Goal: Task Accomplishment & Management: Manage account settings

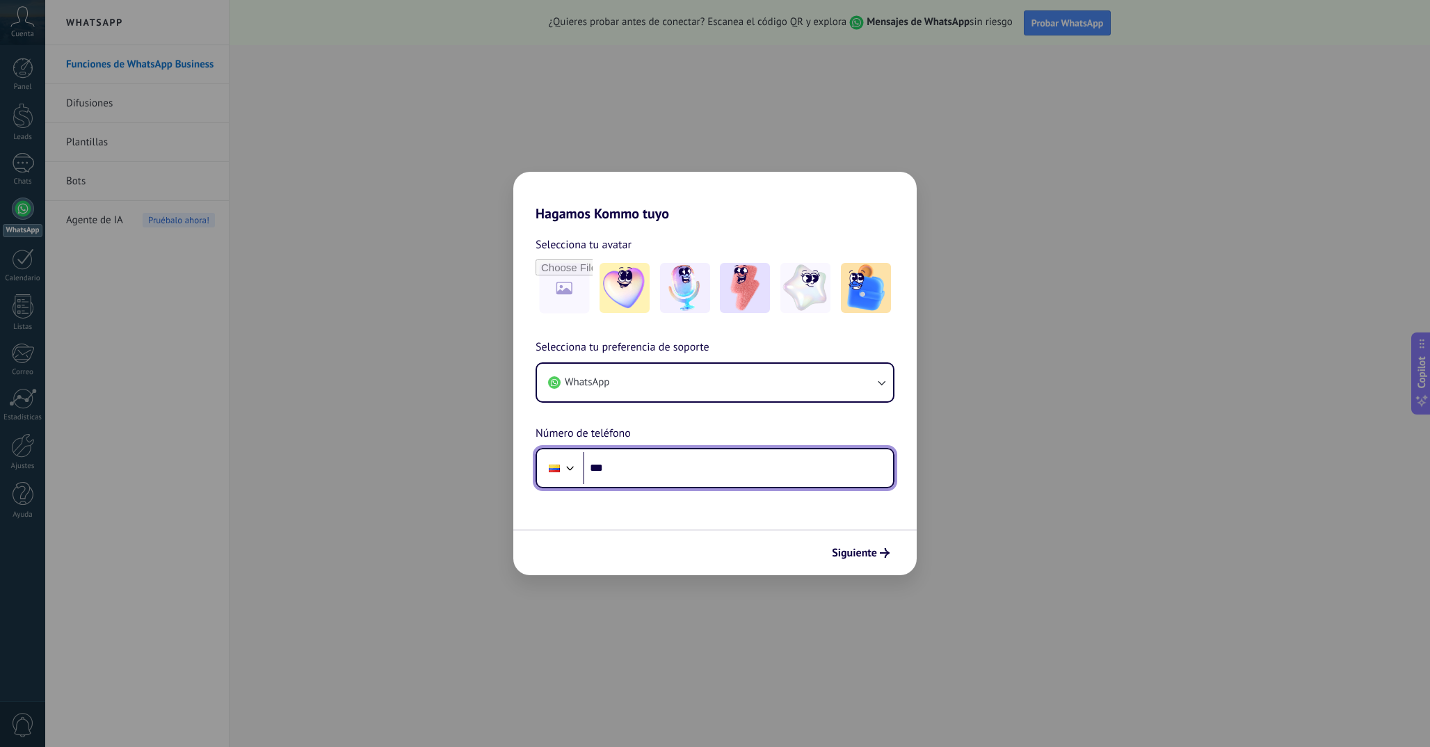
click at [682, 470] on input "***" at bounding box center [738, 468] width 310 height 32
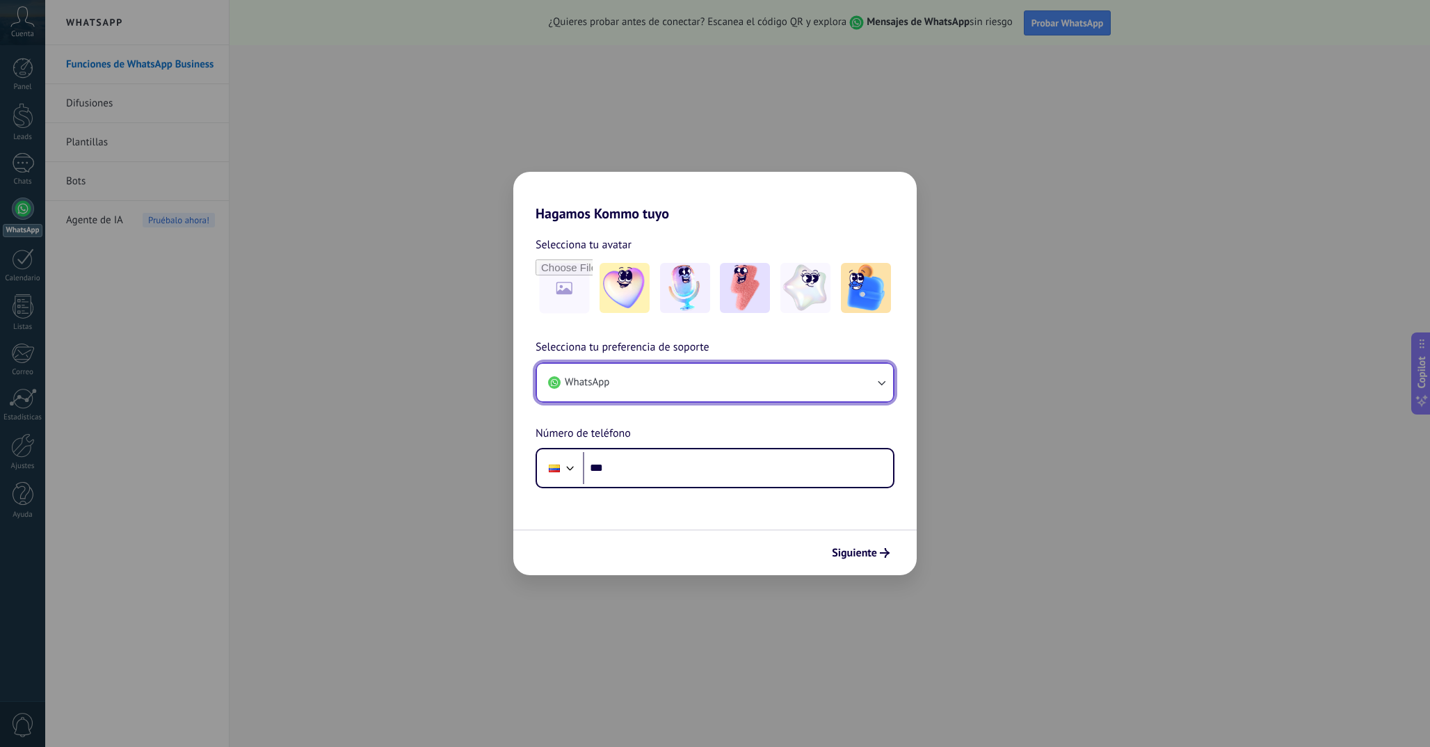
click at [651, 393] on button "WhatsApp" at bounding box center [715, 383] width 356 height 38
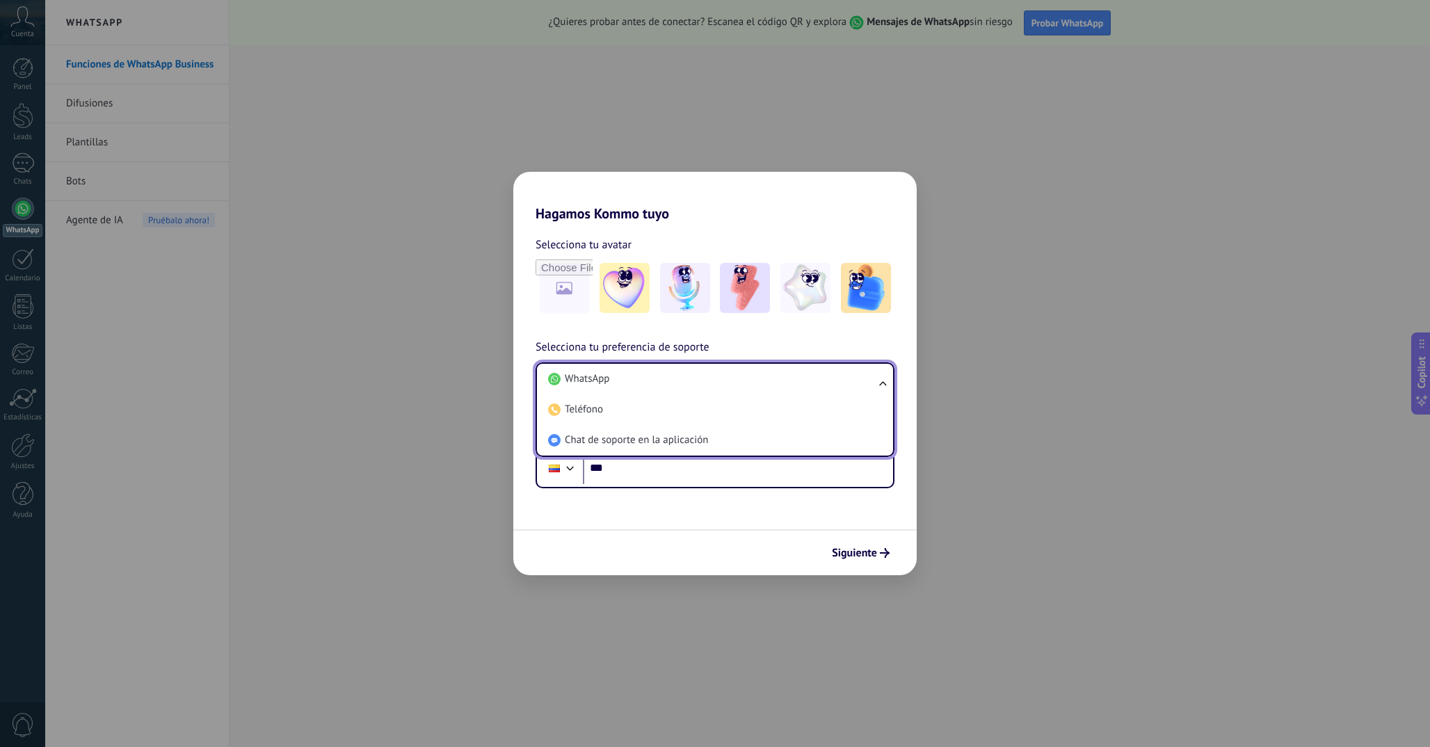
click at [651, 393] on li "WhatsApp" at bounding box center [712, 379] width 339 height 31
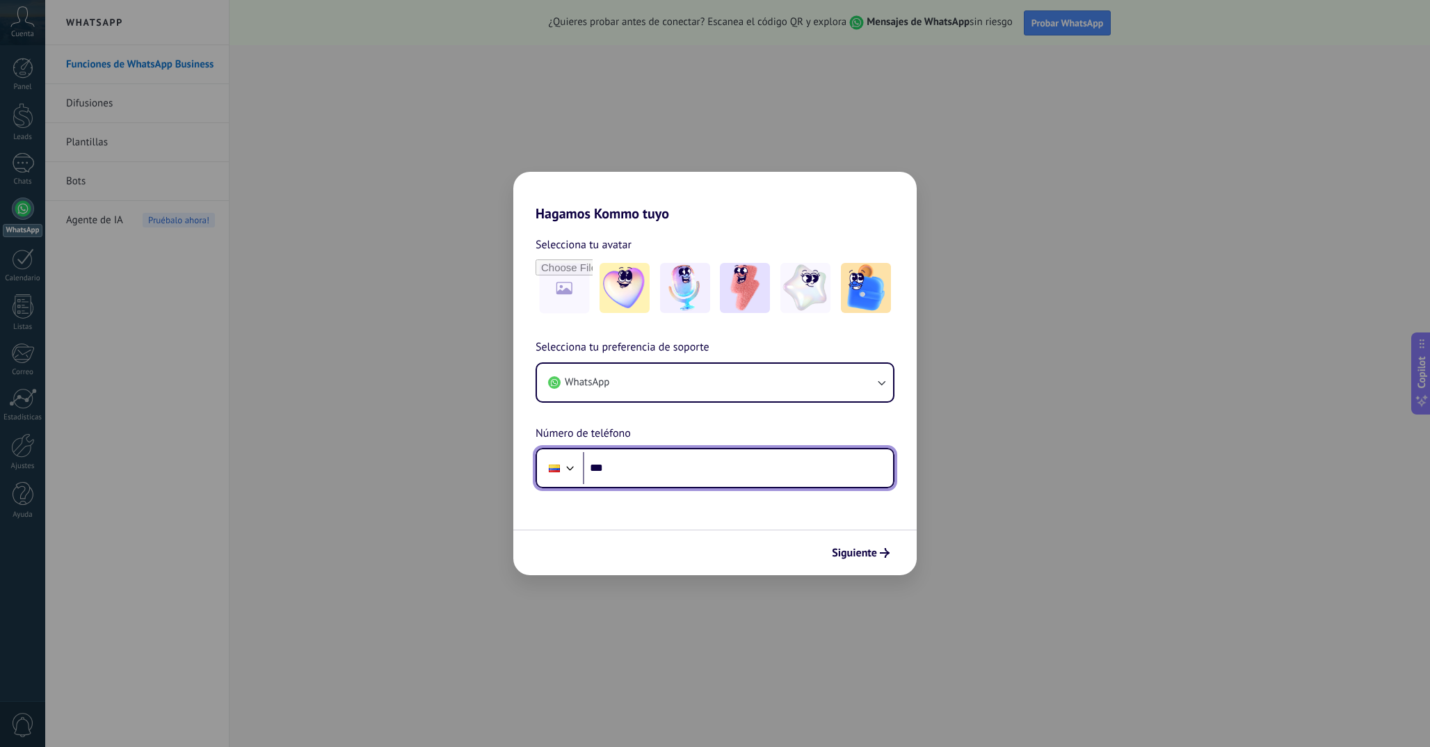
click at [677, 477] on input "***" at bounding box center [738, 468] width 310 height 32
type input "**********"
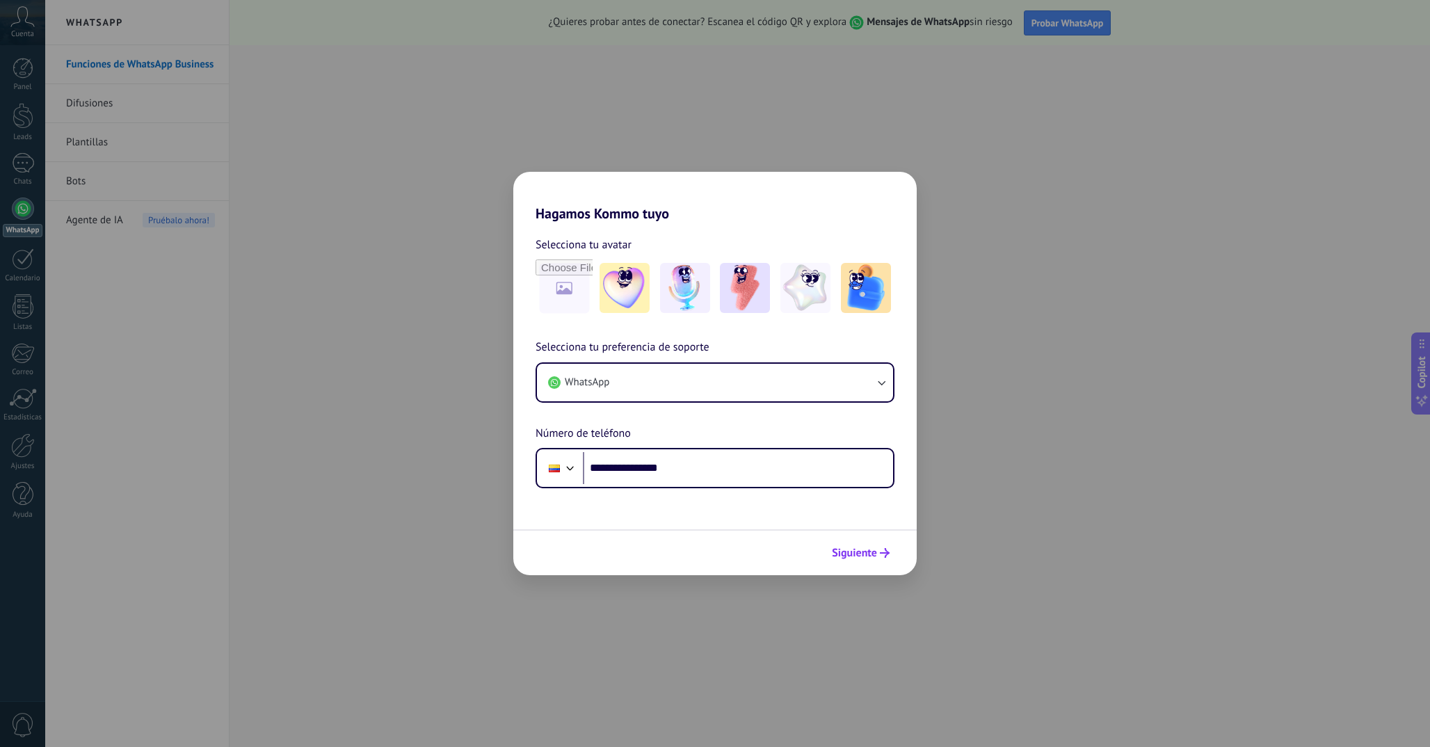
click at [869, 550] on span "Siguiente" at bounding box center [854, 553] width 45 height 10
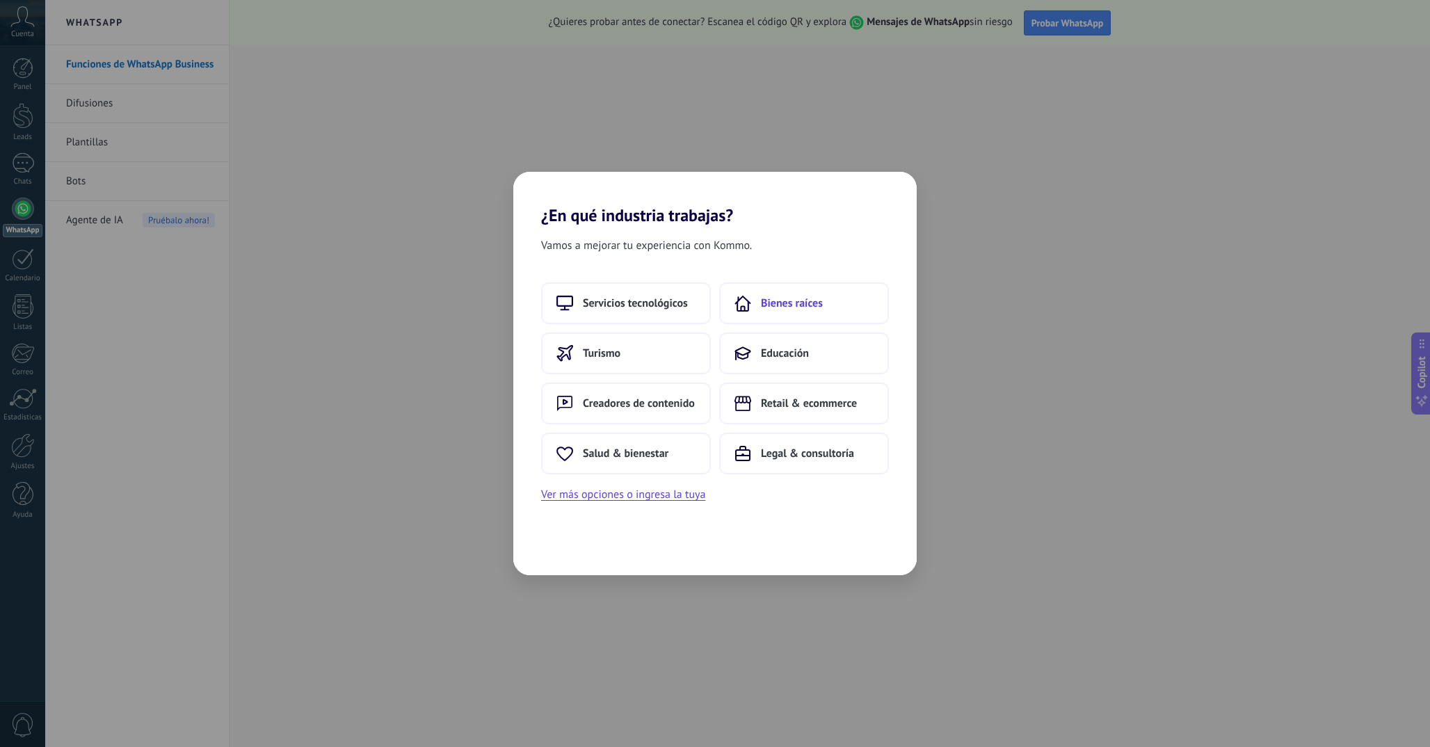
click at [805, 314] on button "Bienes raíces" at bounding box center [804, 303] width 170 height 42
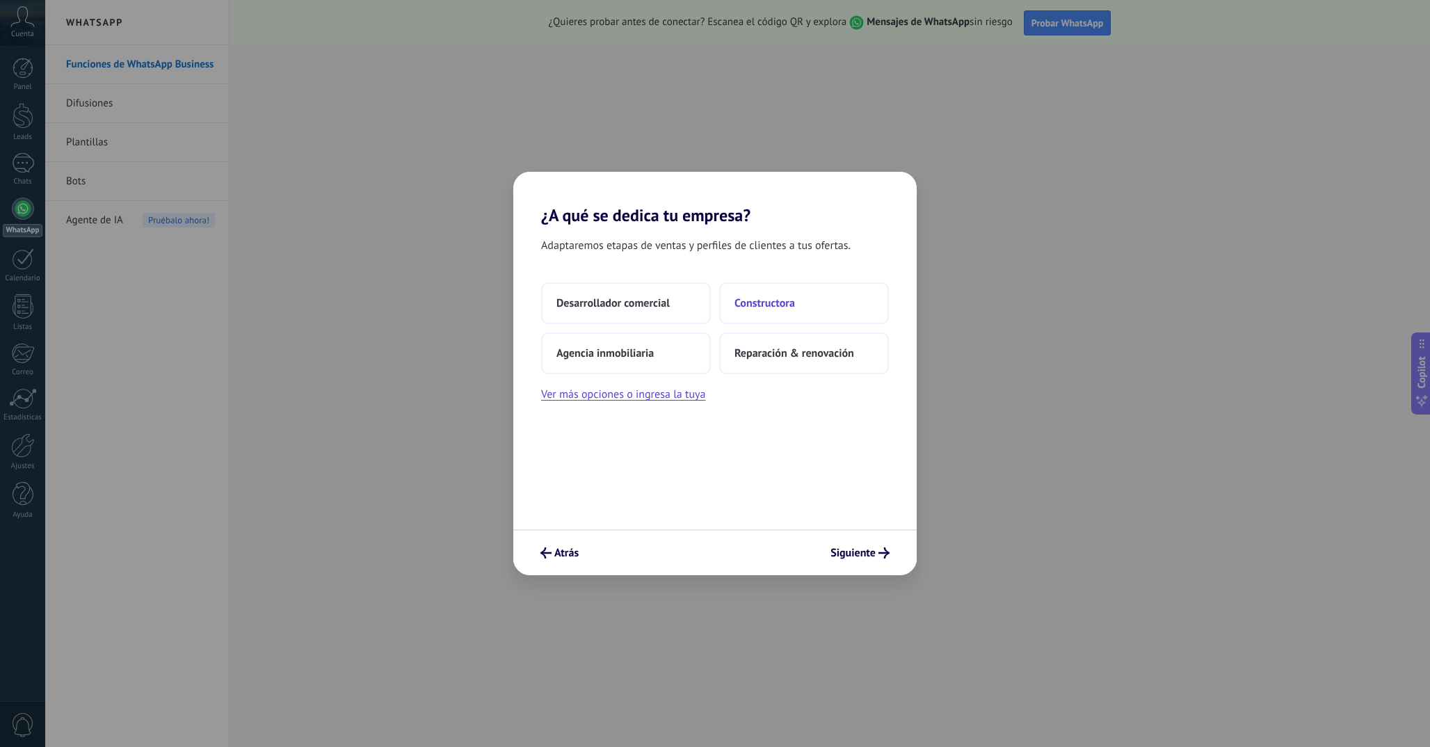
click at [792, 295] on button "Constructora" at bounding box center [804, 303] width 170 height 42
click at [787, 308] on button "2–5" at bounding box center [804, 303] width 170 height 42
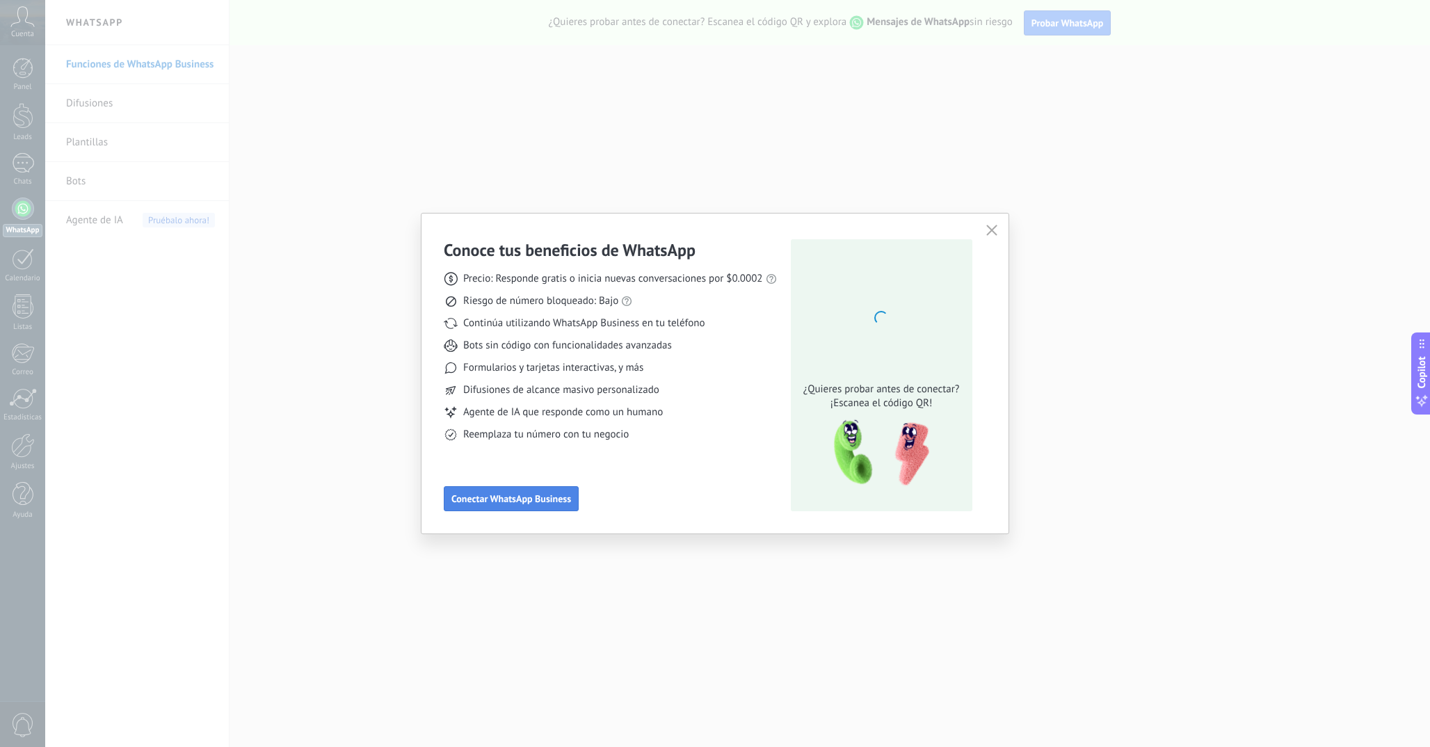
click at [513, 501] on span "Conectar WhatsApp Business" at bounding box center [511, 499] width 120 height 10
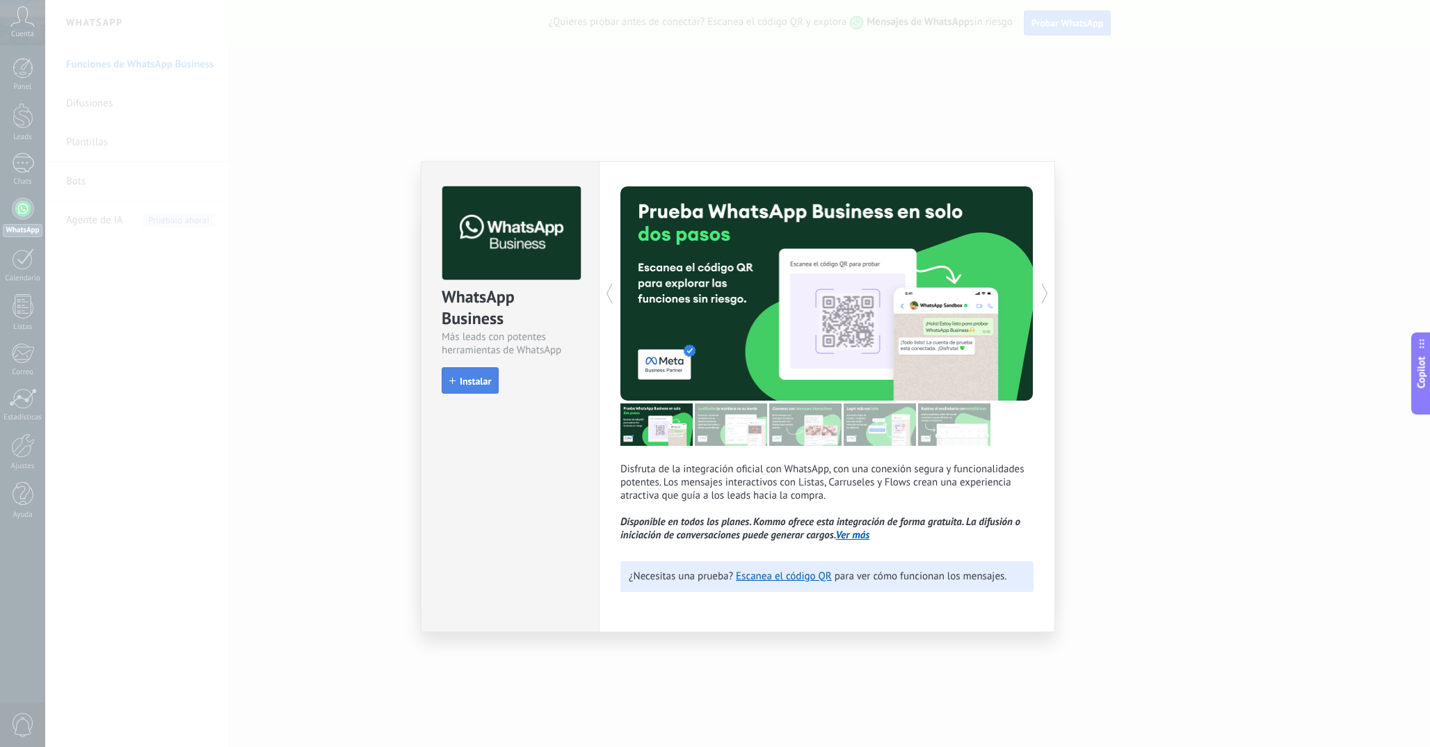
click at [465, 386] on span "Instalar" at bounding box center [475, 381] width 31 height 10
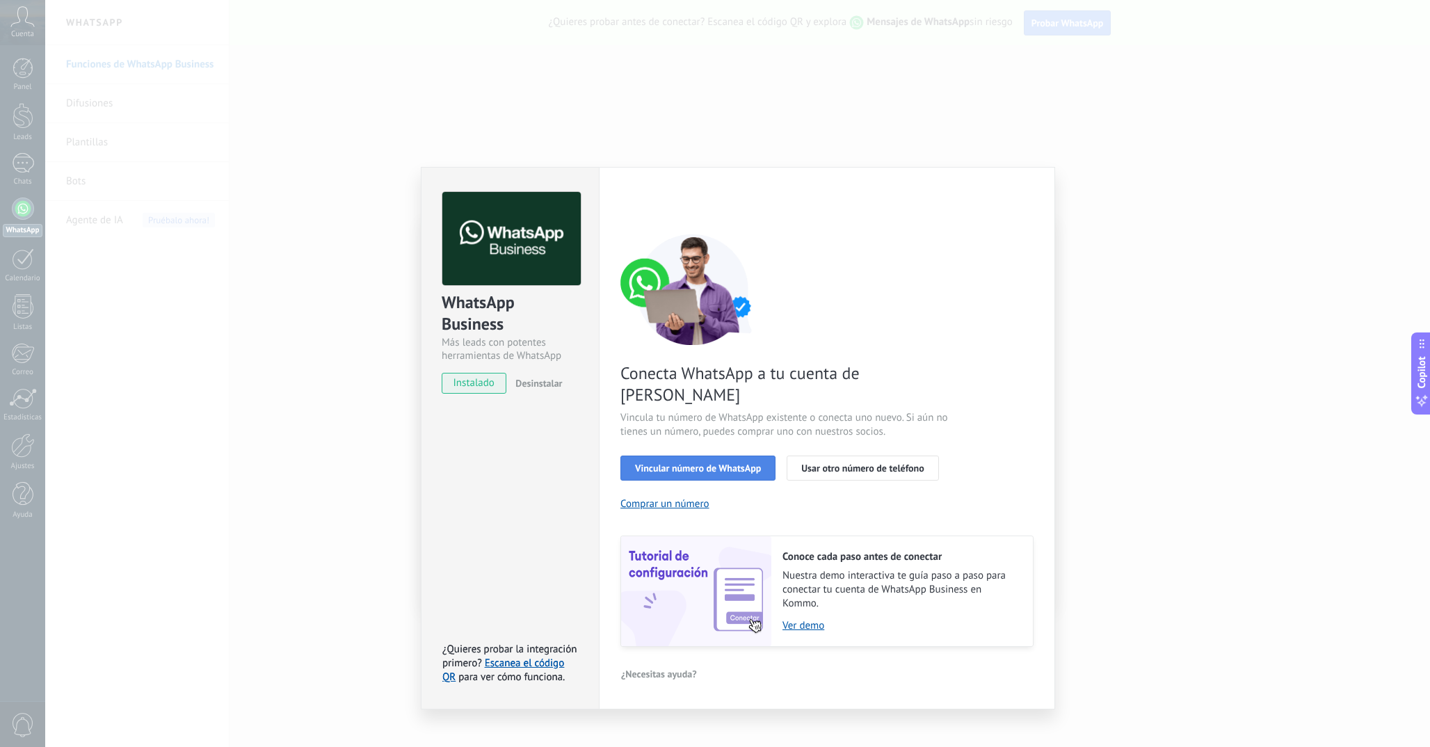
click at [701, 463] on span "Vincular número de WhatsApp" at bounding box center [698, 468] width 126 height 10
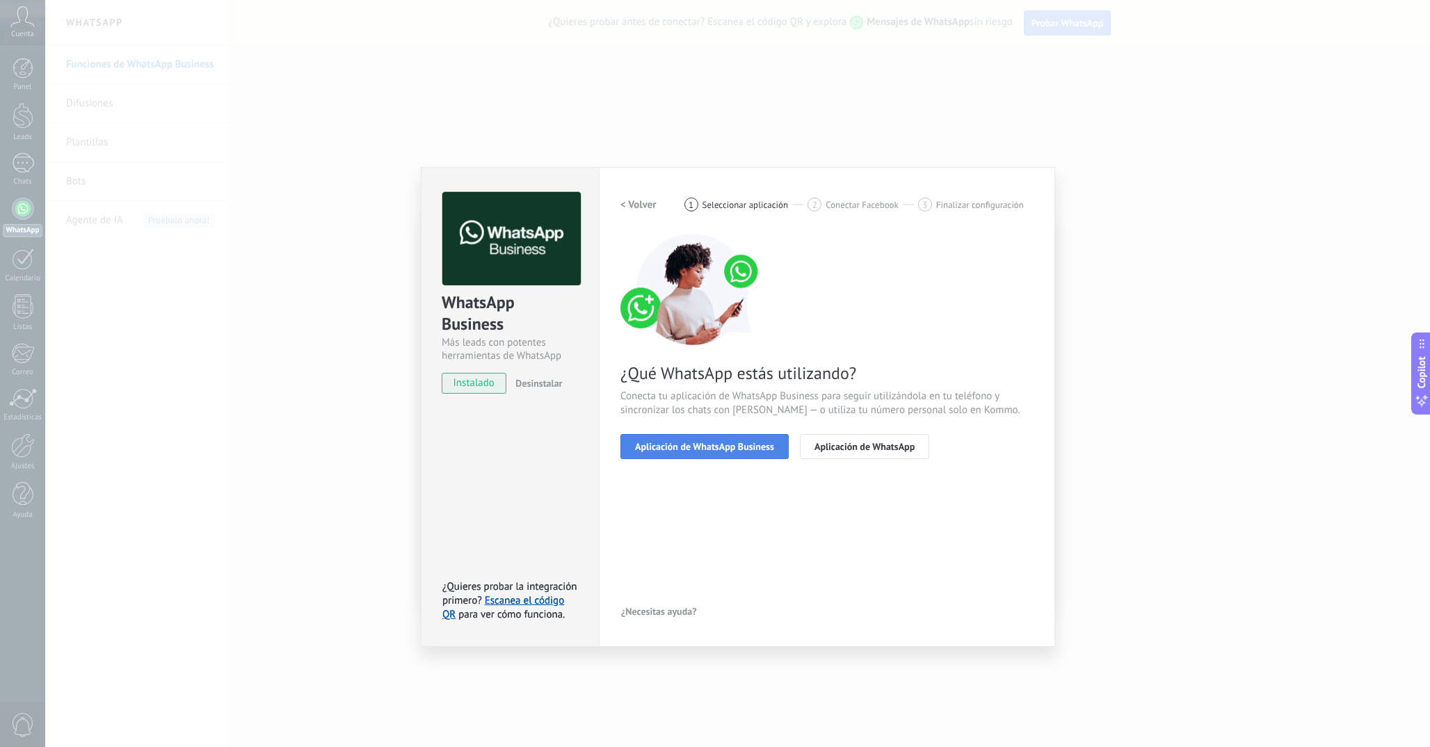
click at [716, 454] on button "Aplicación de WhatsApp Business" at bounding box center [704, 446] width 168 height 25
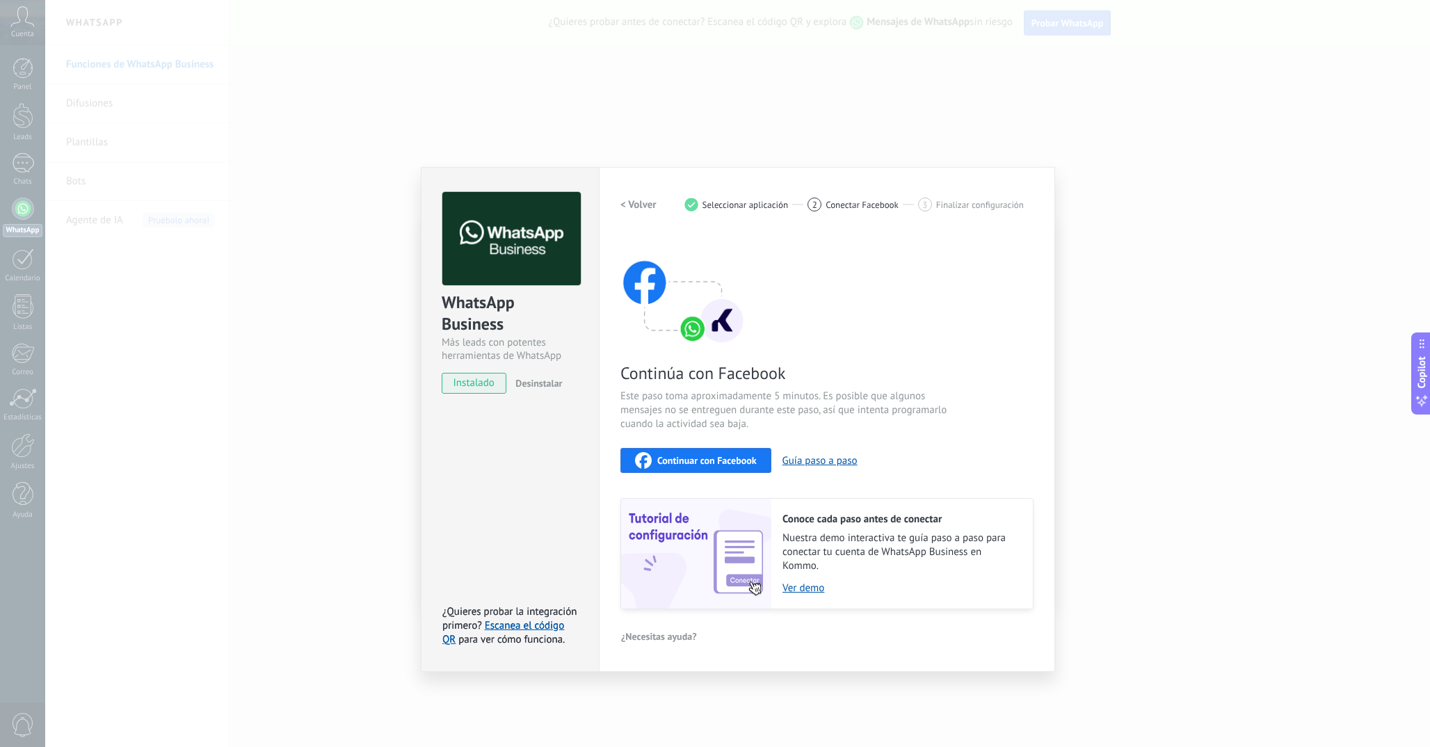
click at [731, 463] on span "Continuar con Facebook" at bounding box center [706, 461] width 99 height 10
click at [550, 388] on span "Desinstalar" at bounding box center [538, 383] width 47 height 13
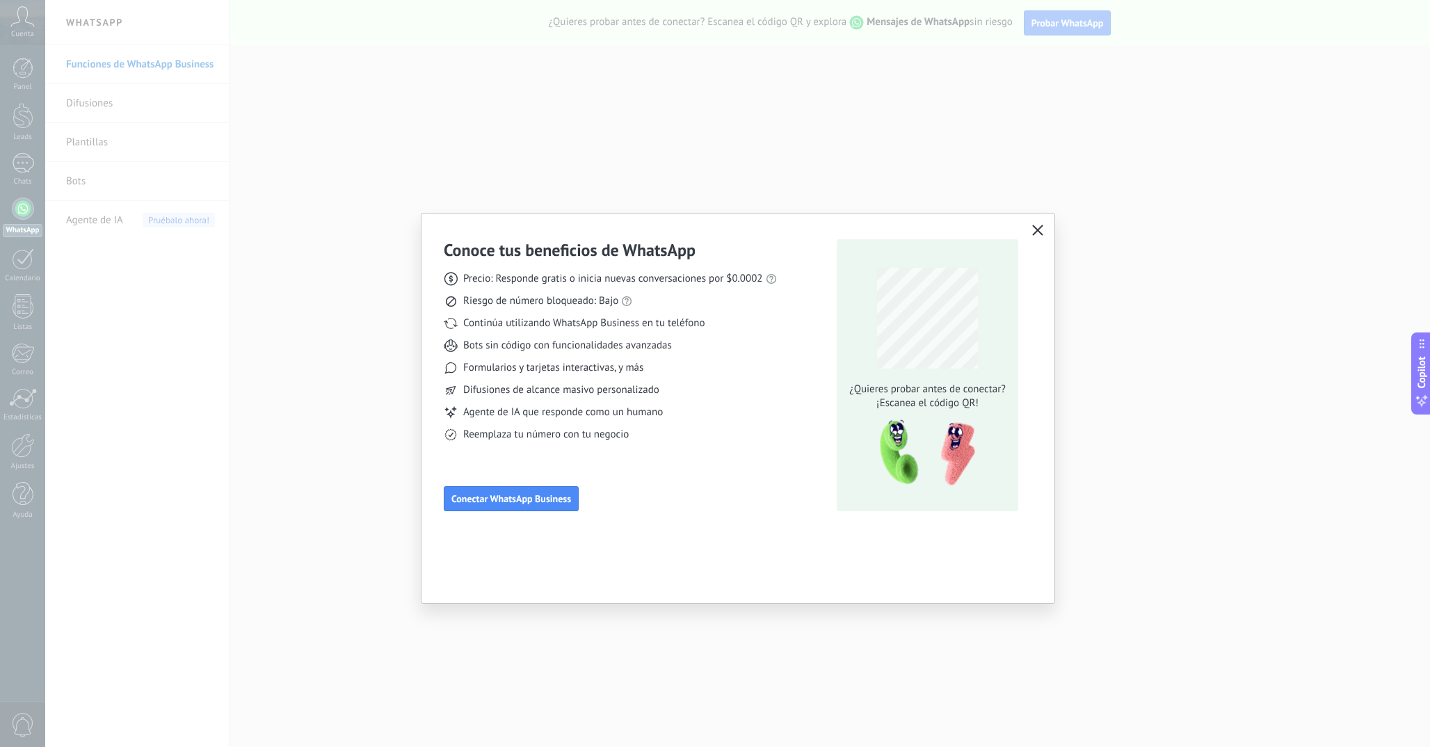
click at [1030, 232] on button "button" at bounding box center [1038, 230] width 18 height 19
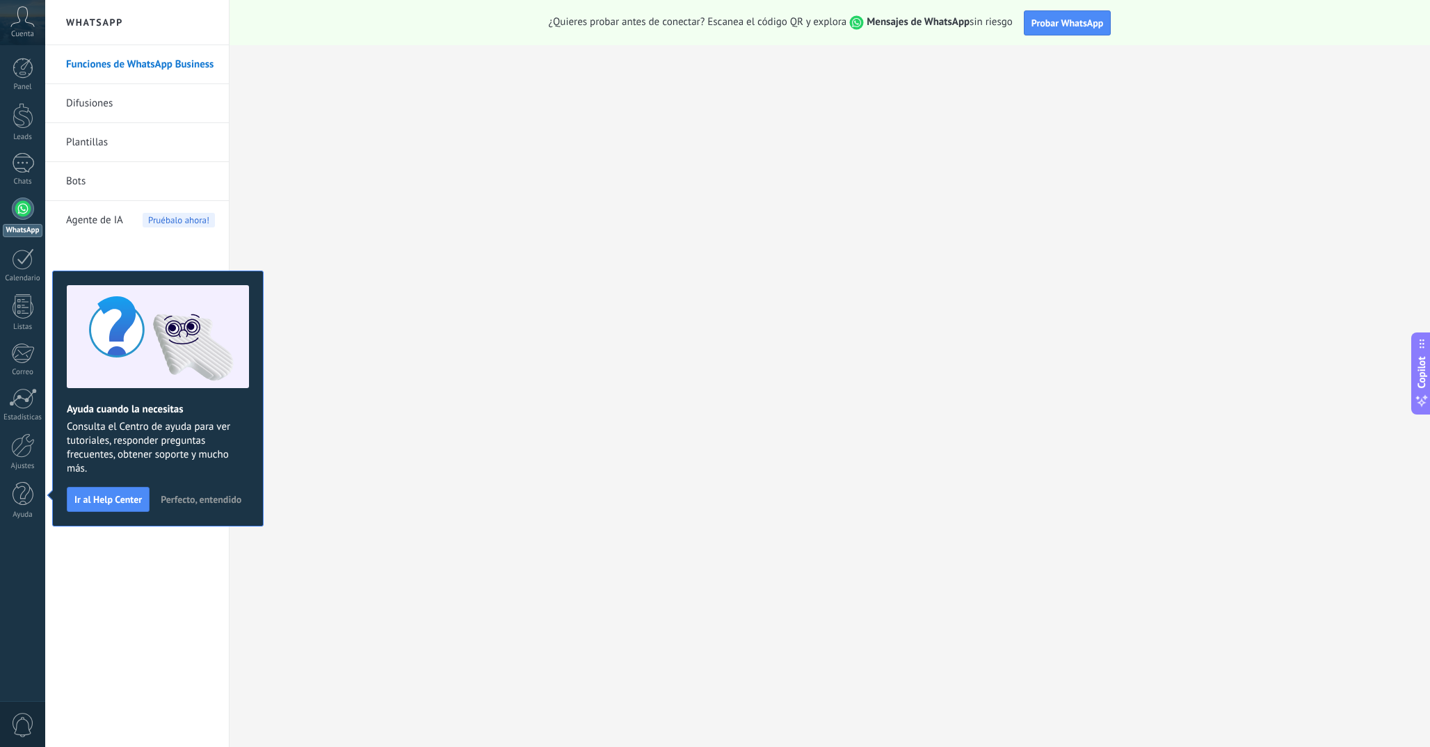
click at [116, 579] on div "Funciones de WhatsApp Business Difusiones Plantillas Bots Agente de IA Pruébalo…" at bounding box center [137, 396] width 184 height 702
click at [15, 216] on div at bounding box center [23, 209] width 22 height 22
drag, startPoint x: 122, startPoint y: 503, endPoint x: 198, endPoint y: 506, distance: 75.9
click at [207, 507] on div "Ayuda cuando la necesitas Consulta el Centro de ayuda para ver tutoriales, resp…" at bounding box center [157, 399] width 211 height 256
click at [180, 499] on span "Perfecto, entendido" at bounding box center [201, 500] width 81 height 10
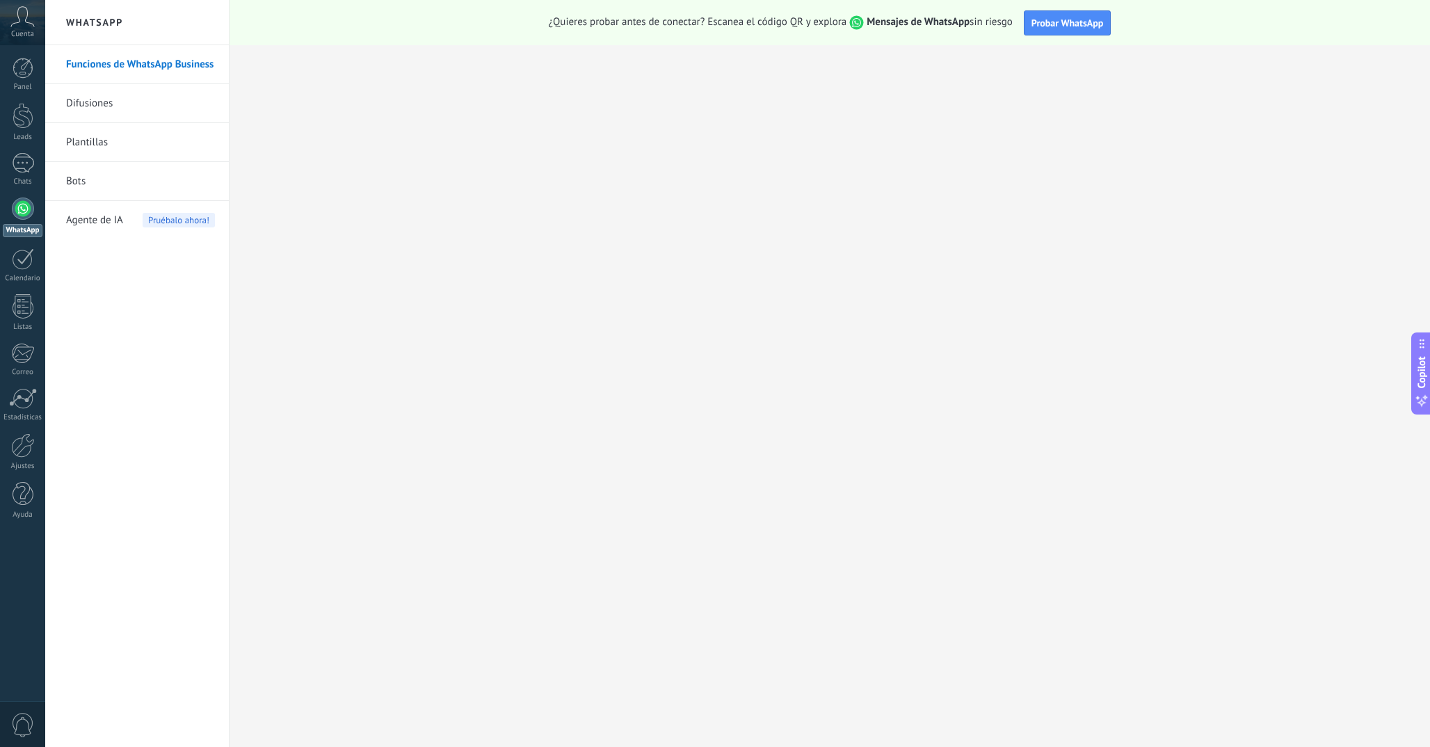
click at [25, 202] on div at bounding box center [23, 209] width 22 height 22
click at [118, 65] on link "Funciones de WhatsApp Business" at bounding box center [140, 64] width 149 height 39
click at [19, 453] on div at bounding box center [23, 445] width 24 height 24
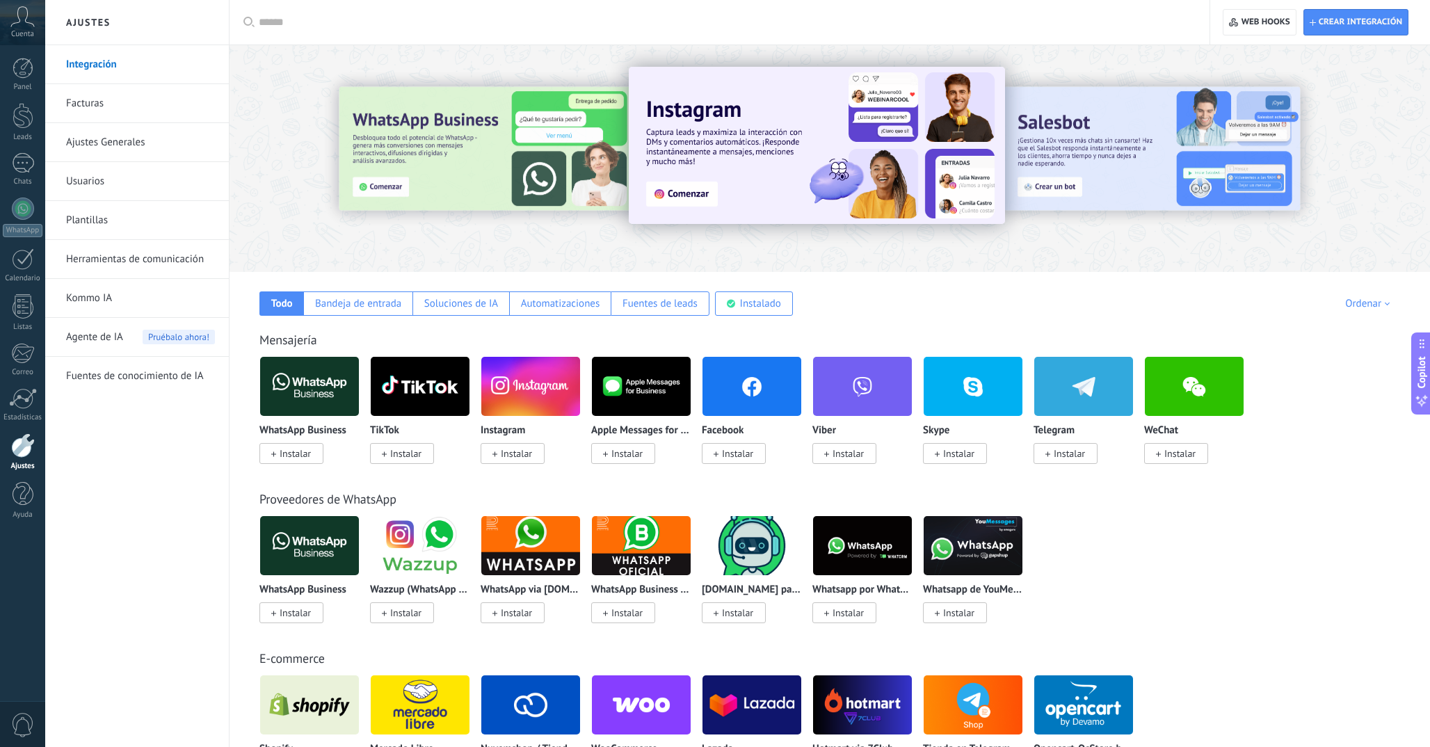
click at [306, 552] on img at bounding box center [309, 545] width 99 height 67
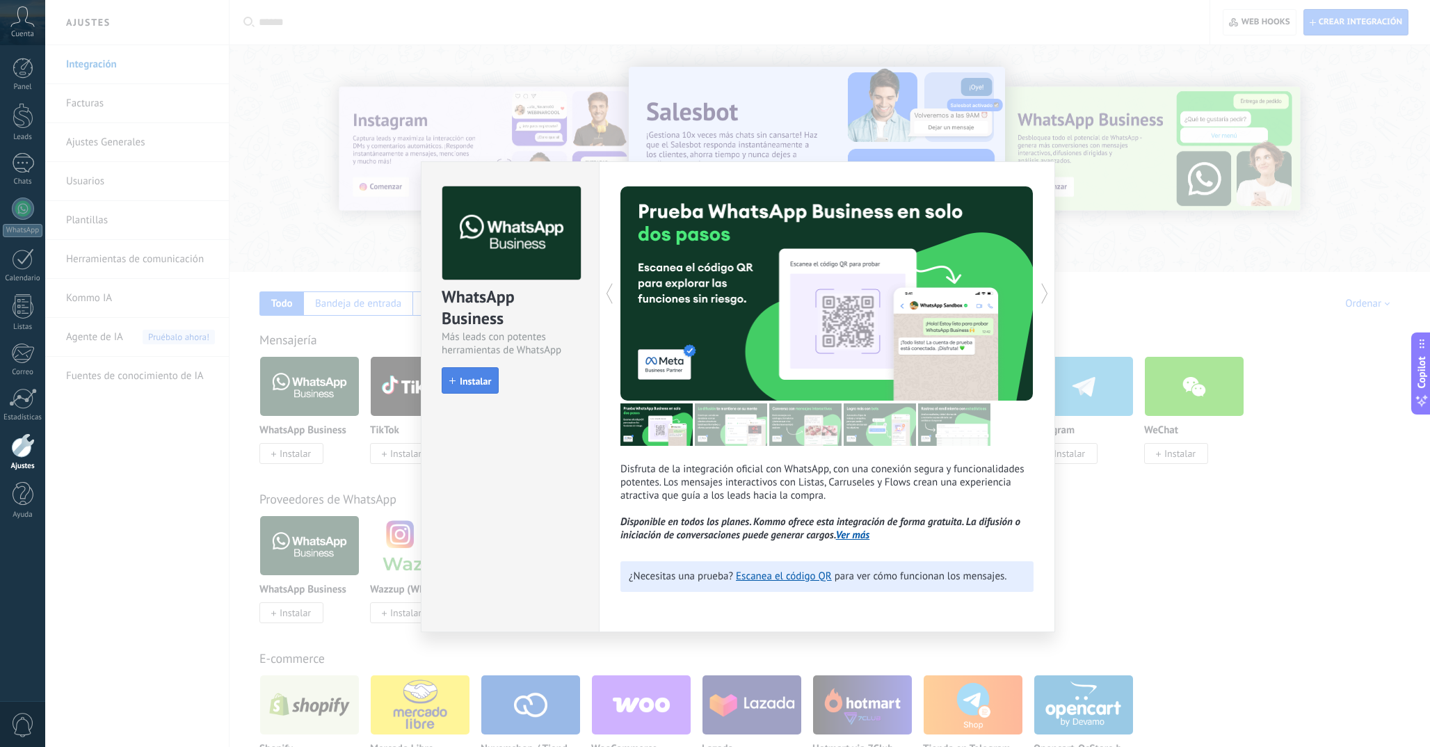
click at [492, 387] on button "Instalar" at bounding box center [470, 380] width 57 height 26
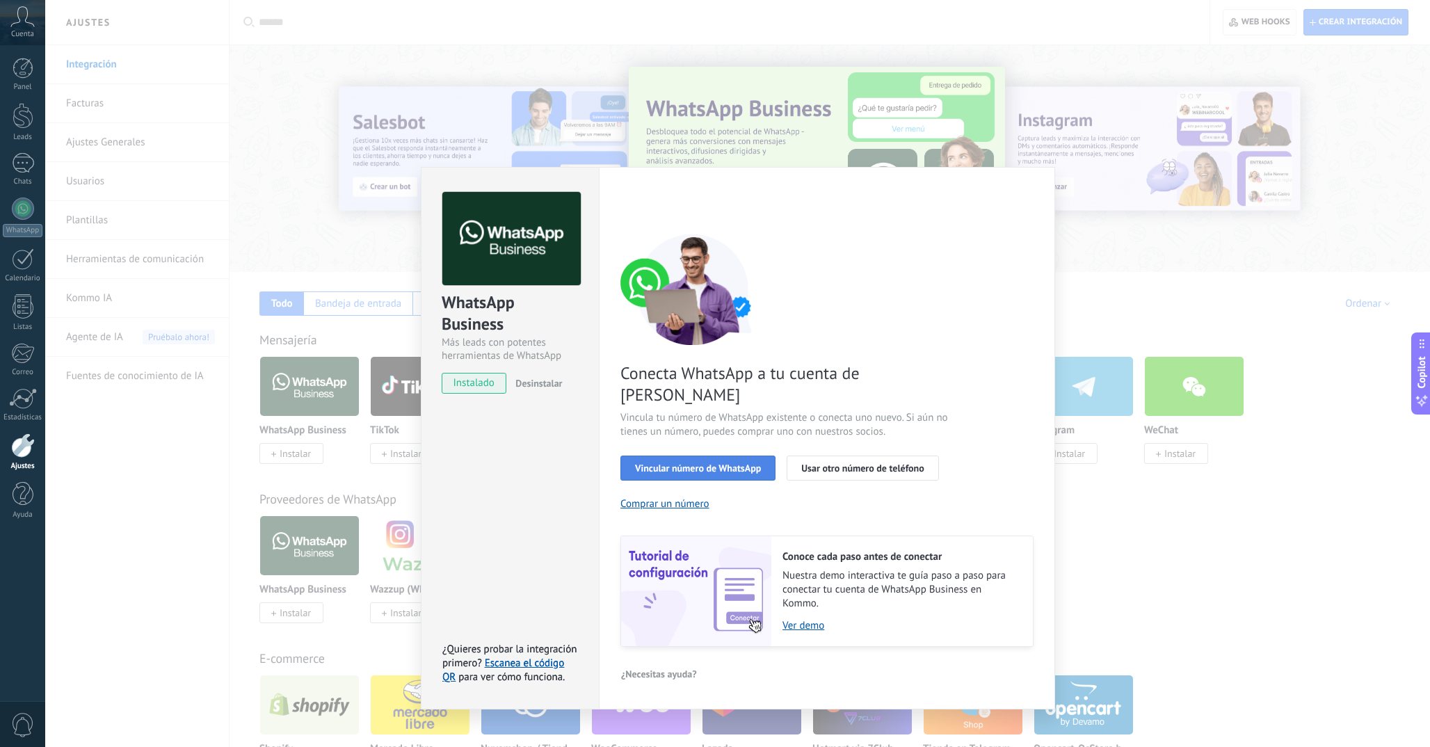
click at [679, 463] on span "Vincular número de WhatsApp" at bounding box center [698, 468] width 126 height 10
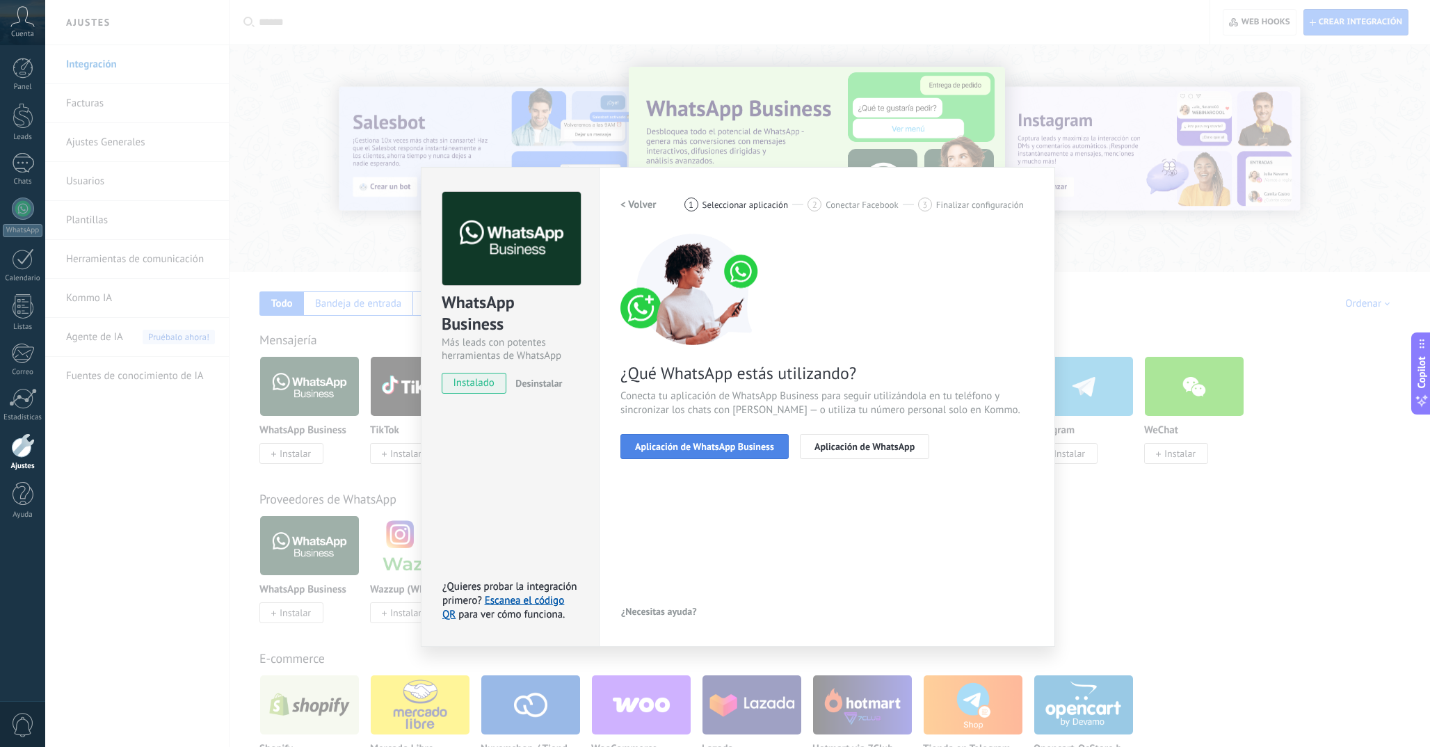
click at [708, 452] on button "Aplicación de WhatsApp Business" at bounding box center [704, 446] width 168 height 25
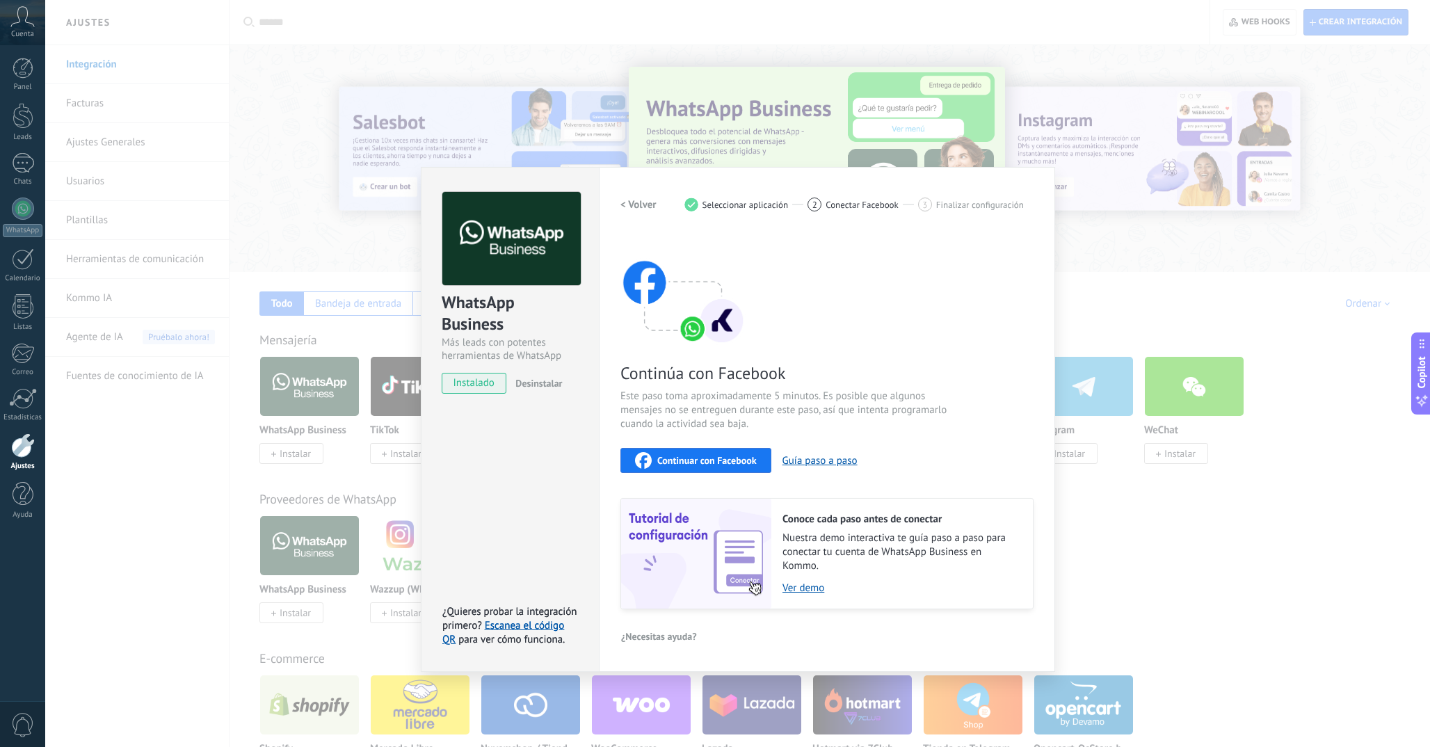
click at [710, 460] on span "Continuar con Facebook" at bounding box center [706, 461] width 99 height 10
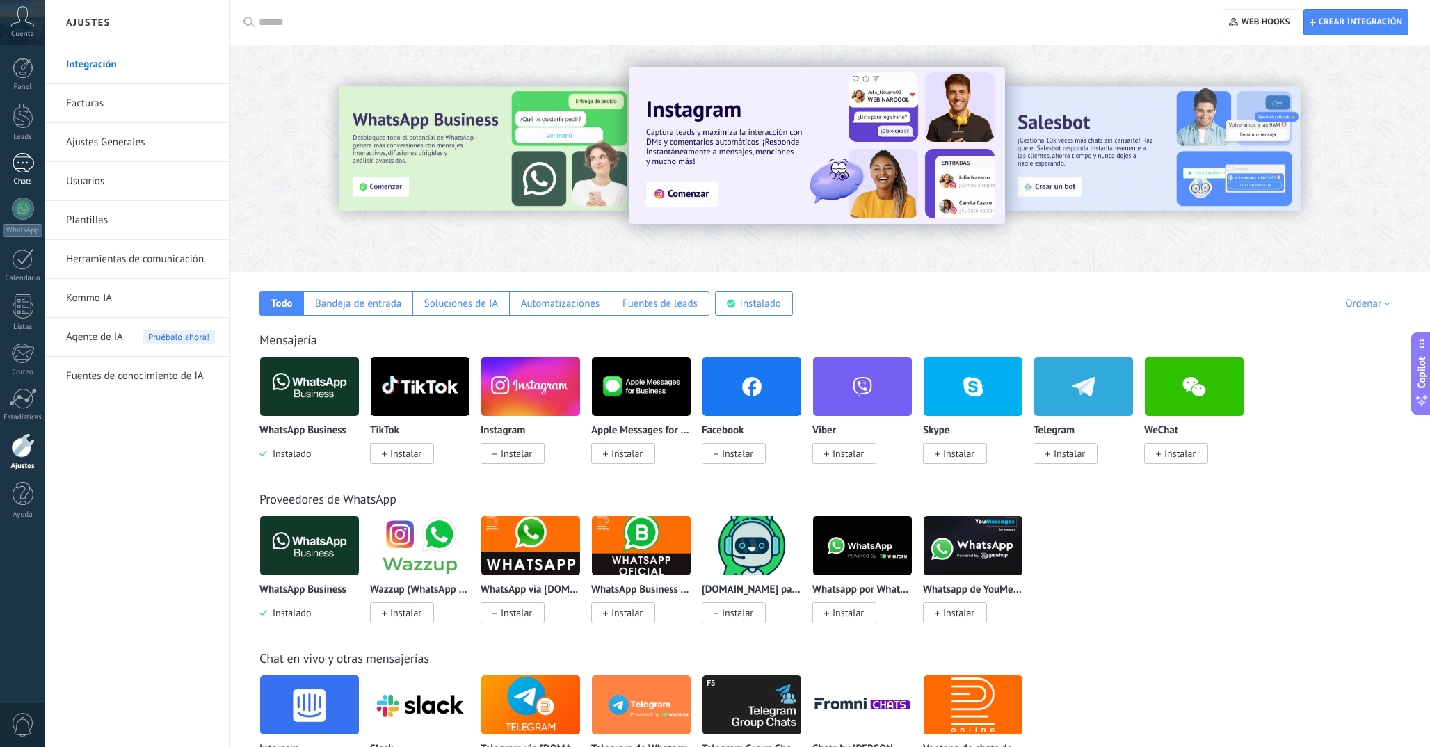
click at [19, 161] on div at bounding box center [23, 163] width 22 height 20
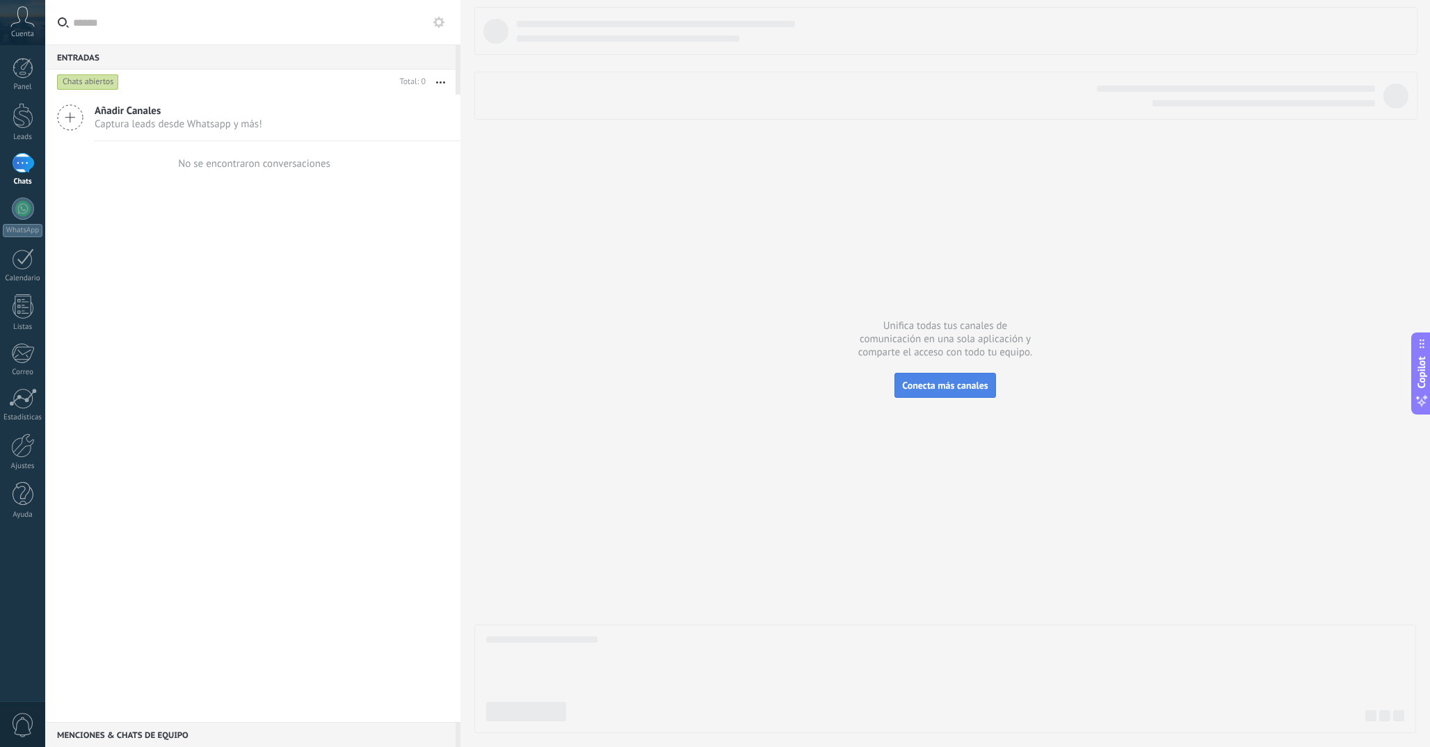
click at [970, 387] on span "Conecta más canales" at bounding box center [945, 385] width 86 height 13
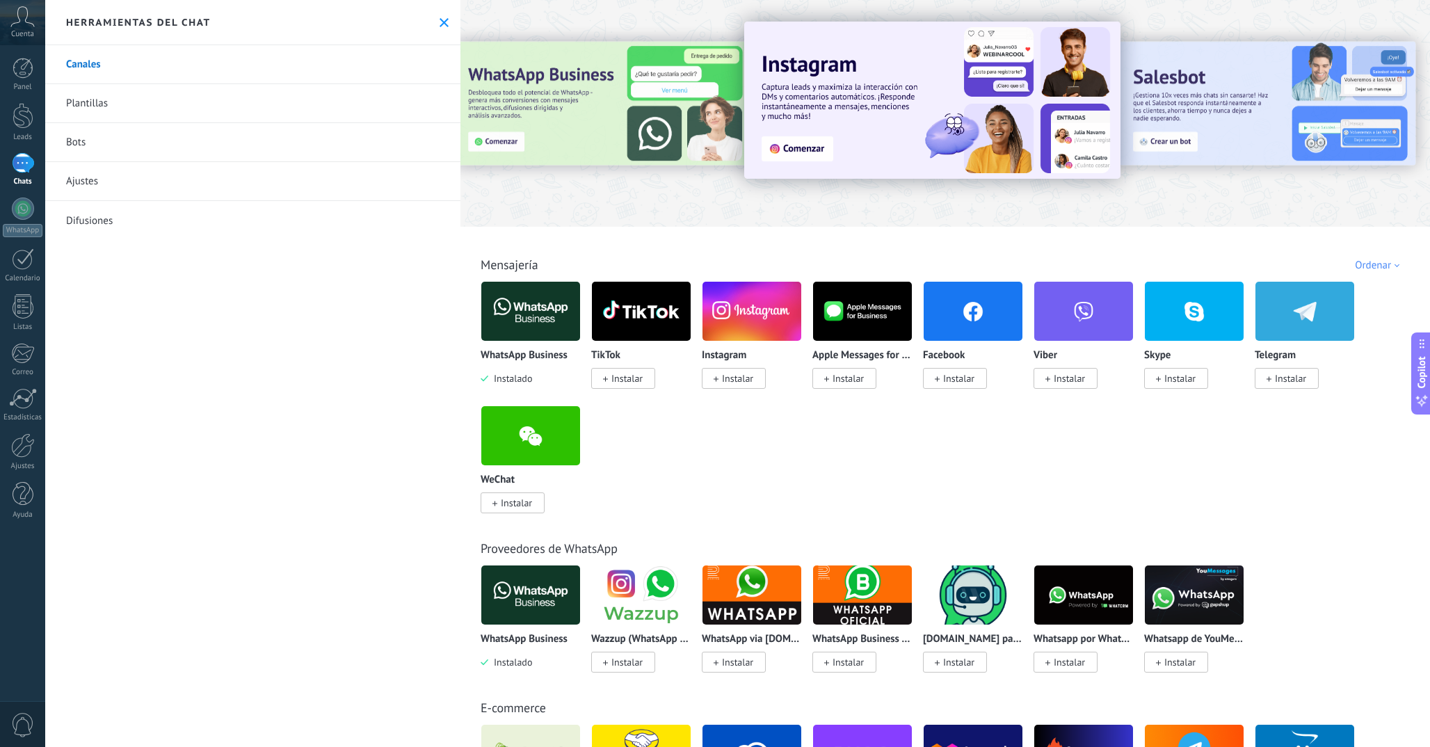
click at [529, 317] on img at bounding box center [530, 311] width 99 height 67
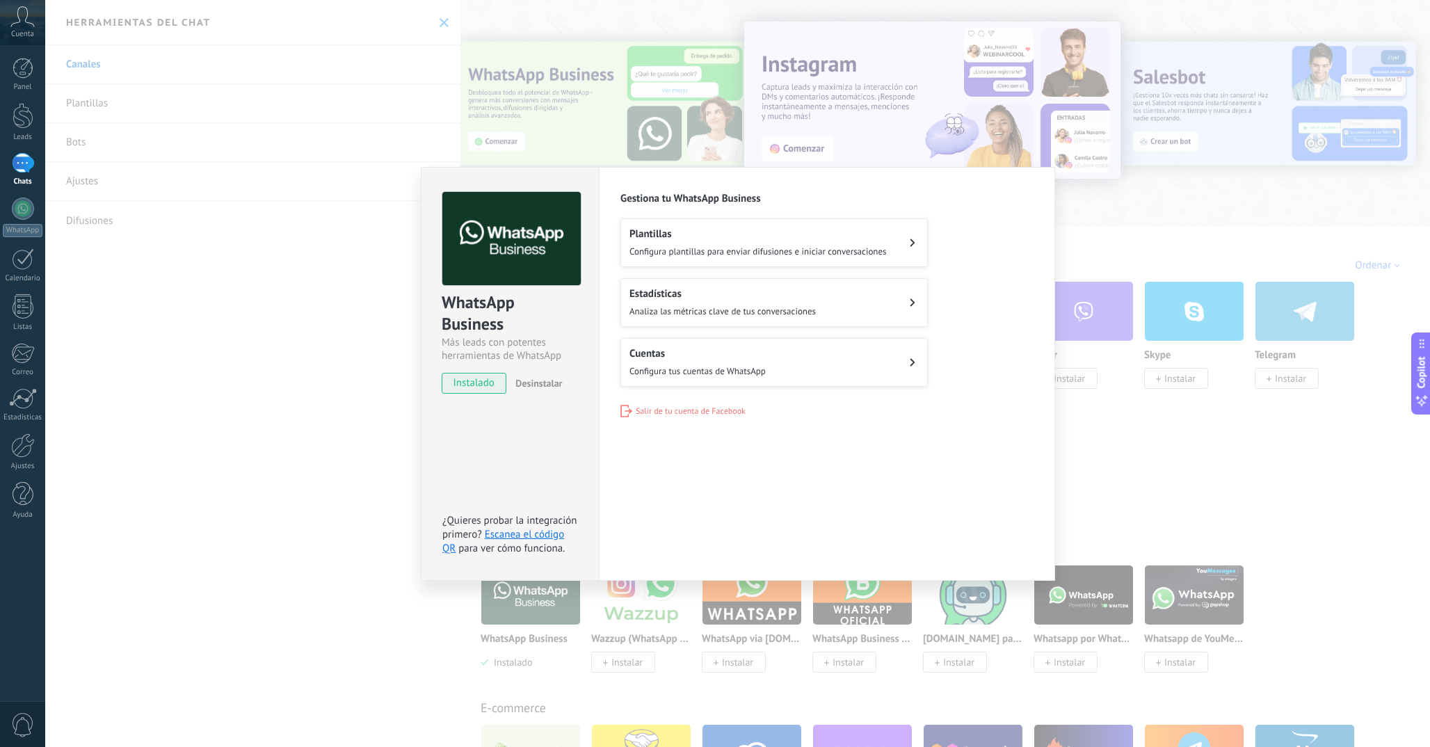
click at [777, 367] on button "Cuentas Configura tus cuentas de WhatsApp" at bounding box center [773, 362] width 307 height 49
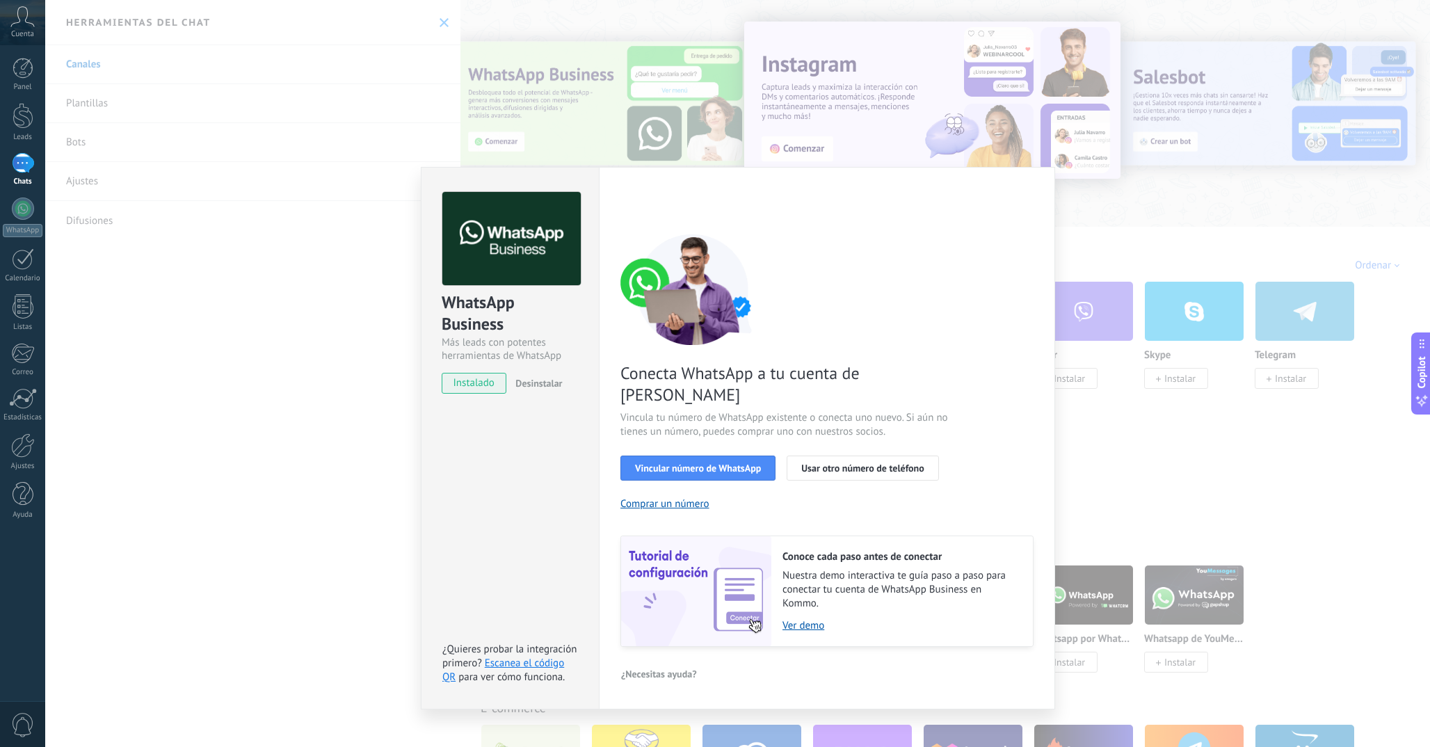
click at [1091, 394] on div "WhatsApp Business Más leads con potentes herramientas de WhatsApp instalado Des…" at bounding box center [737, 373] width 1385 height 747
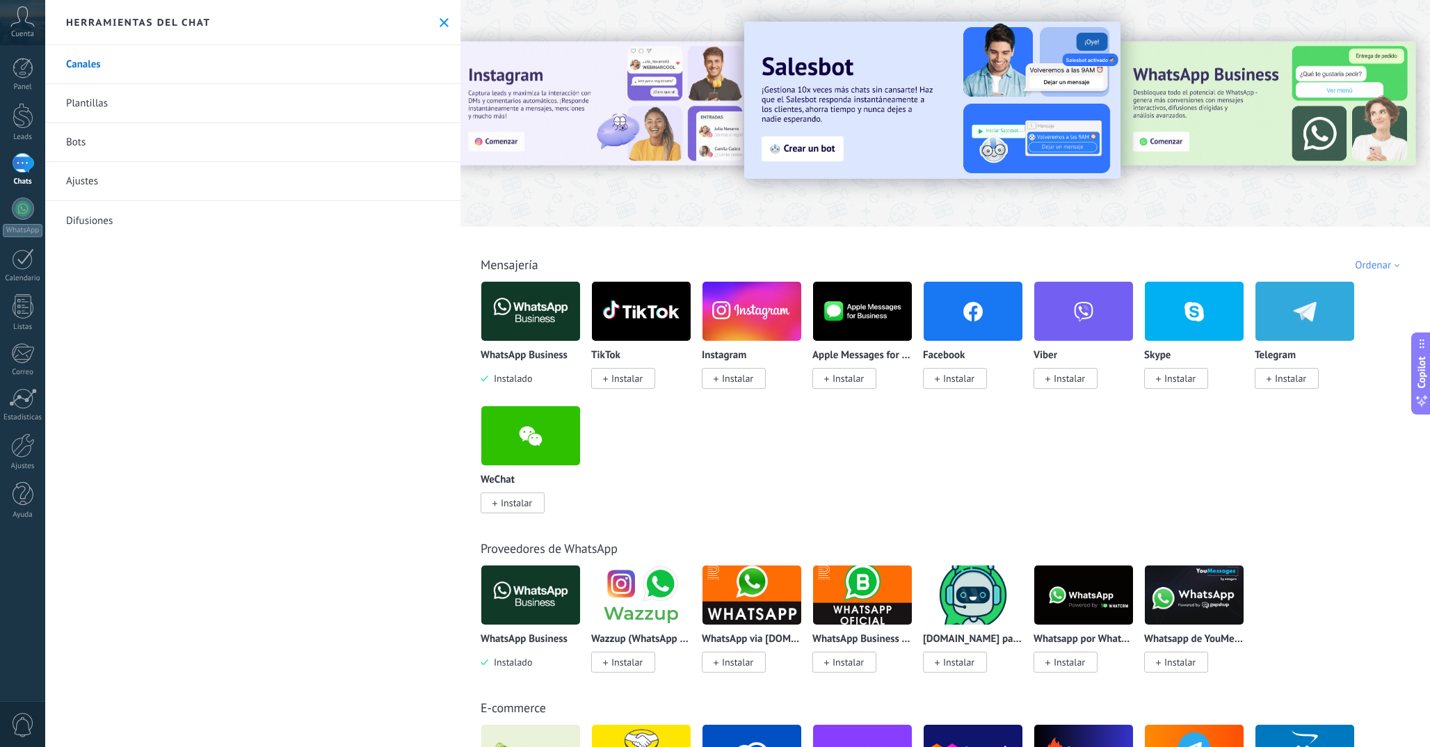
click at [529, 312] on img at bounding box center [530, 311] width 99 height 67
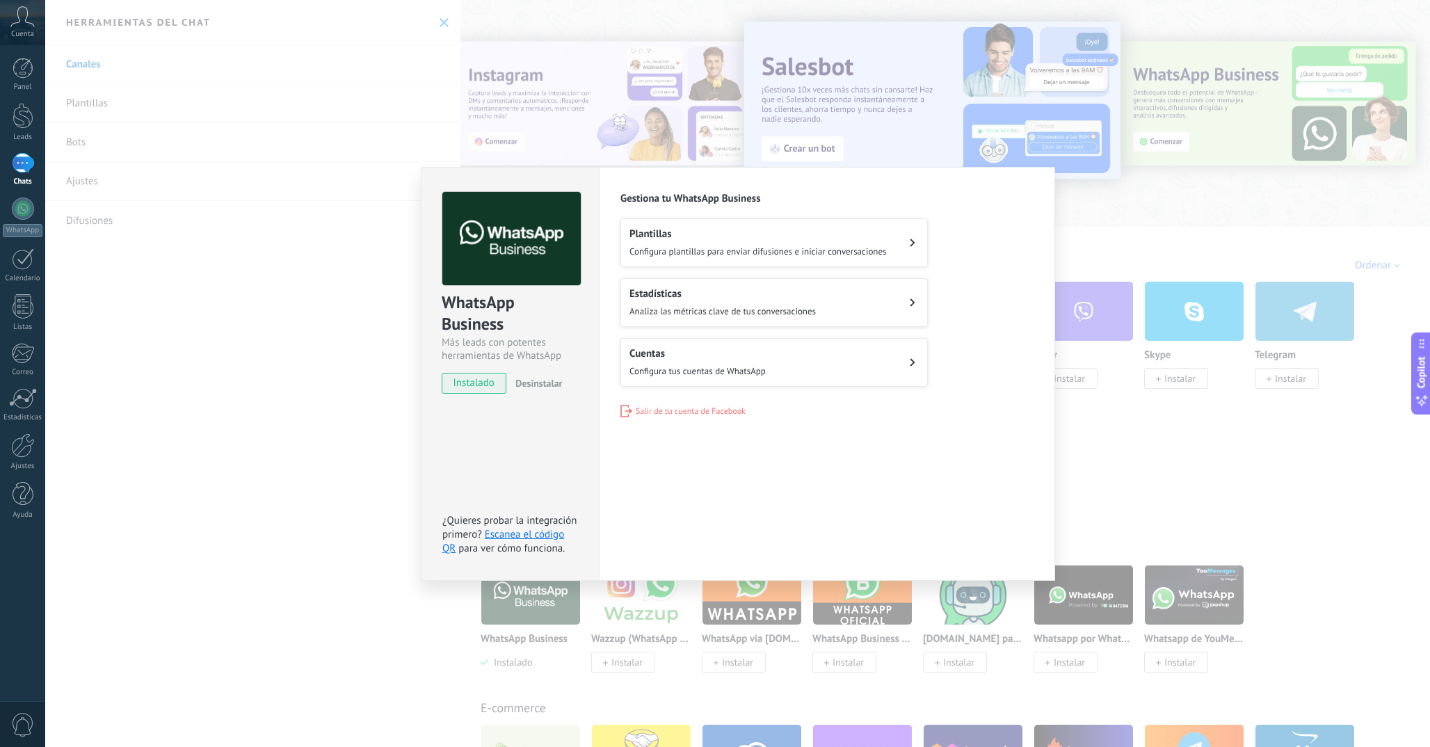
click at [726, 243] on div "Plantillas Configura plantillas para enviar difusiones e iniciar conversaciones" at bounding box center [758, 242] width 257 height 31
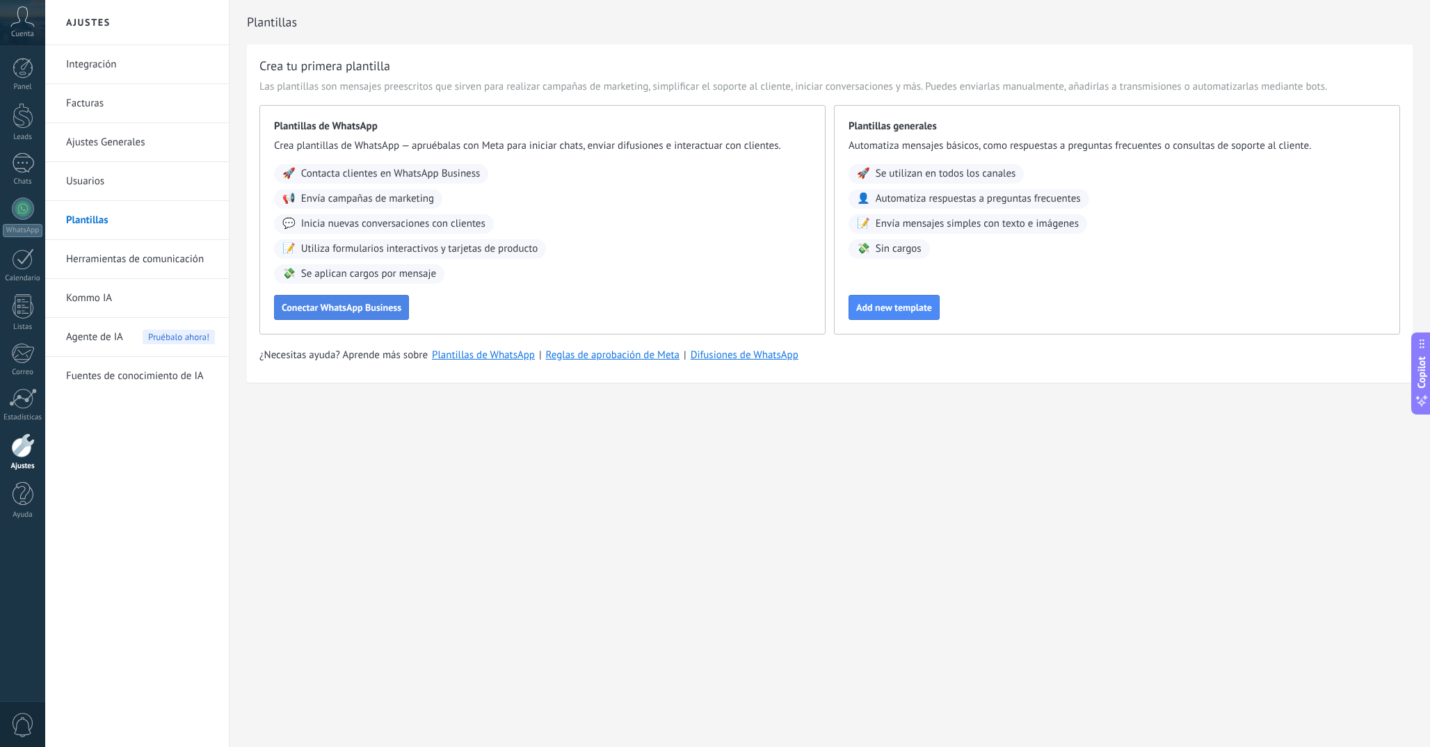
click at [383, 304] on span "Conectar WhatsApp Business" at bounding box center [342, 308] width 120 height 10
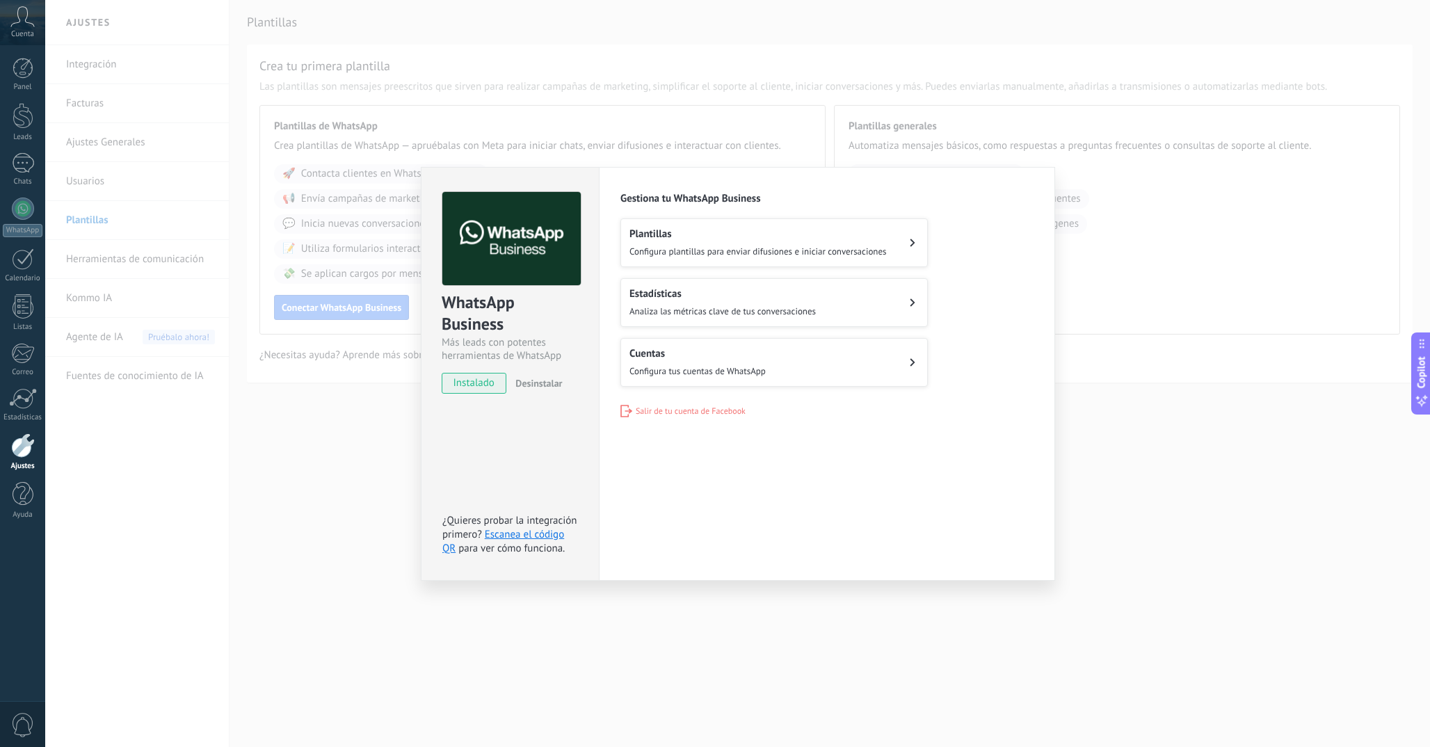
click at [715, 367] on span "Configura tus cuentas de WhatsApp" at bounding box center [698, 371] width 136 height 12
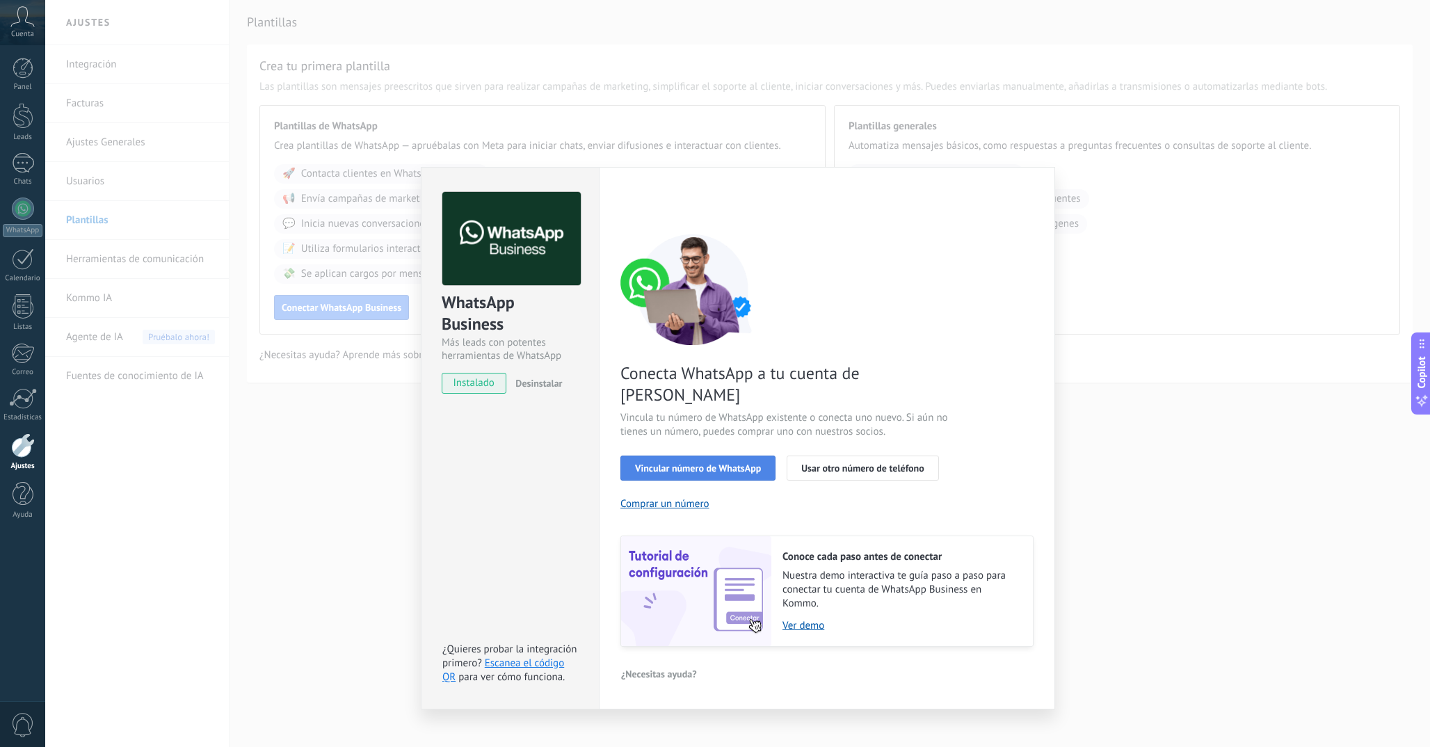
click at [722, 456] on button "Vincular número de WhatsApp" at bounding box center [697, 468] width 155 height 25
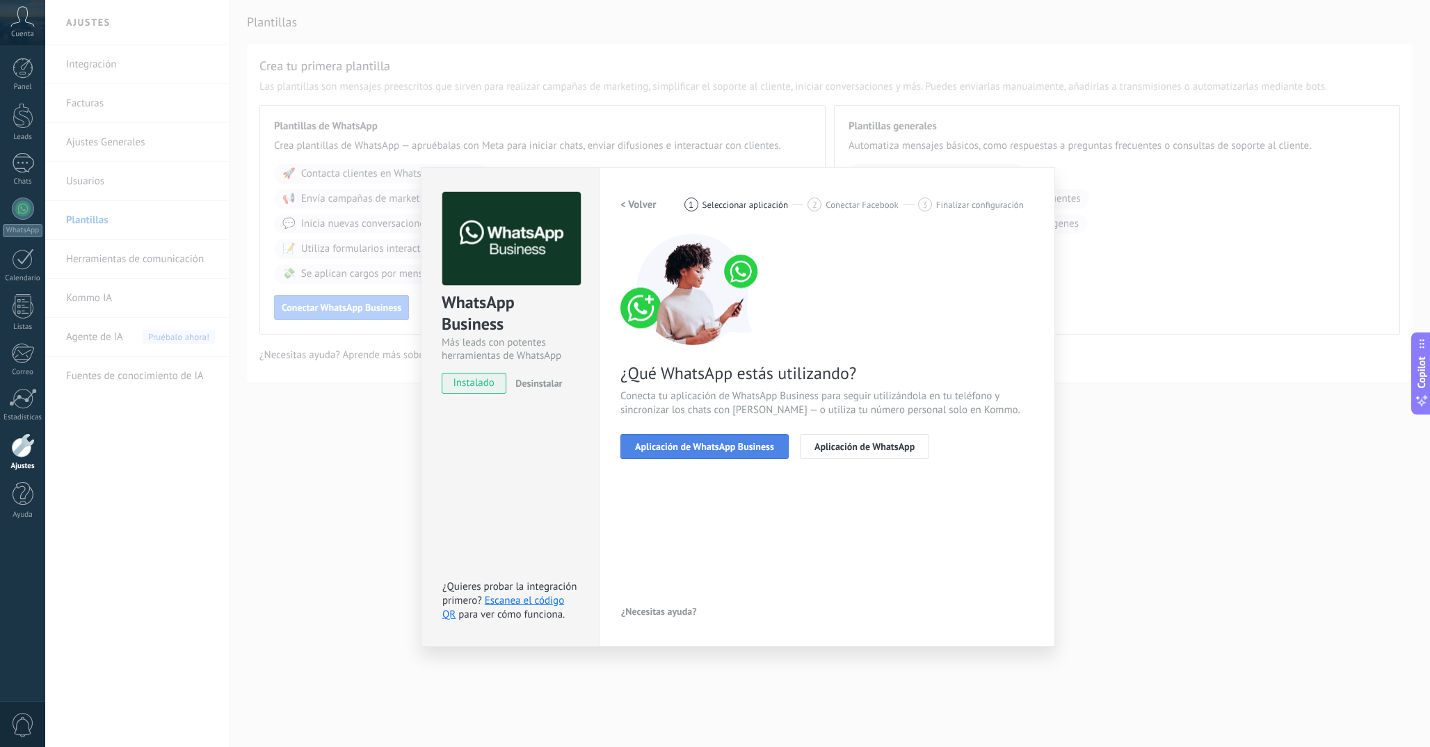
click at [674, 451] on span "Aplicación de WhatsApp Business" at bounding box center [704, 447] width 139 height 10
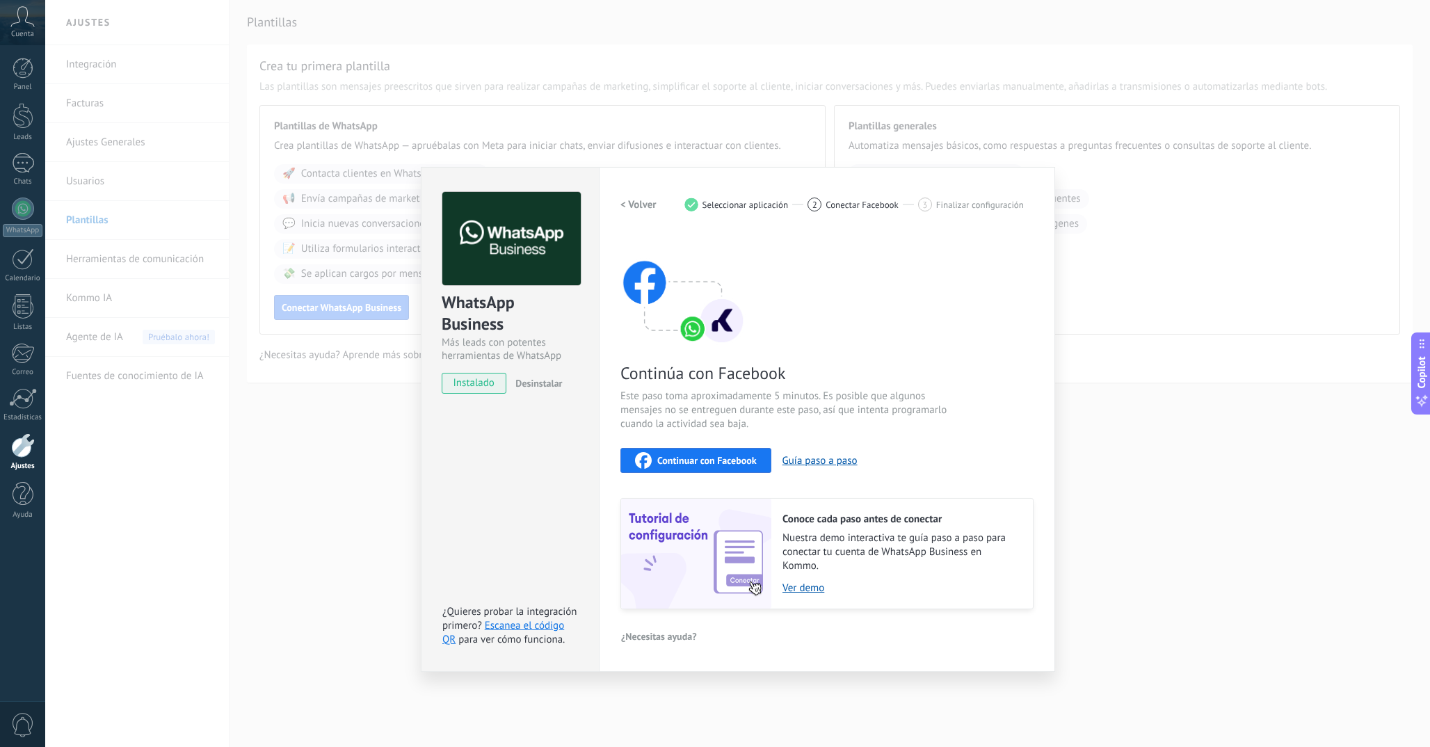
click at [691, 467] on div "Continuar con Facebook" at bounding box center [696, 460] width 122 height 17
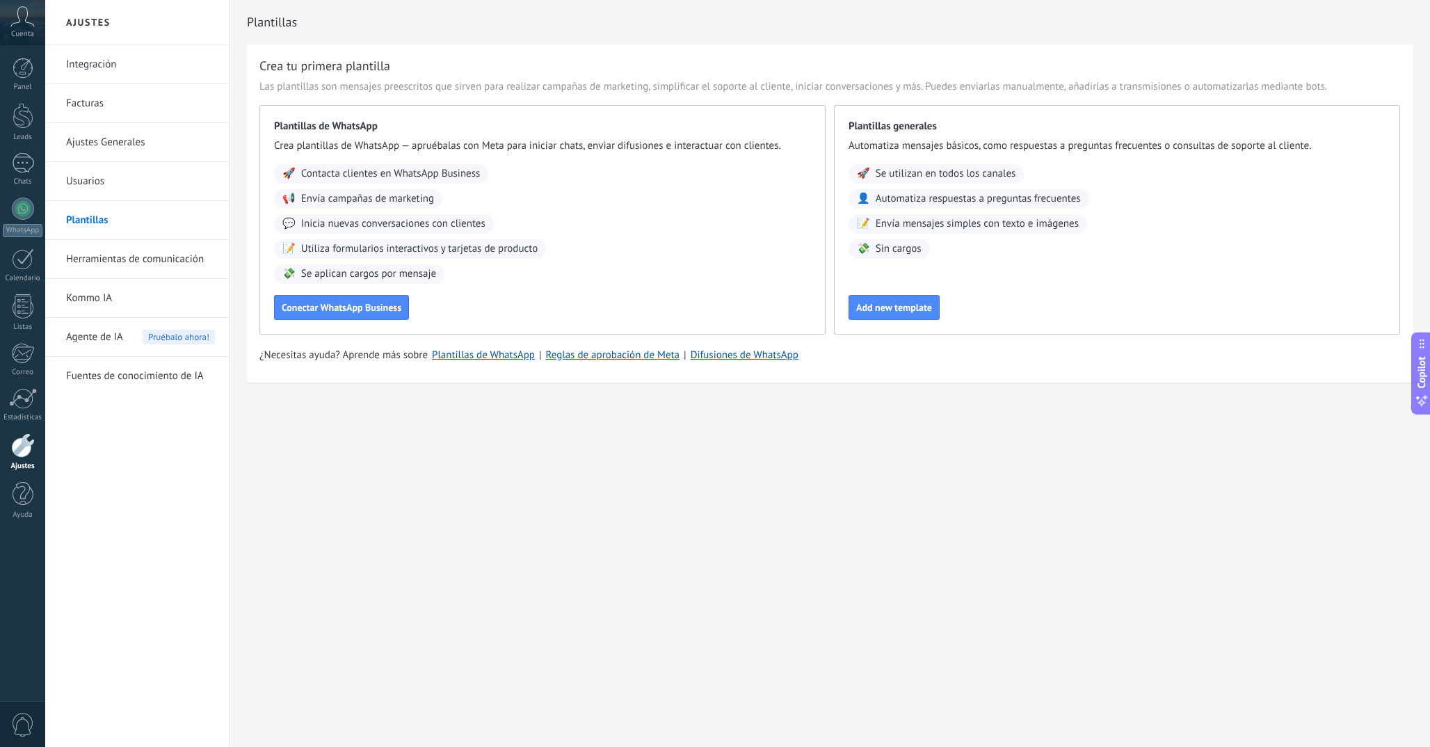
click at [410, 513] on div "Ajustes Integración Facturas Ajustes Generales Usuarios Plantillas Herramientas…" at bounding box center [737, 373] width 1385 height 747
click at [90, 68] on link "Integración" at bounding box center [140, 64] width 149 height 39
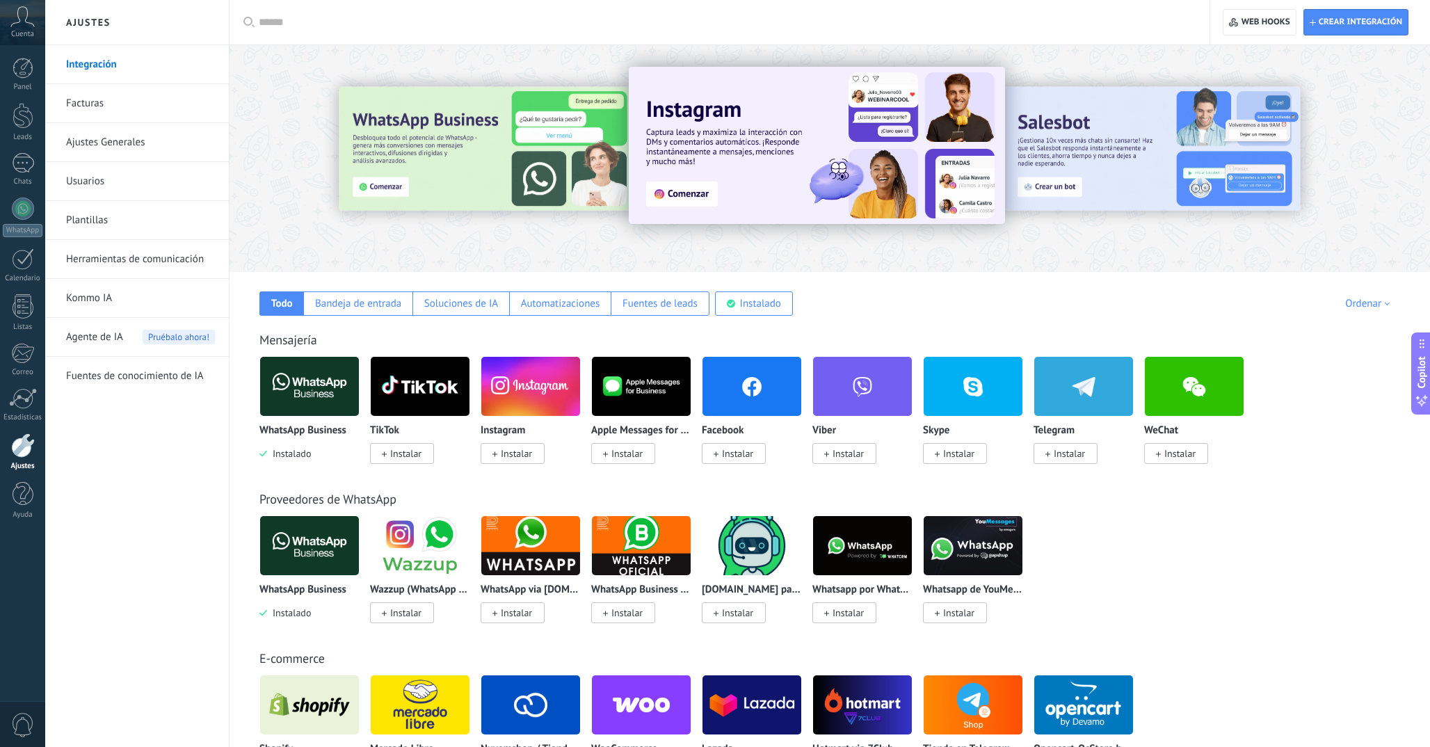
click at [525, 381] on img at bounding box center [530, 386] width 99 height 67
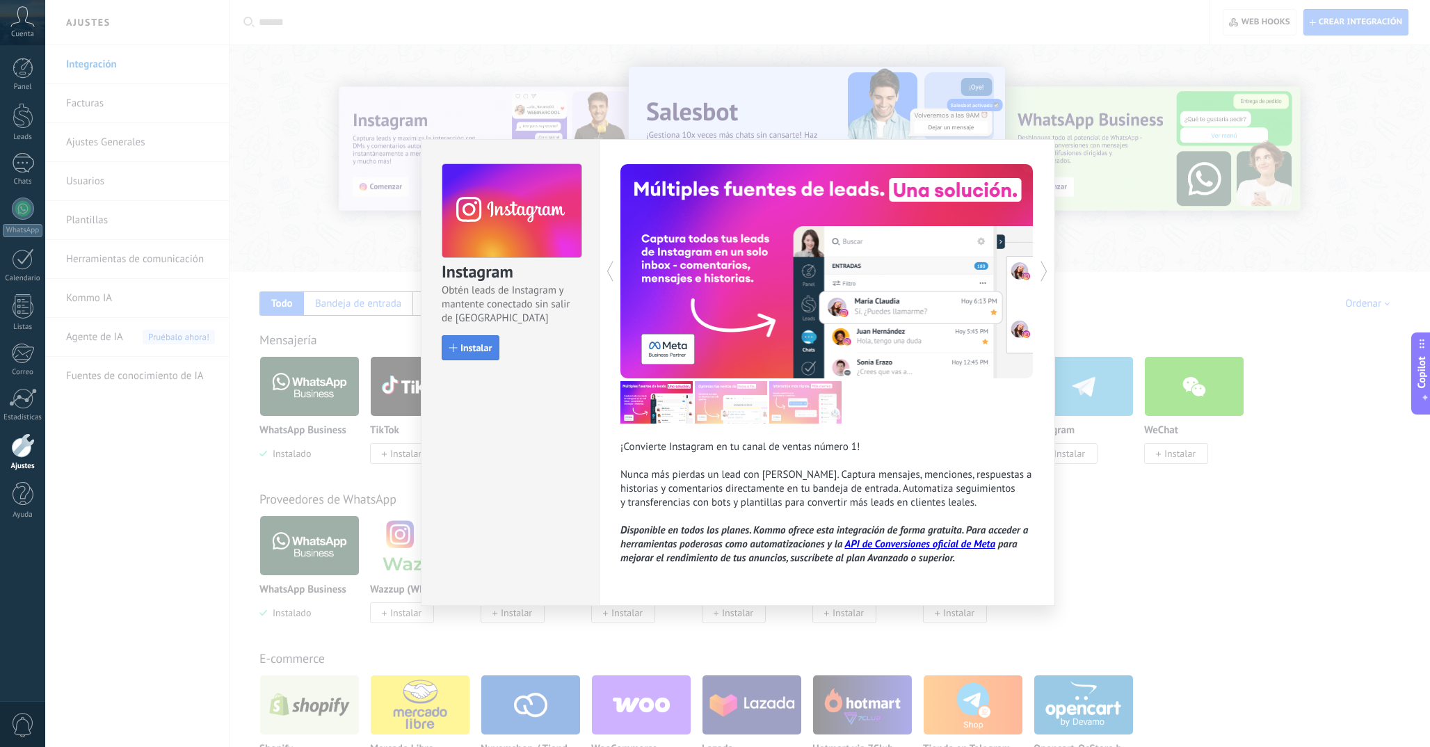
click at [478, 338] on button "Instalar" at bounding box center [471, 347] width 58 height 25
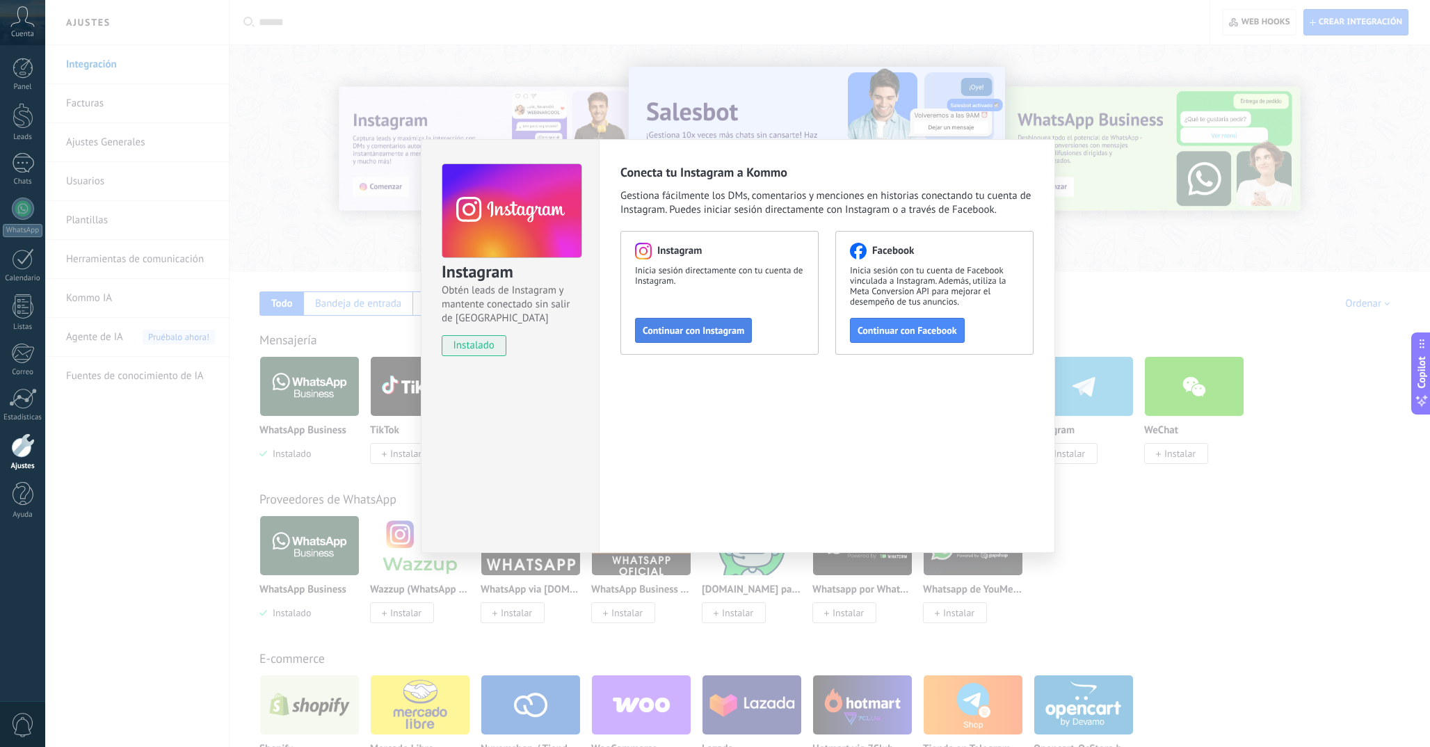
click at [725, 330] on span "Continuar con Instagram" at bounding box center [694, 331] width 102 height 10
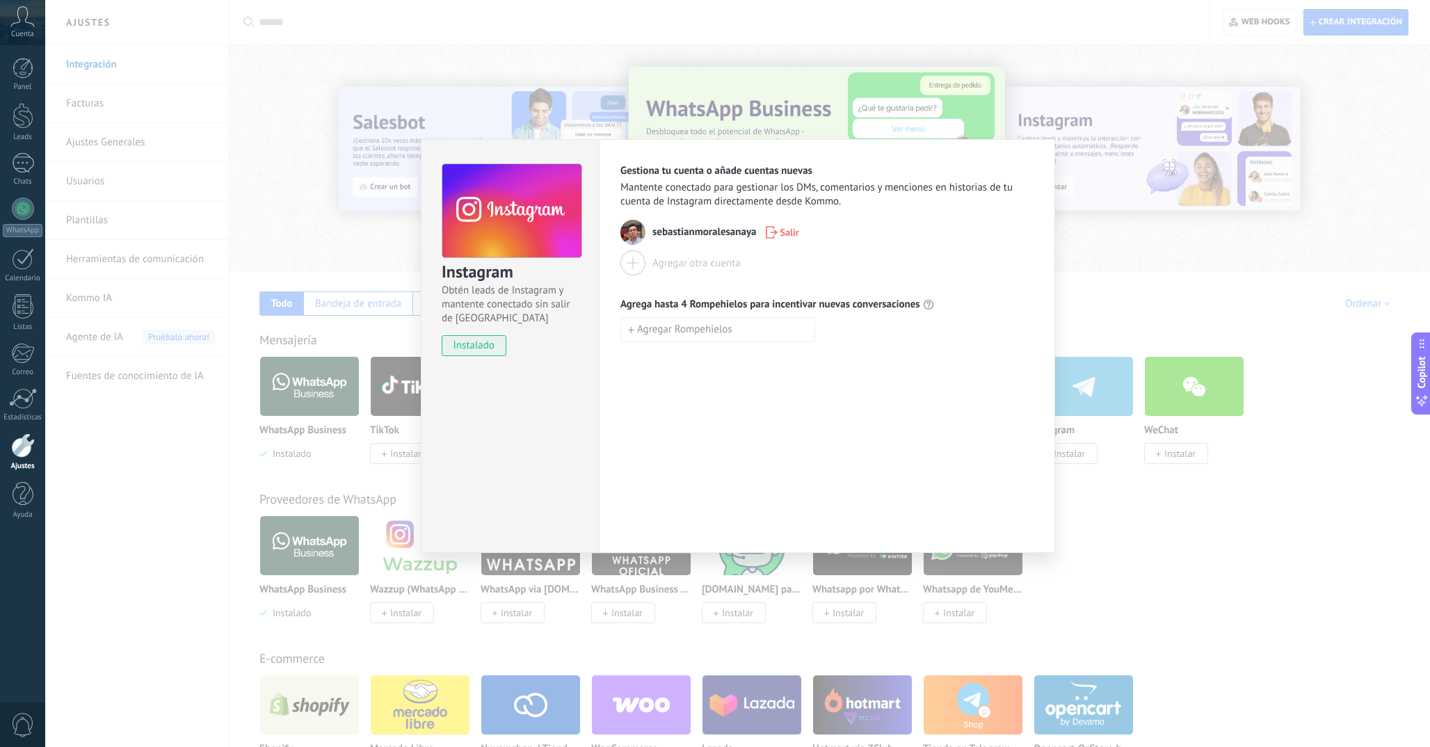
click at [1157, 269] on div "Instagram Obtén leads de Instagram y mantente conectado sin salir de Kommo inst…" at bounding box center [737, 373] width 1385 height 747
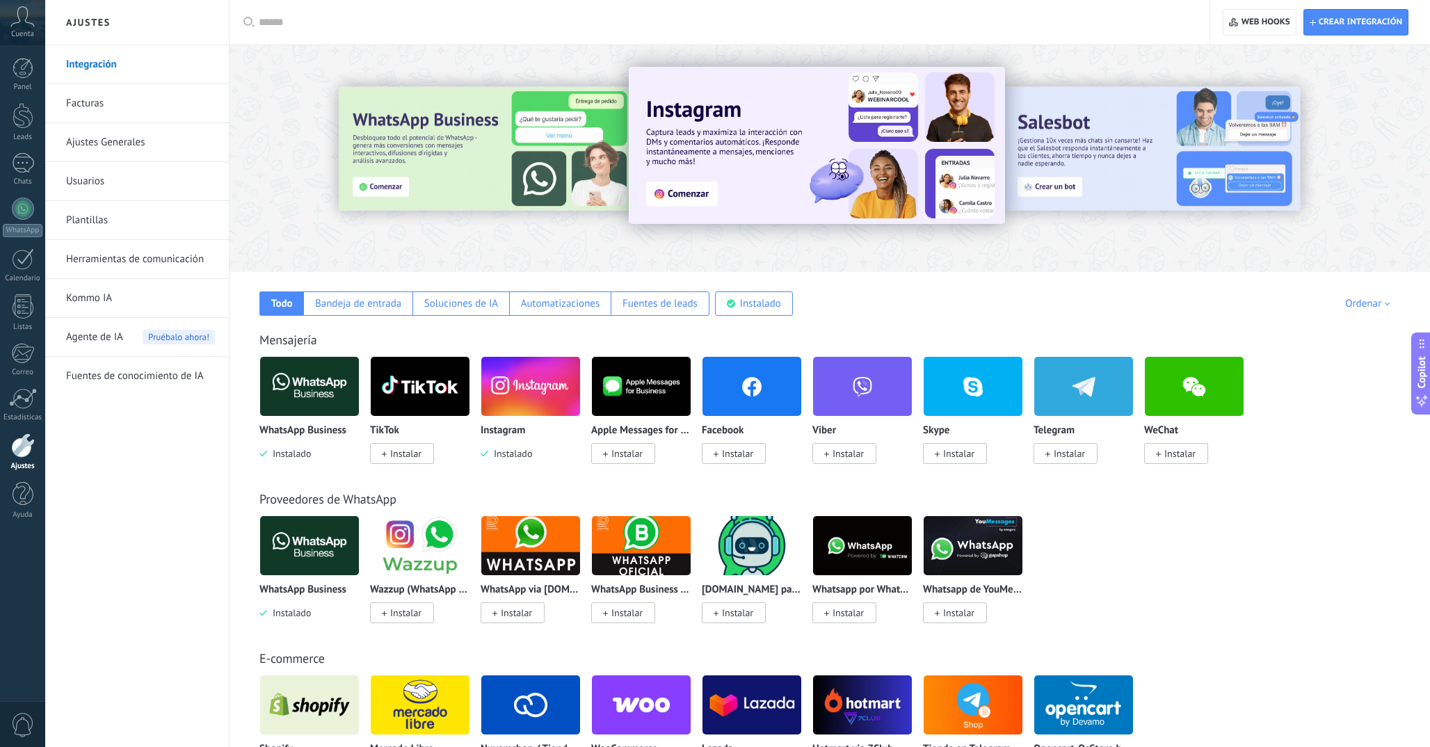
click at [32, 35] on span "Cuenta" at bounding box center [22, 34] width 23 height 9
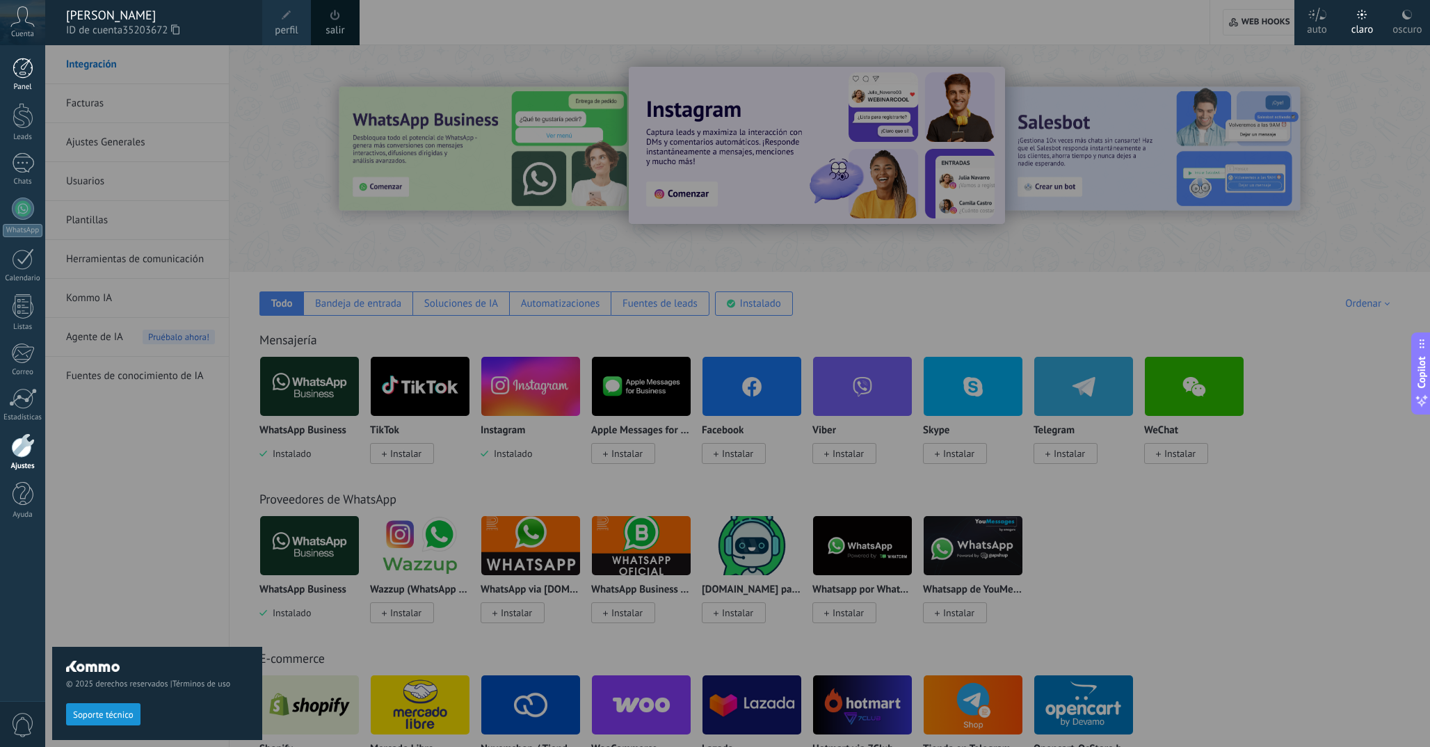
click at [27, 65] on div at bounding box center [23, 68] width 21 height 21
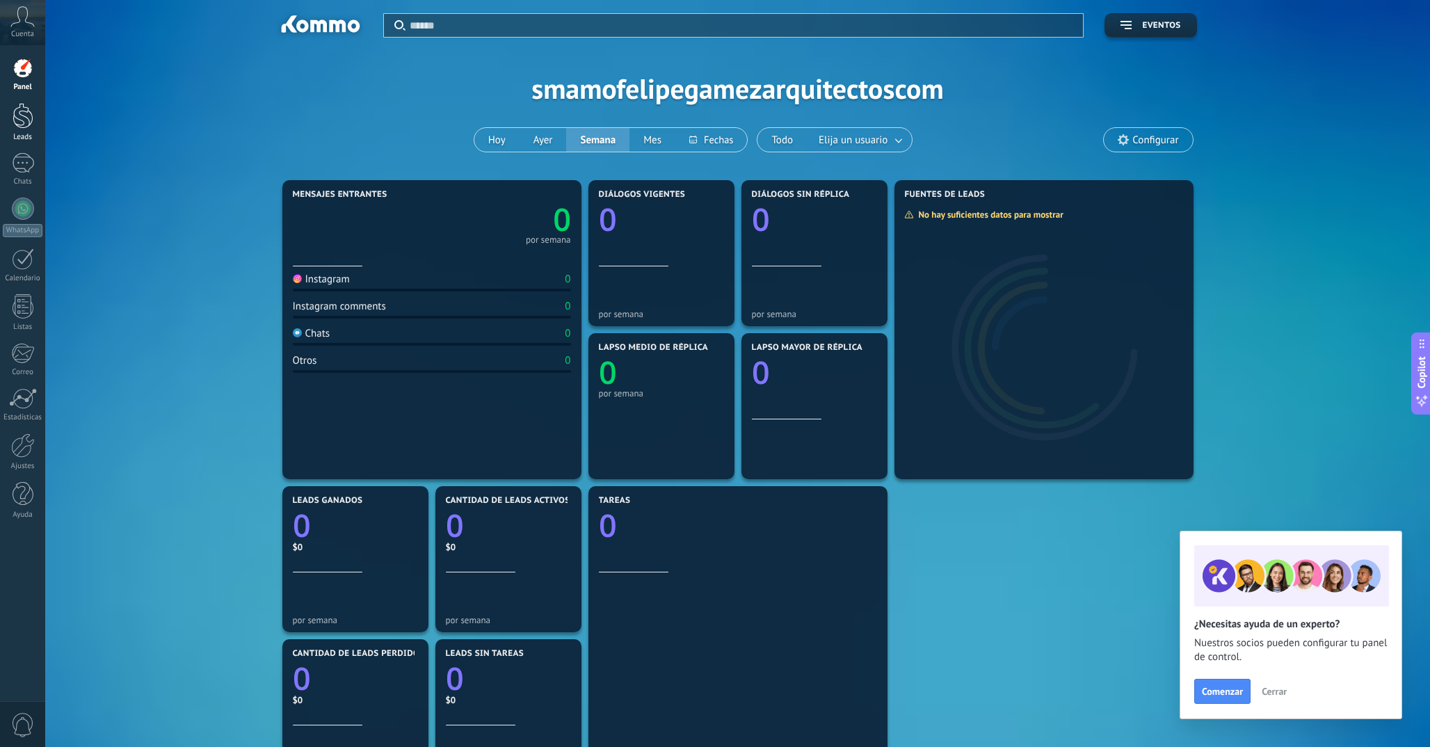
click at [5, 113] on link "Leads" at bounding box center [22, 122] width 45 height 39
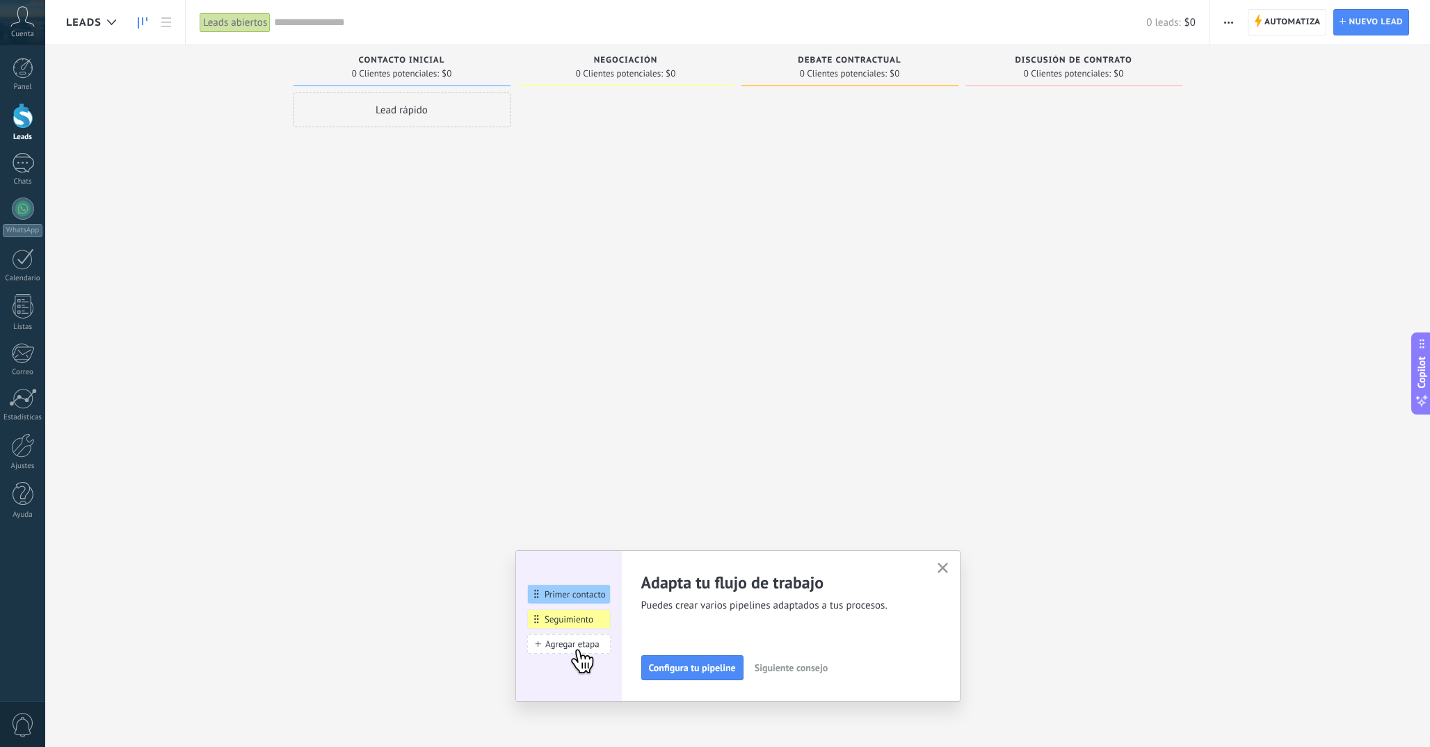
click at [416, 109] on div "Lead rápido" at bounding box center [402, 110] width 217 height 35
click at [151, 235] on div "Leads Entrantes Solicitudes: 0 0 0 0 0 0 0 0 0 Contacto inicial 0 Clientes pote…" at bounding box center [748, 351] width 1364 height 613
click at [19, 464] on div "Ajustes" at bounding box center [23, 466] width 40 height 9
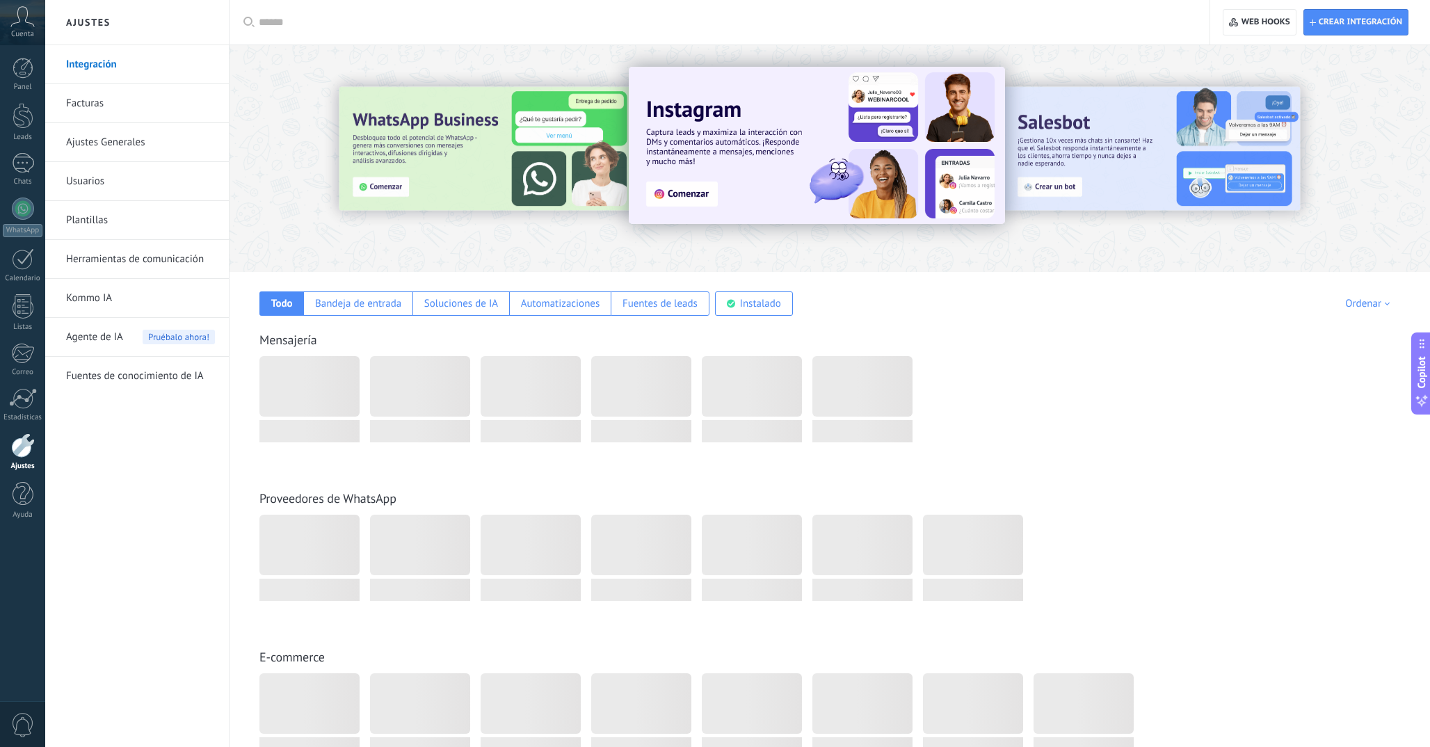
click at [559, 180] on div at bounding box center [489, 157] width 305 height 125
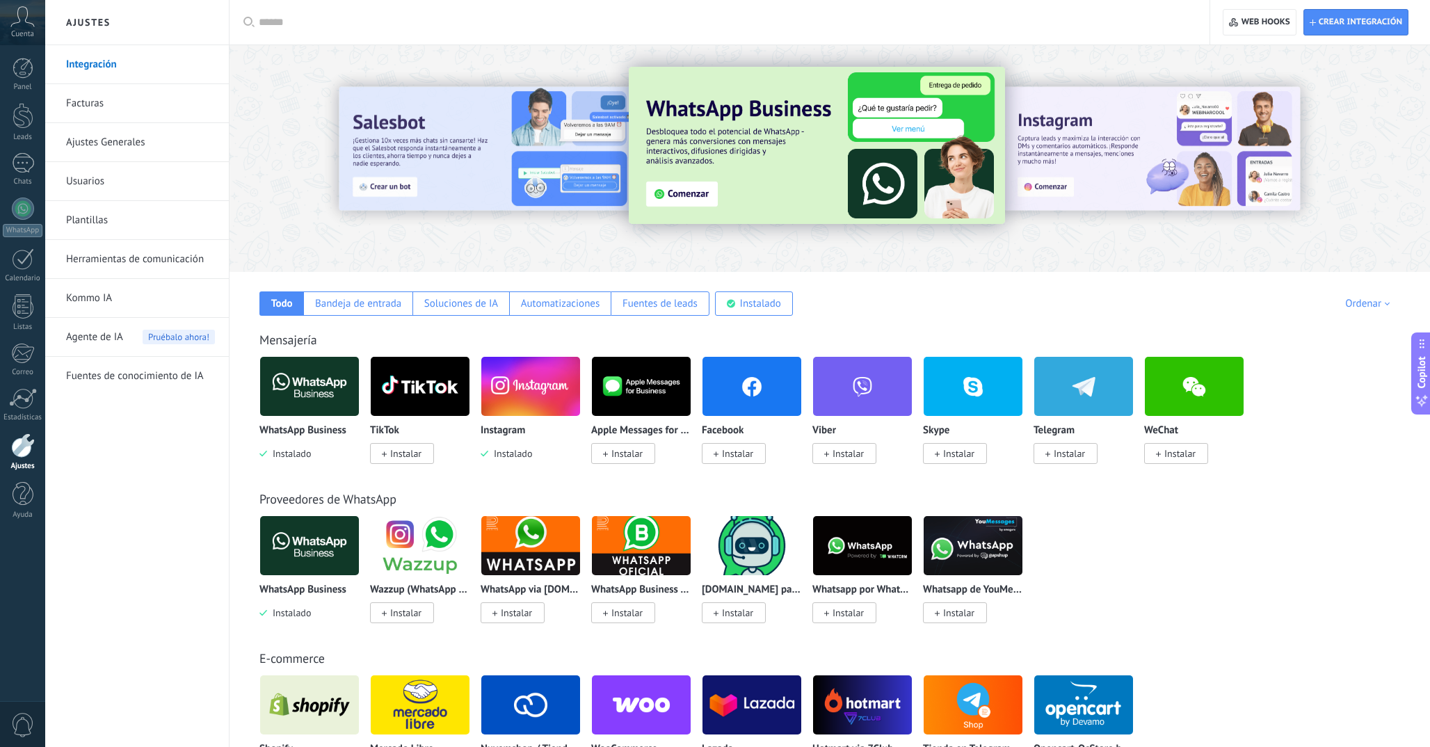
click at [696, 198] on img at bounding box center [817, 145] width 376 height 157
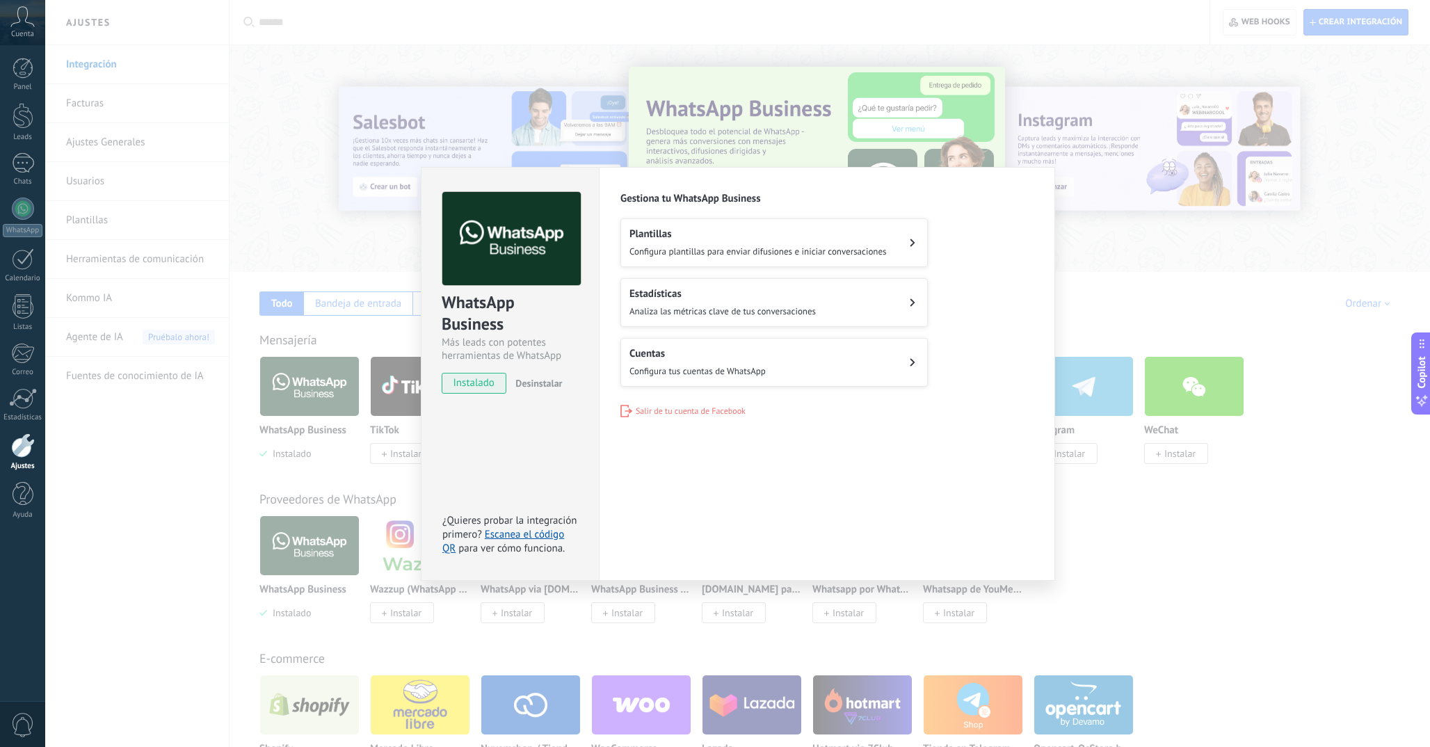
click at [328, 444] on div "WhatsApp Business Más leads con potentes herramientas de WhatsApp instalado Des…" at bounding box center [737, 373] width 1385 height 747
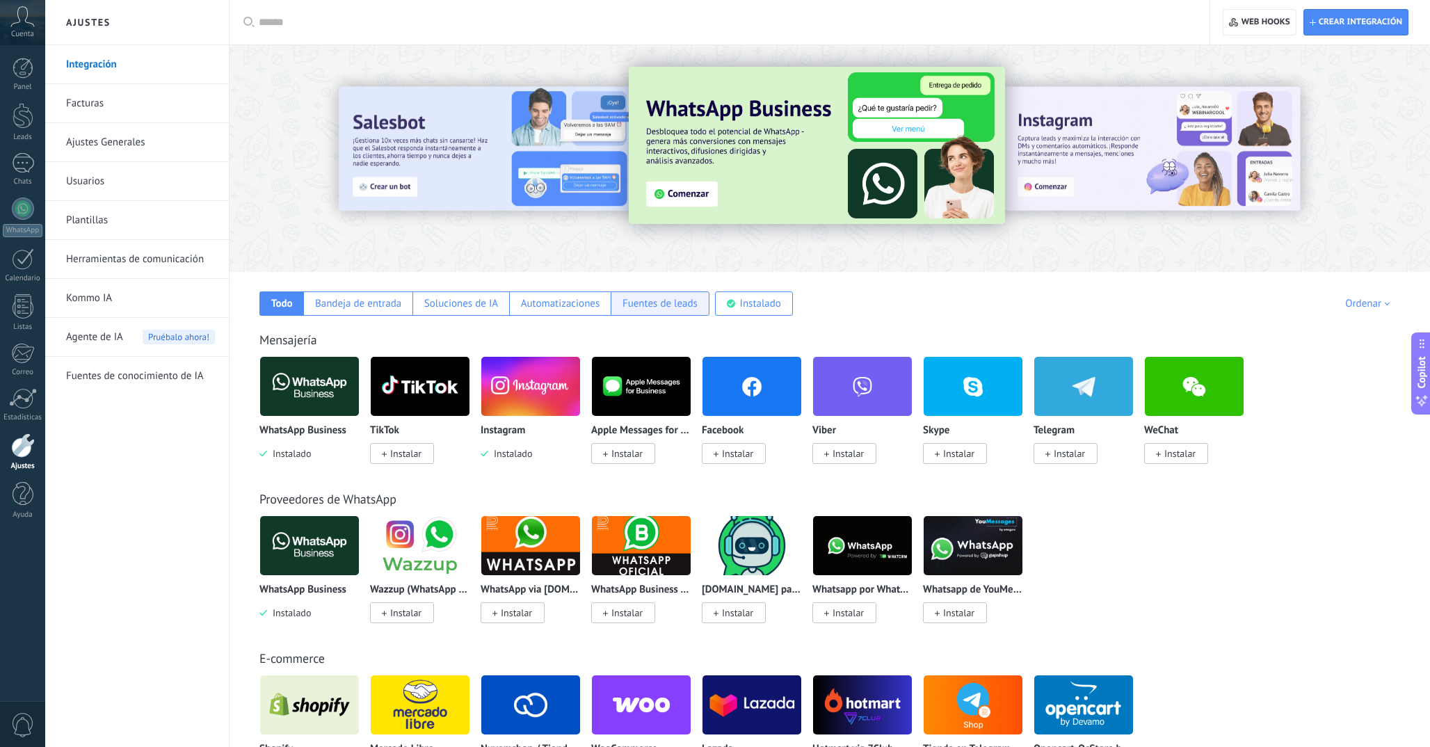
click at [652, 296] on div "Fuentes de leads" at bounding box center [660, 303] width 99 height 24
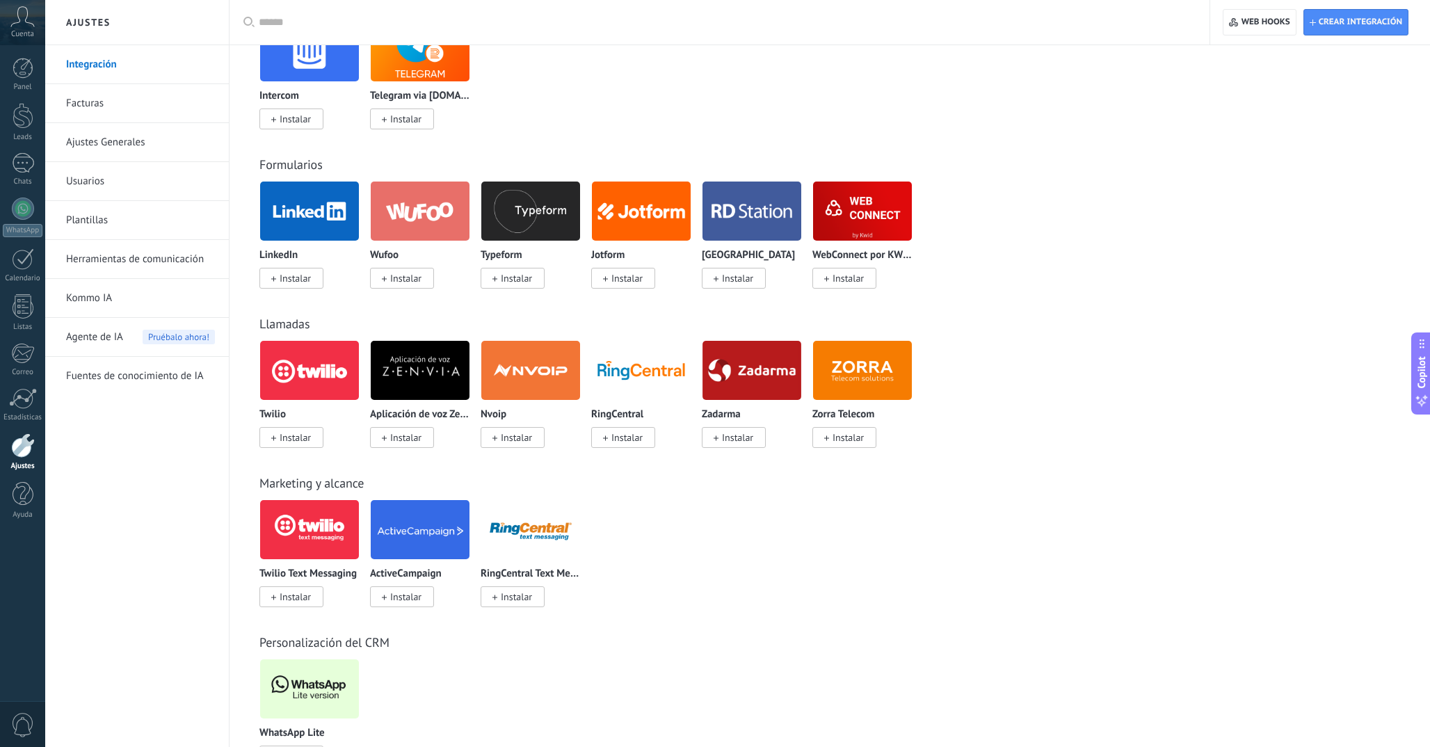
scroll to position [872, 0]
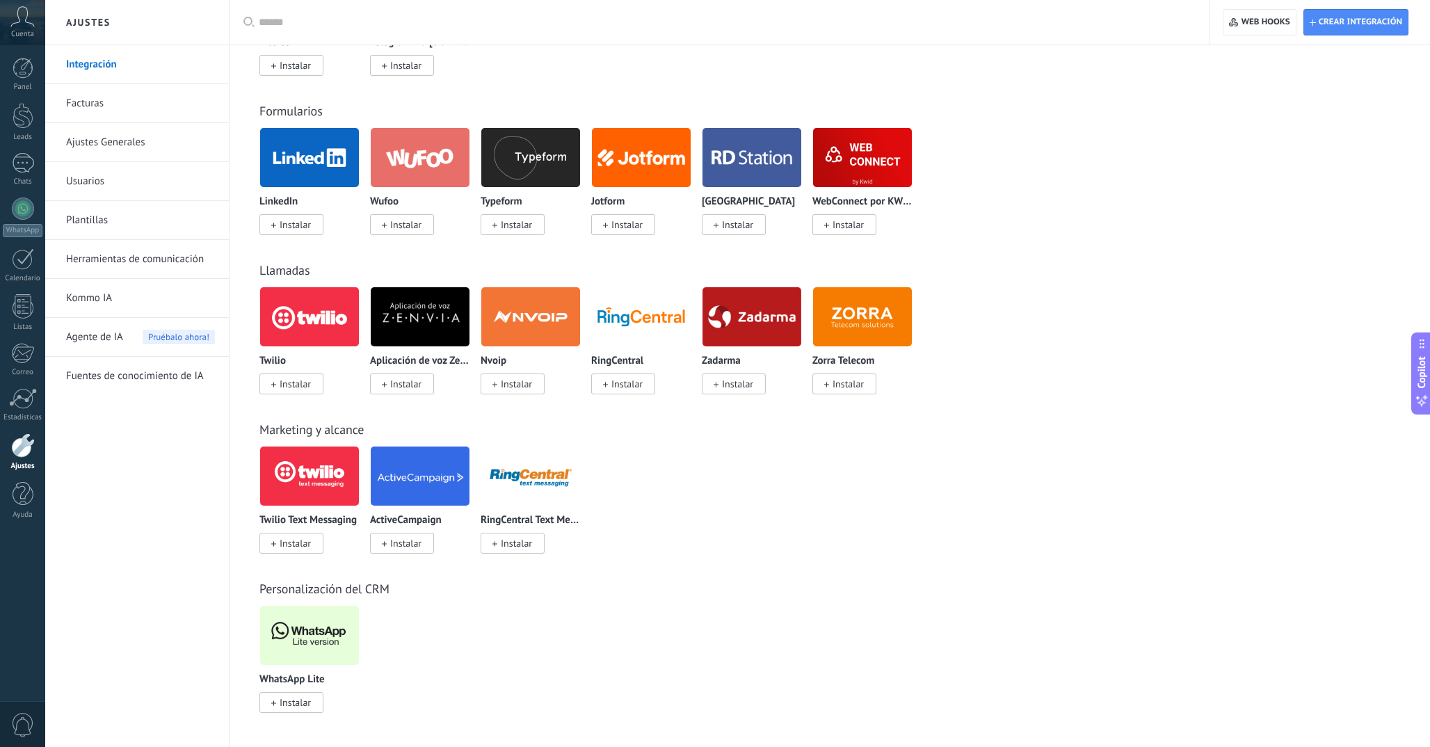
click at [319, 641] on img at bounding box center [309, 635] width 99 height 67
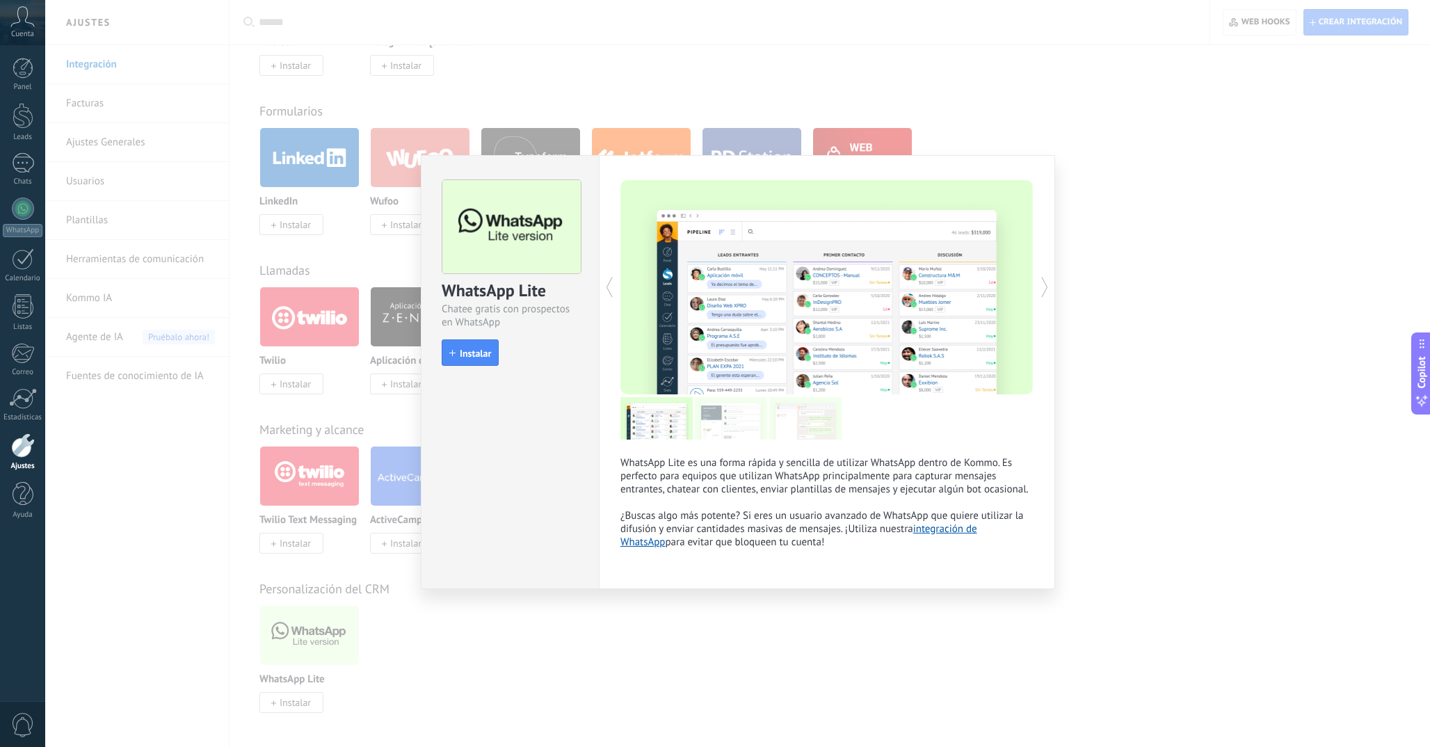
click at [780, 688] on div "WhatsApp Lite Chatee gratis con prospectos en WhatsApp install Instalar WhatsAp…" at bounding box center [737, 373] width 1385 height 747
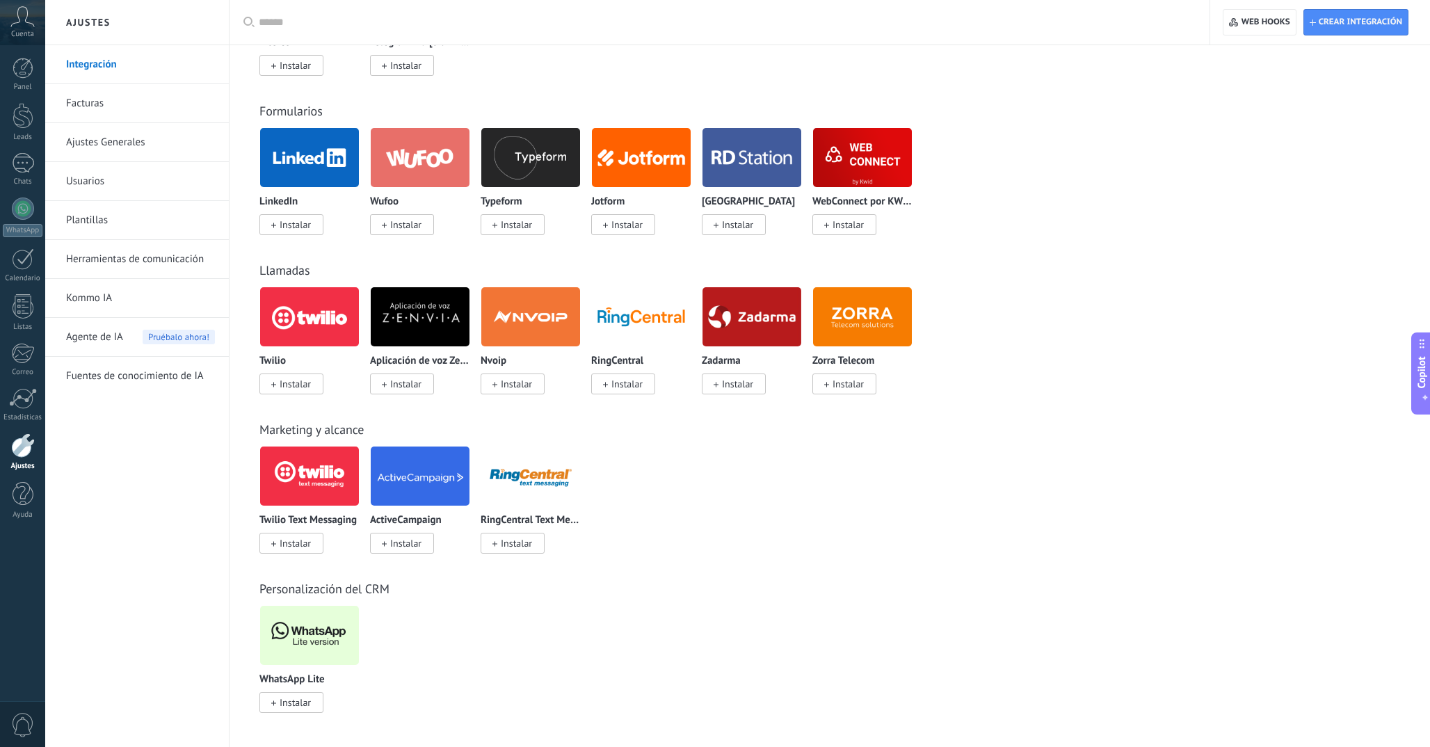
click at [612, 499] on div "Twilio Text Messaging Instalar ActiveCampaign Instalar RingCentral Text Messagi…" at bounding box center [836, 508] width 1155 height 125
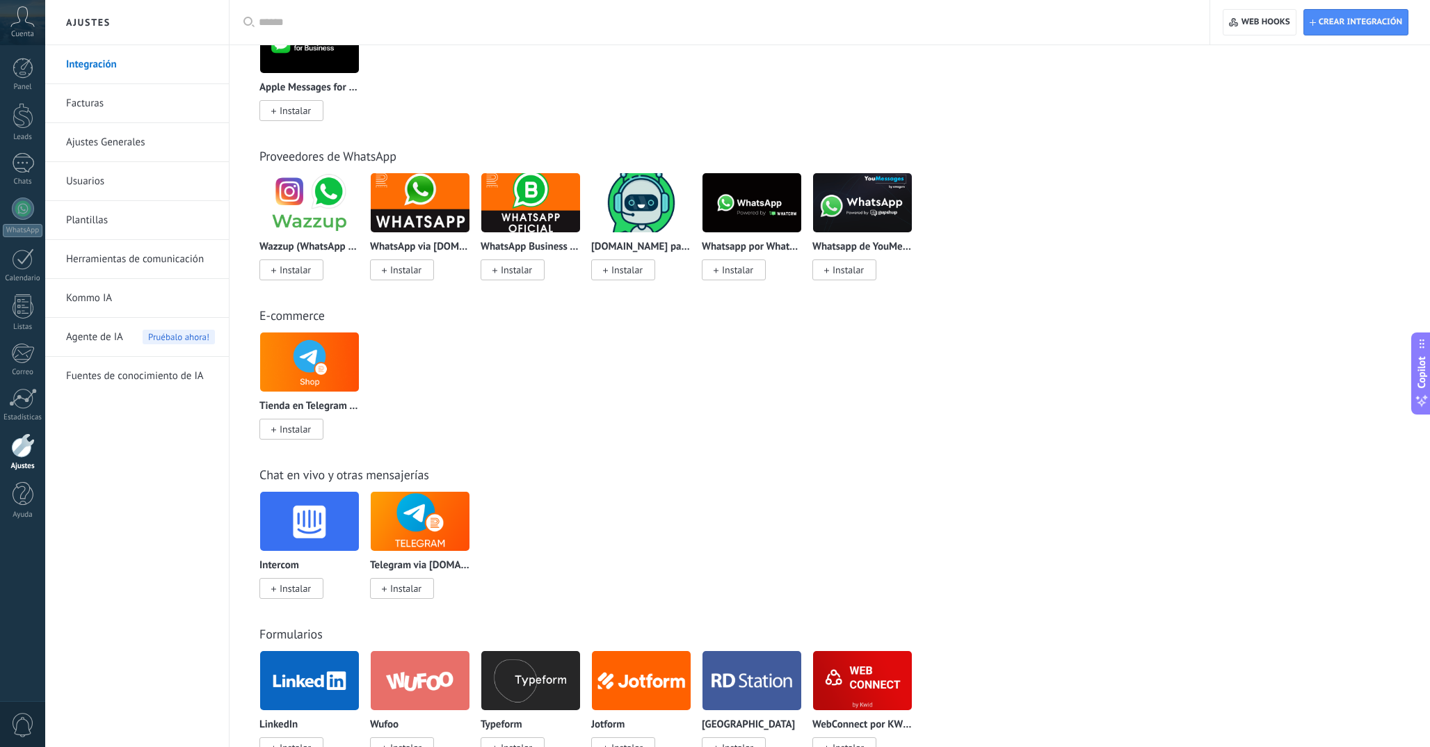
scroll to position [0, 0]
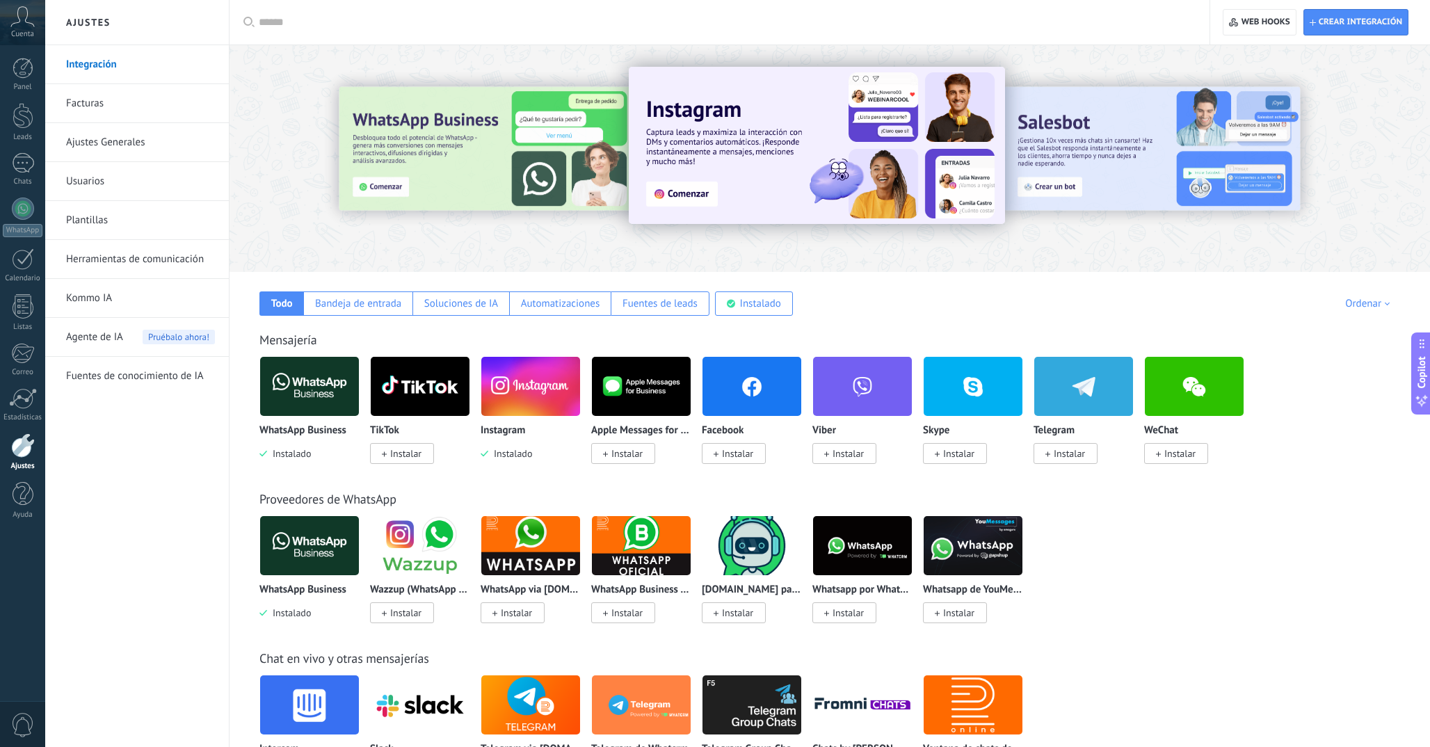
click at [618, 371] on img at bounding box center [641, 386] width 99 height 67
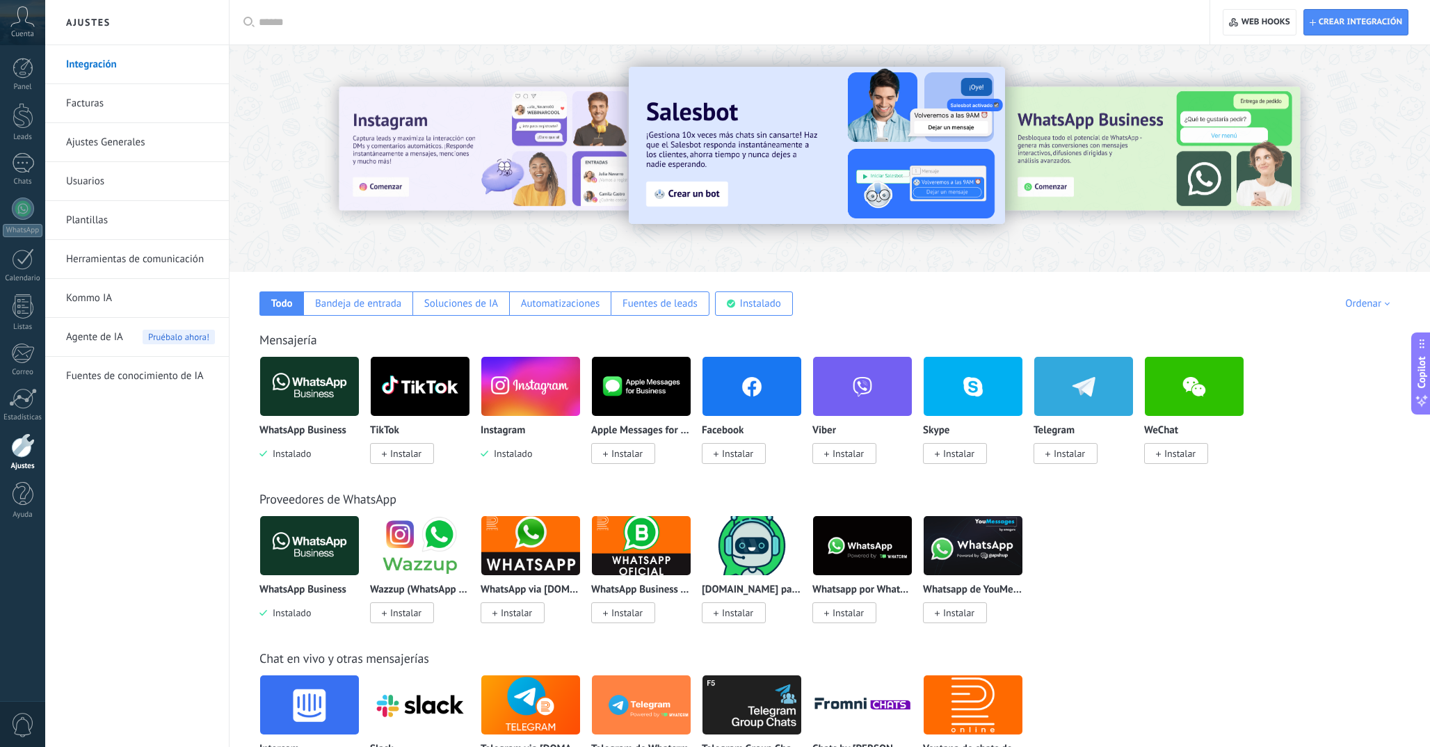
click at [110, 186] on link "Usuarios" at bounding box center [140, 181] width 149 height 39
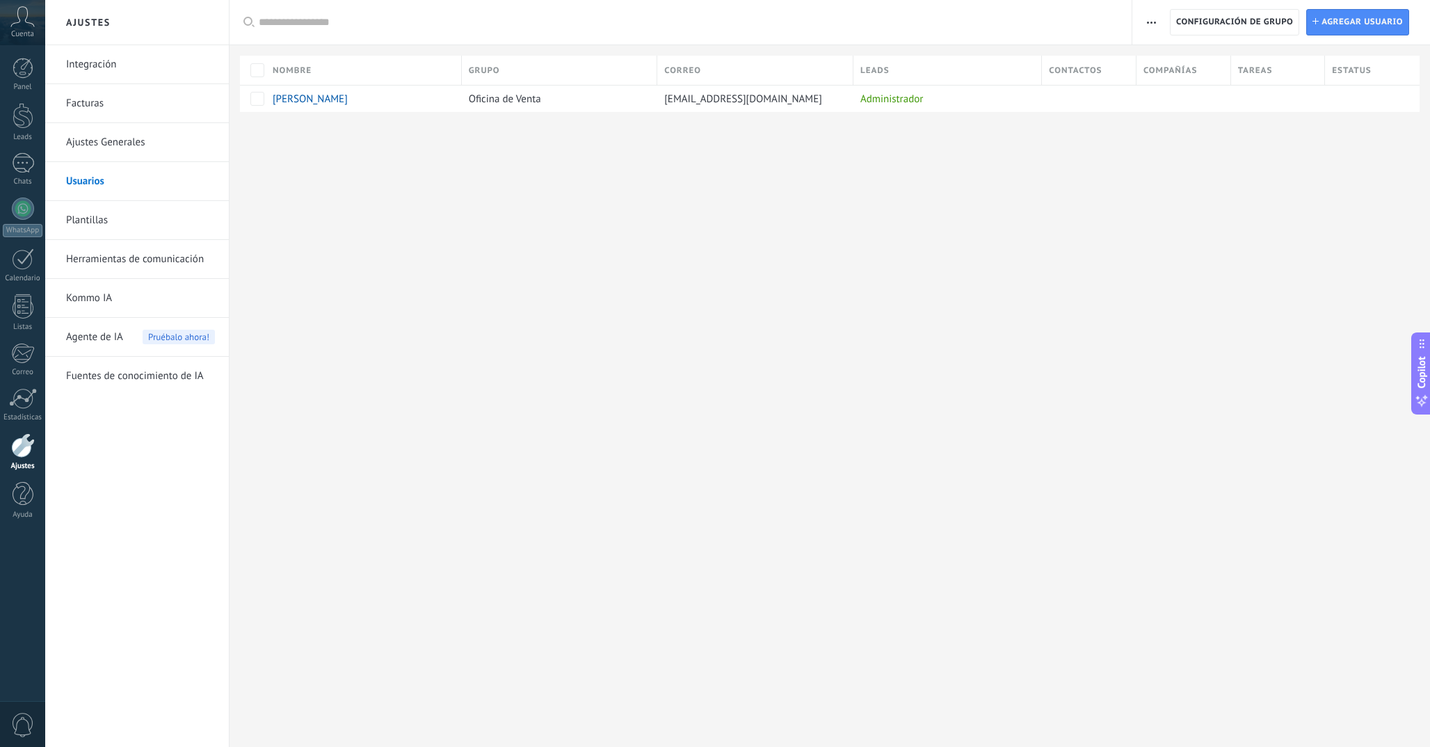
click at [161, 224] on link "Plantillas" at bounding box center [140, 220] width 149 height 39
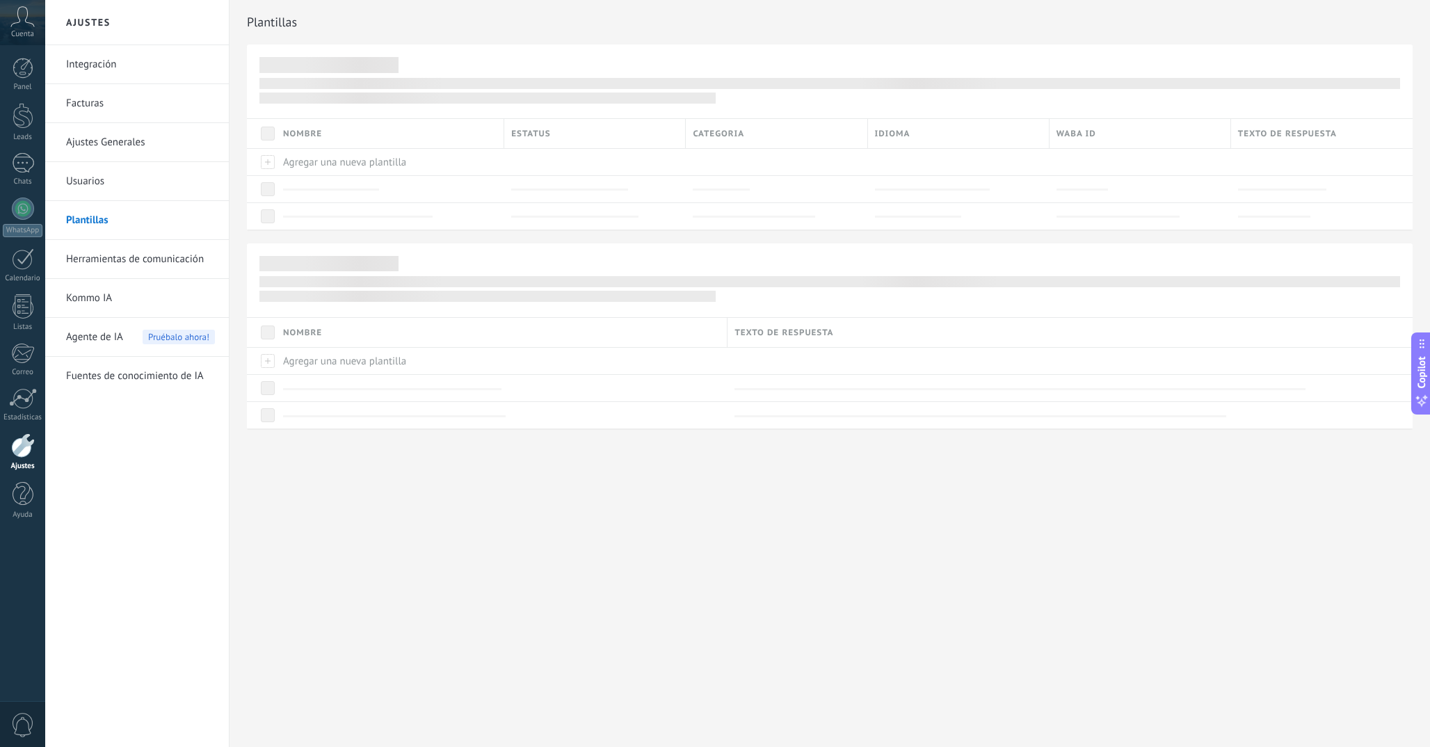
click at [151, 265] on link "Herramientas de comunicación" at bounding box center [140, 259] width 149 height 39
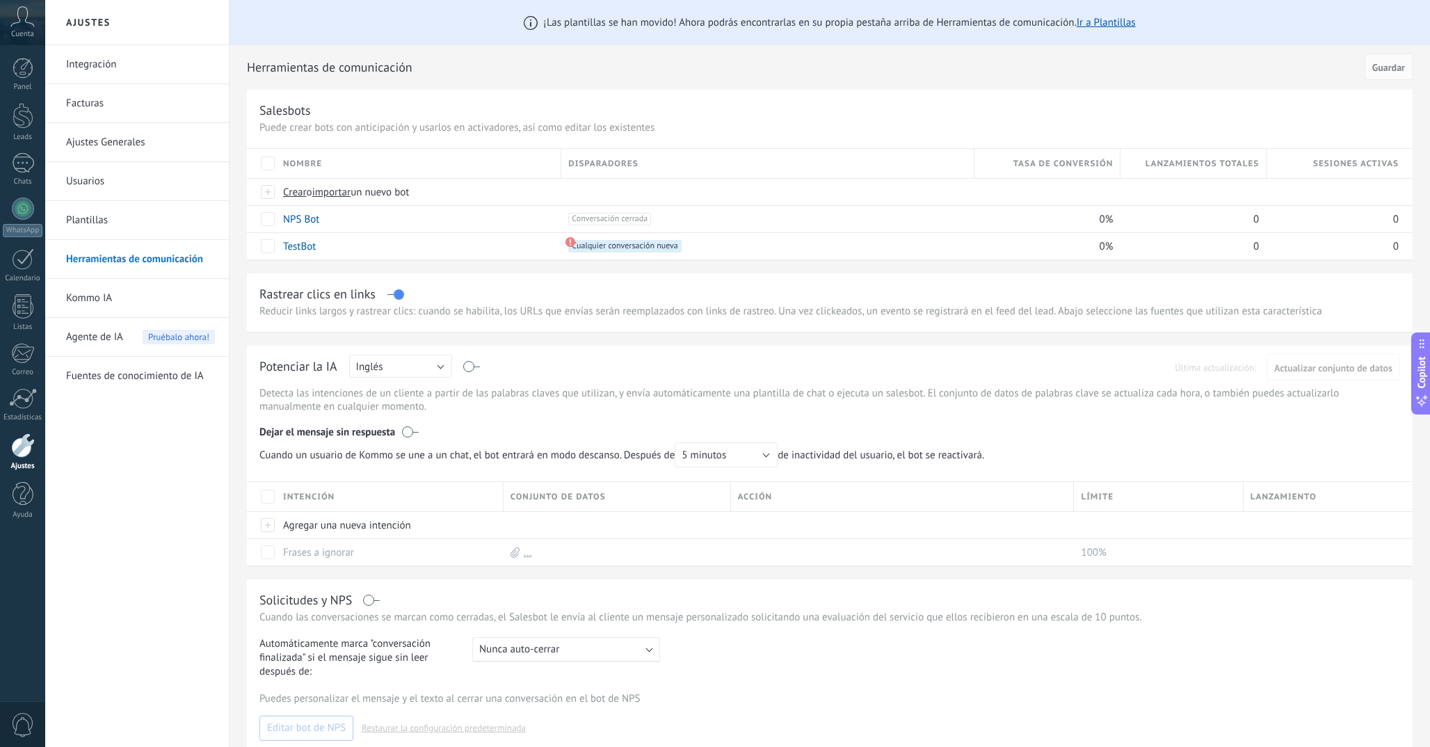
click at [131, 324] on div "Agente de IA Pruébalo ahora!" at bounding box center [140, 337] width 149 height 39
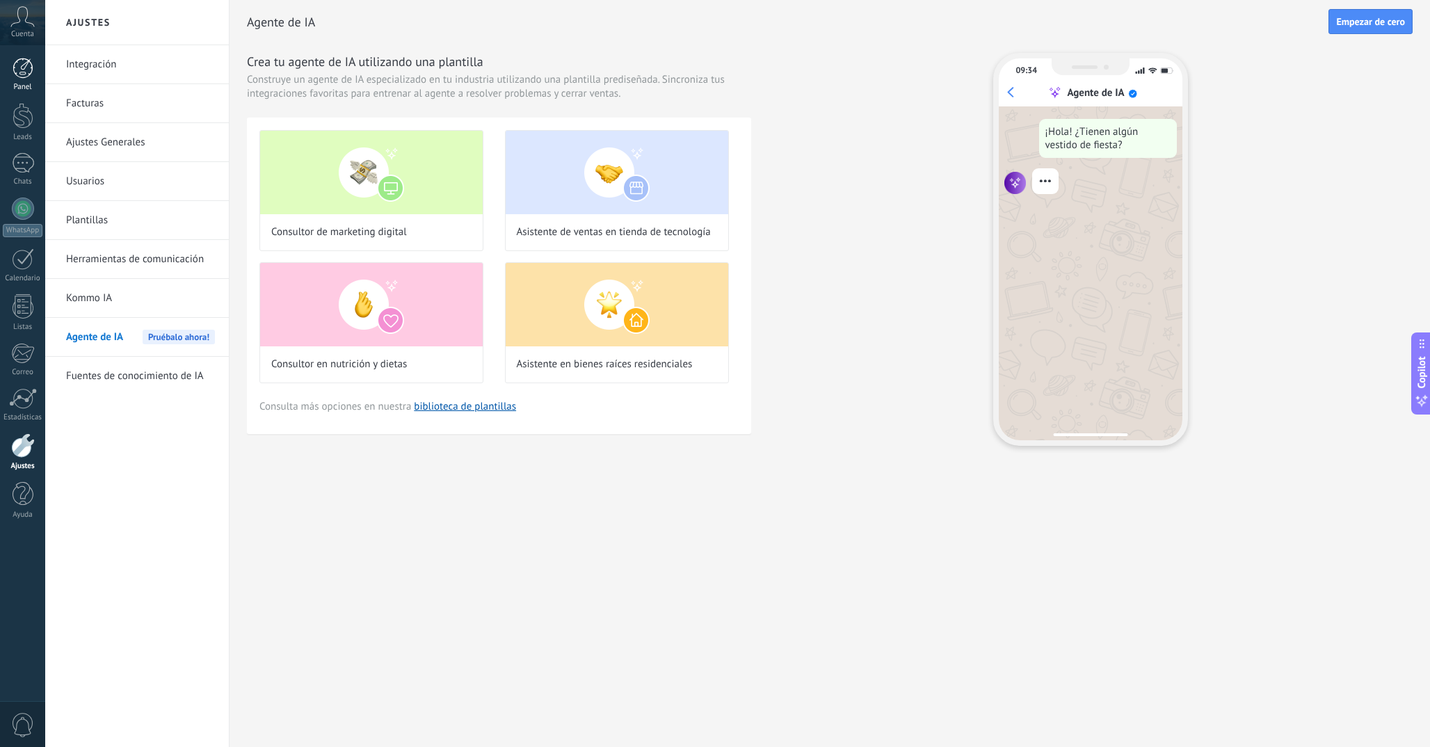
click at [27, 80] on link "Panel" at bounding box center [22, 75] width 45 height 34
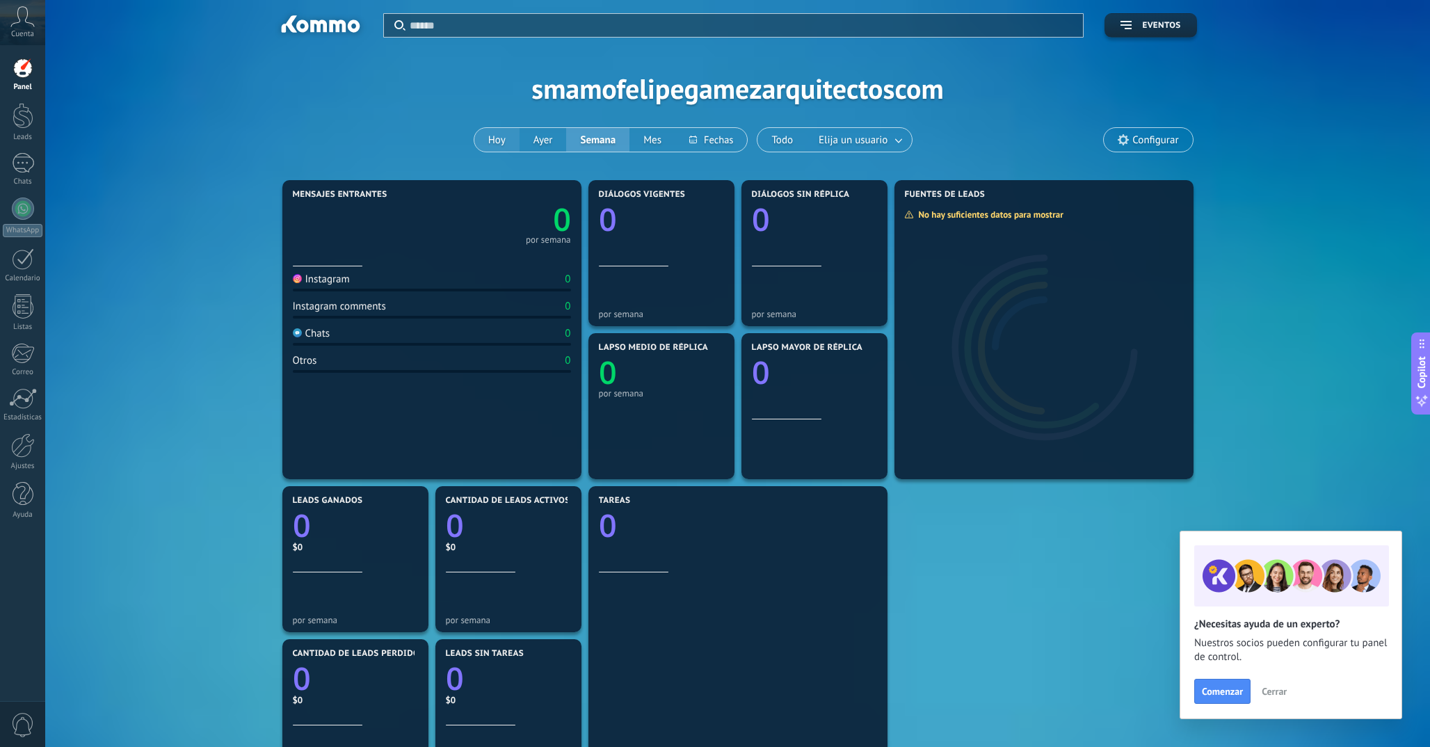
click at [488, 140] on button "Hoy" at bounding box center [496, 140] width 45 height 24
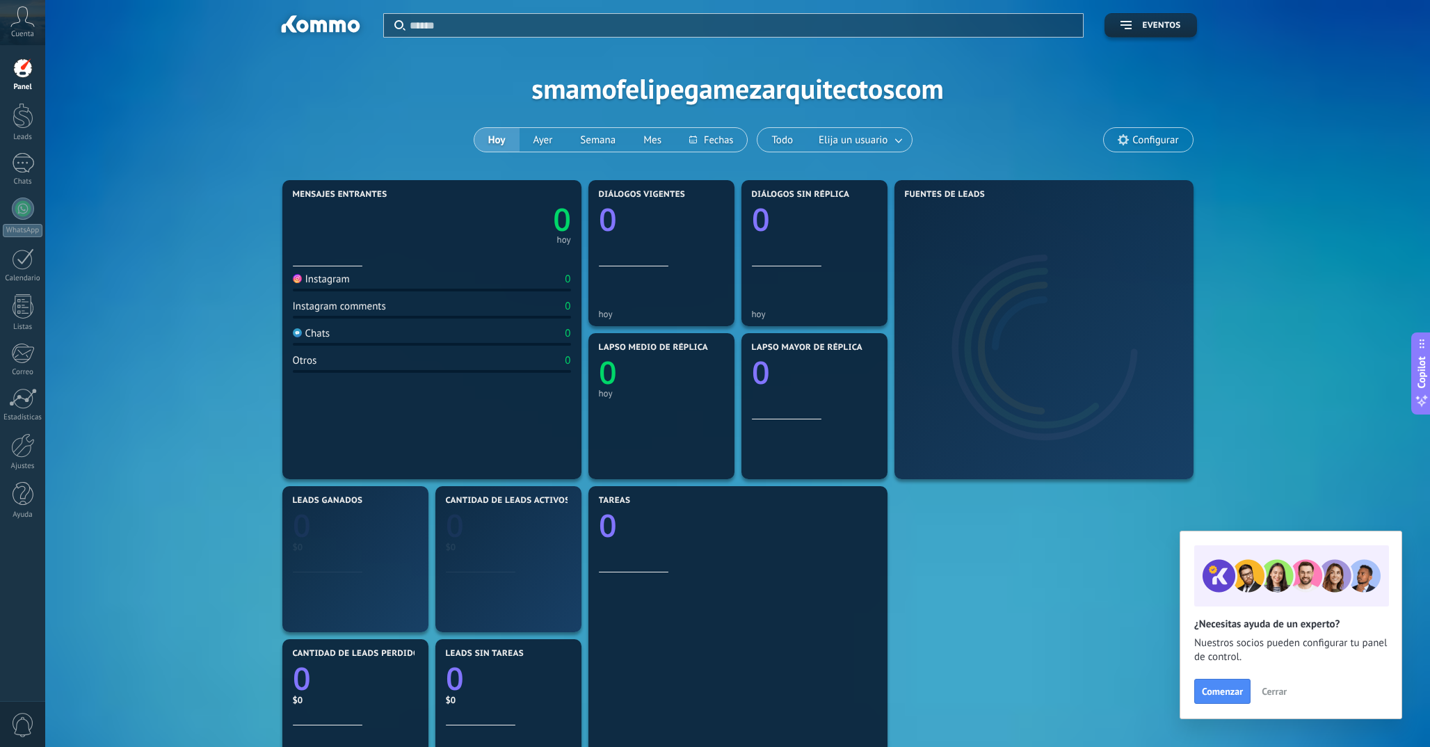
click at [593, 93] on div "Aplicar Eventos smamofelipegamezarquitectoscom Hoy Ayer Semana Mes Todo Elija u…" at bounding box center [737, 88] width 1343 height 177
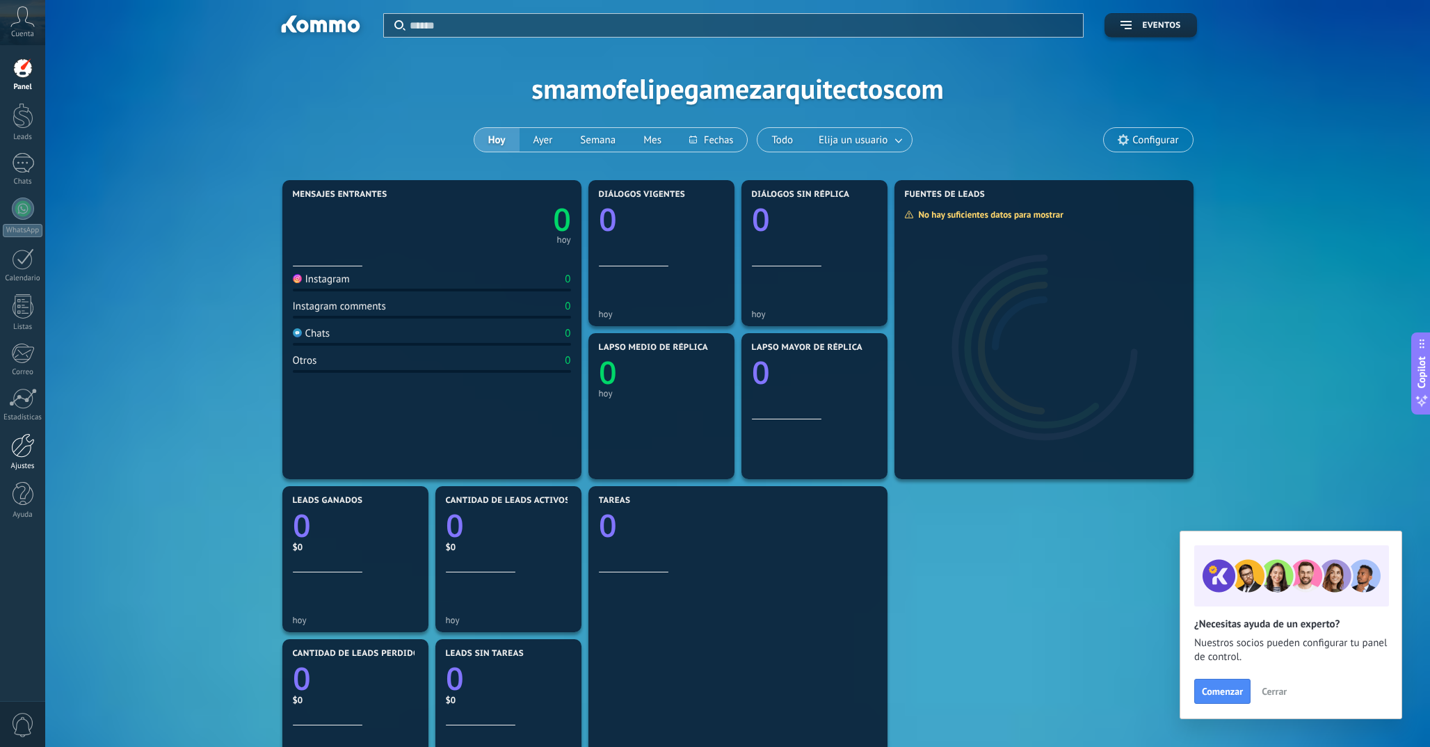
click at [24, 463] on div "Ajustes" at bounding box center [23, 466] width 40 height 9
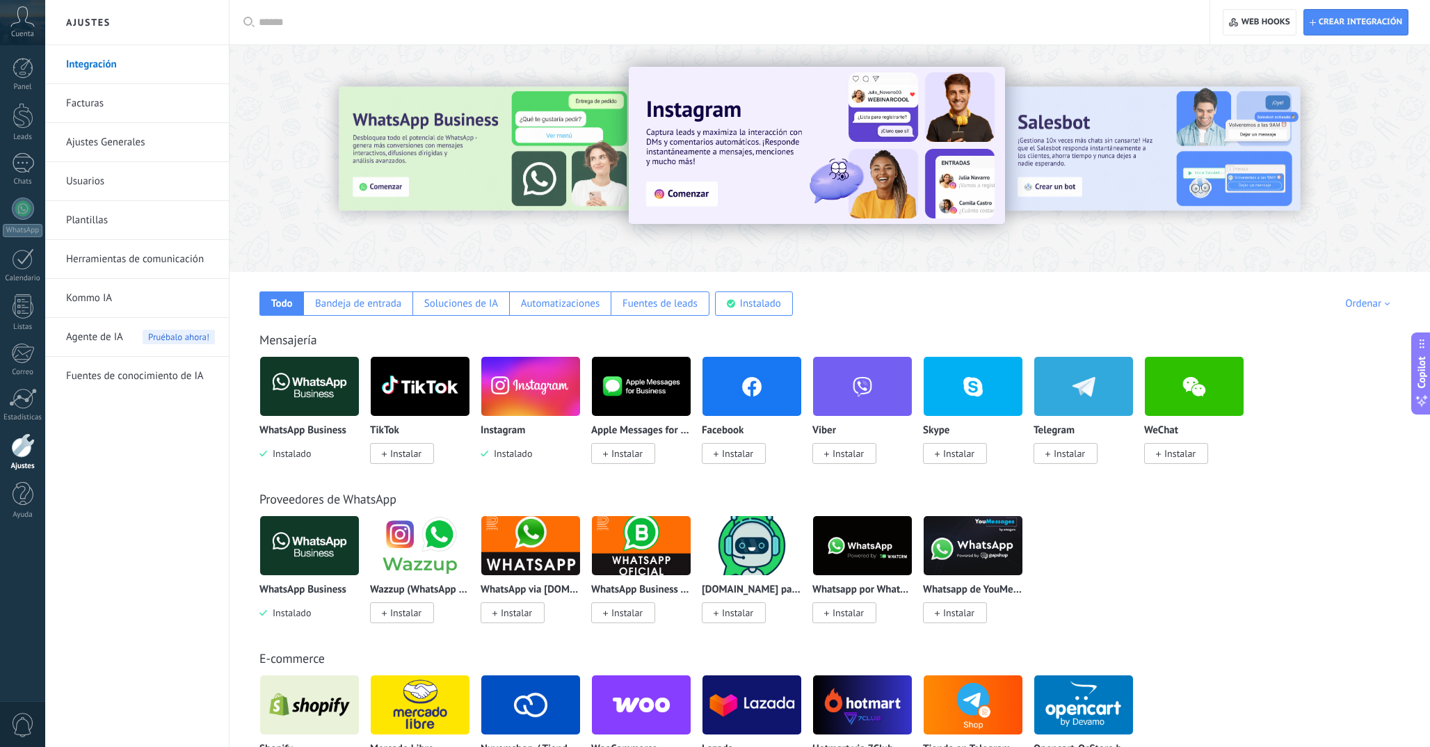
click at [143, 151] on link "Ajustes Generales" at bounding box center [140, 142] width 149 height 39
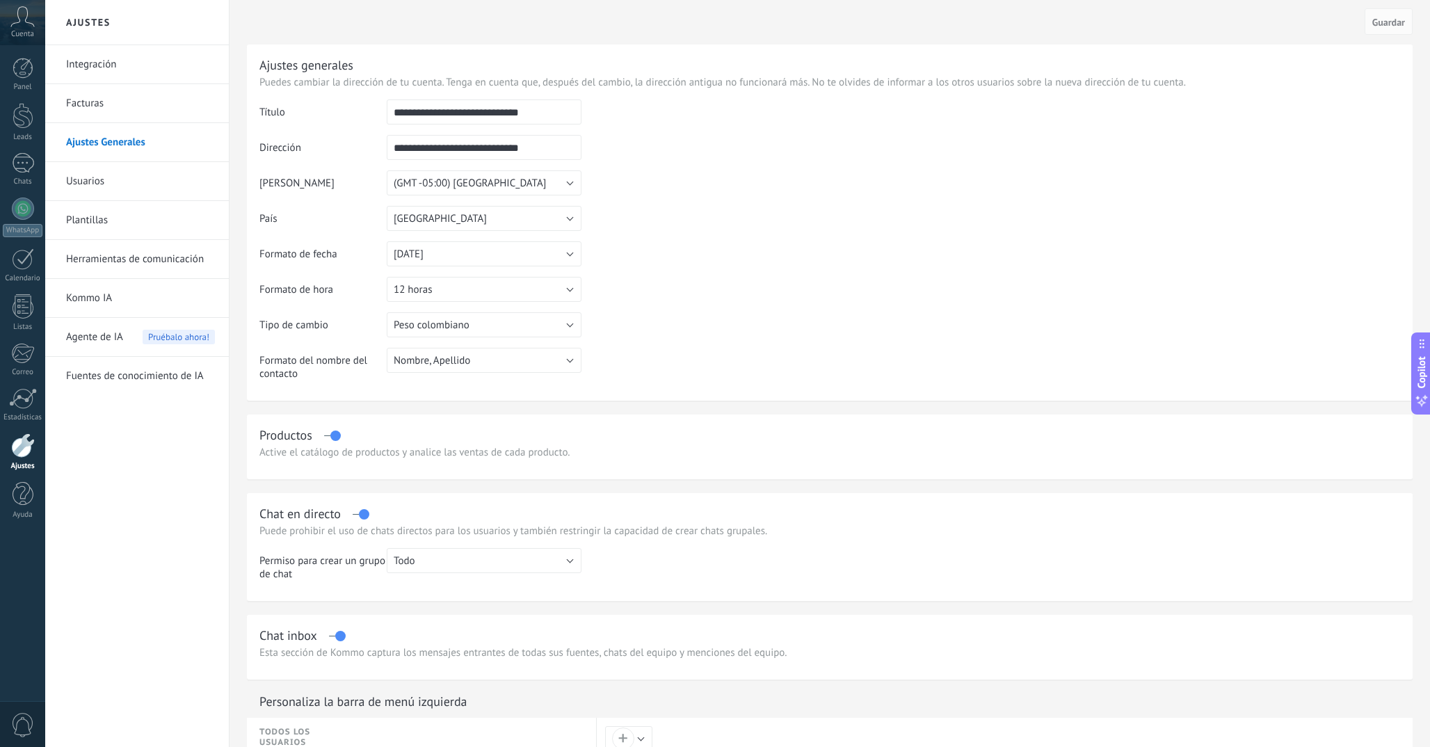
drag, startPoint x: 426, startPoint y: 115, endPoint x: 338, endPoint y: 115, distance: 88.3
click at [338, 115] on tr "**********" at bounding box center [829, 116] width 1141 height 35
drag, startPoint x: 501, startPoint y: 113, endPoint x: 707, endPoint y: 113, distance: 205.9
click at [707, 113] on tr "**********" at bounding box center [829, 116] width 1141 height 35
type input "**********"
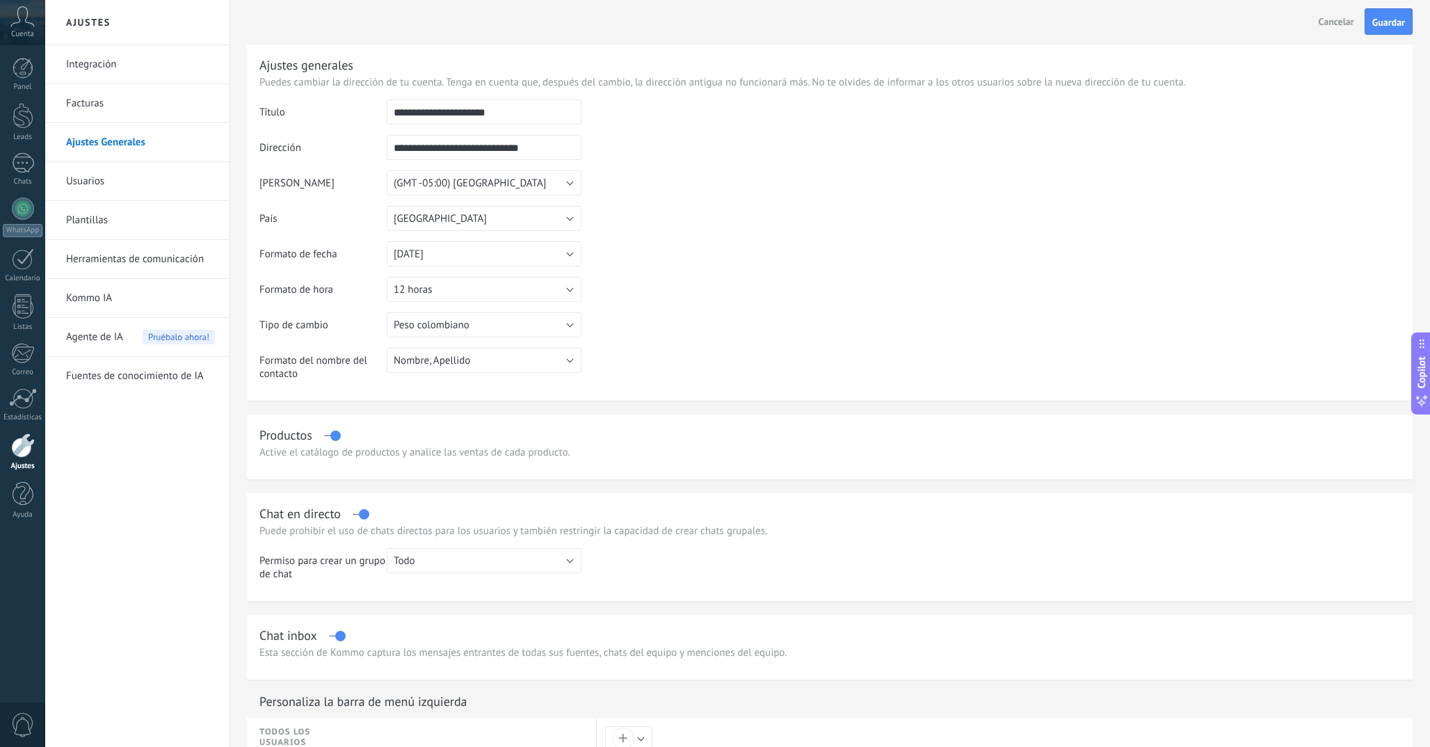
click at [819, 194] on td at bounding box center [991, 170] width 819 height 142
click at [439, 122] on input "**********" at bounding box center [484, 111] width 195 height 25
click at [463, 147] on input "**********" at bounding box center [484, 147] width 195 height 25
paste input "text"
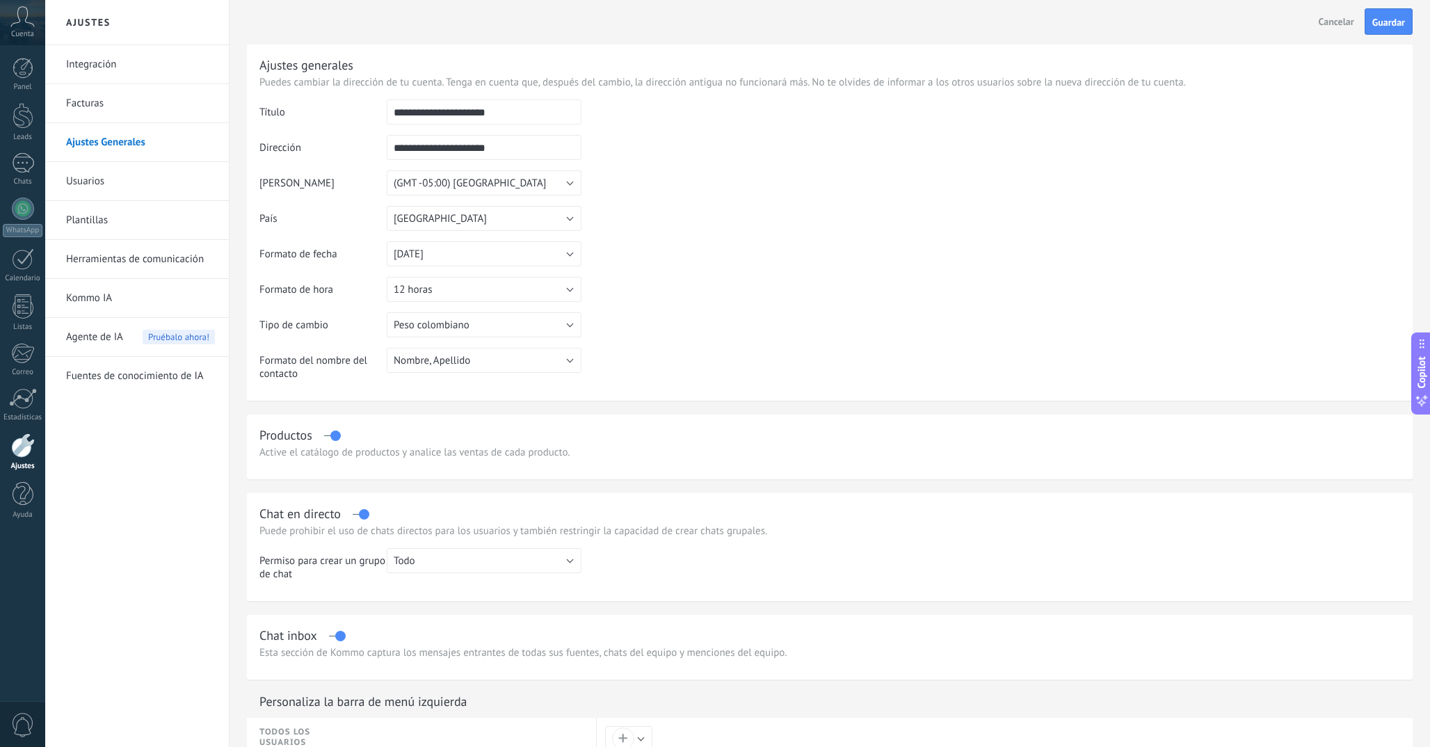
type input "**********"
click at [753, 246] on table "**********" at bounding box center [829, 244] width 1141 height 291
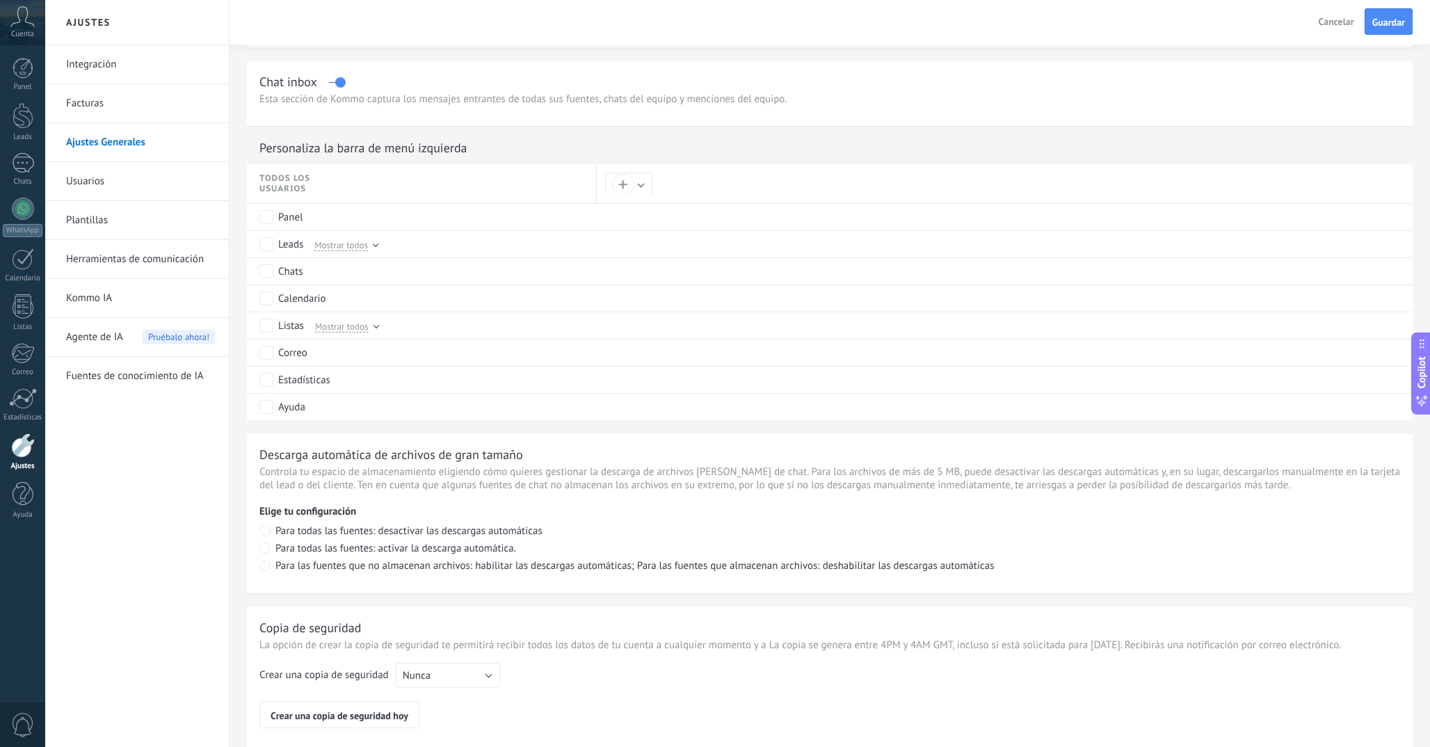
scroll to position [754, 0]
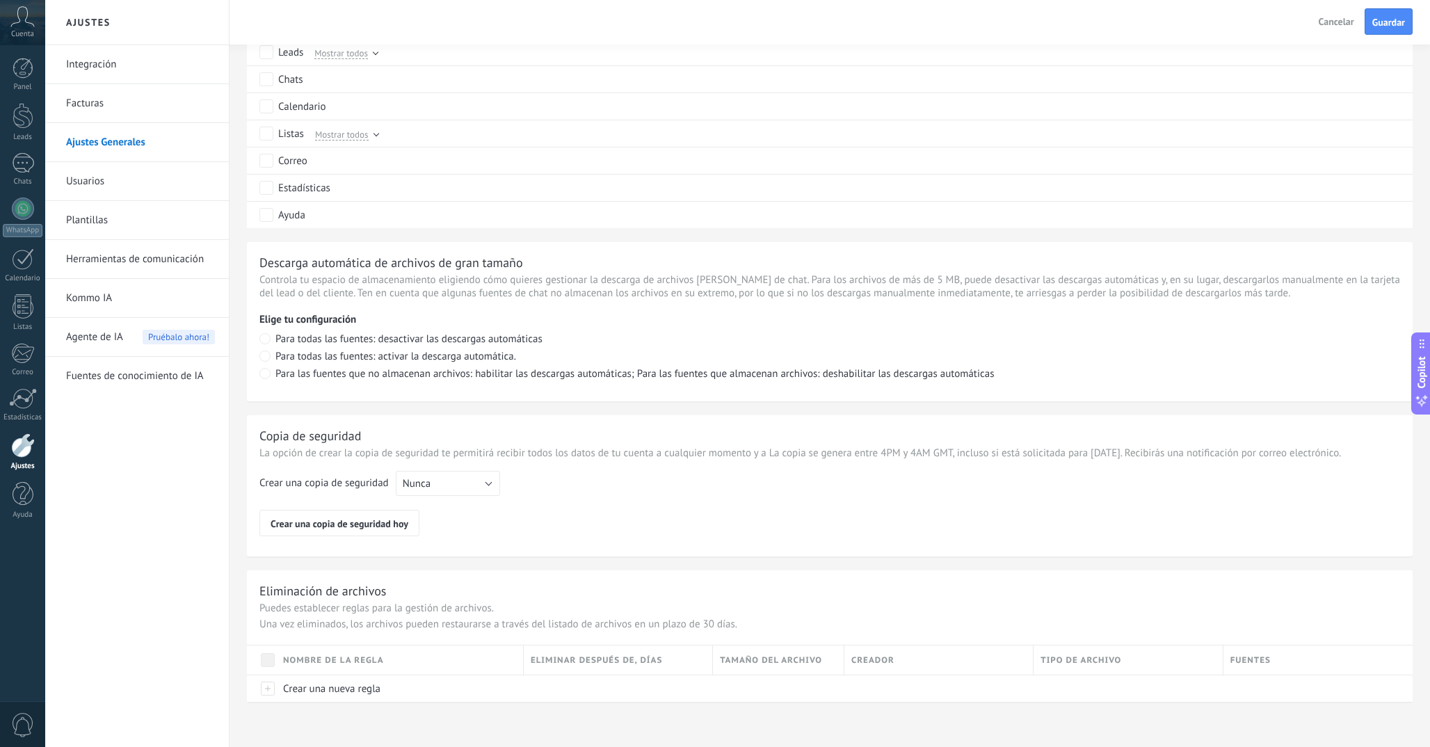
click at [1395, 38] on div "Cancelar Guardar" at bounding box center [737, 22] width 1385 height 45
click at [1384, 26] on span "Guardar" at bounding box center [1388, 22] width 33 height 10
